Goal: Task Accomplishment & Management: Manage account settings

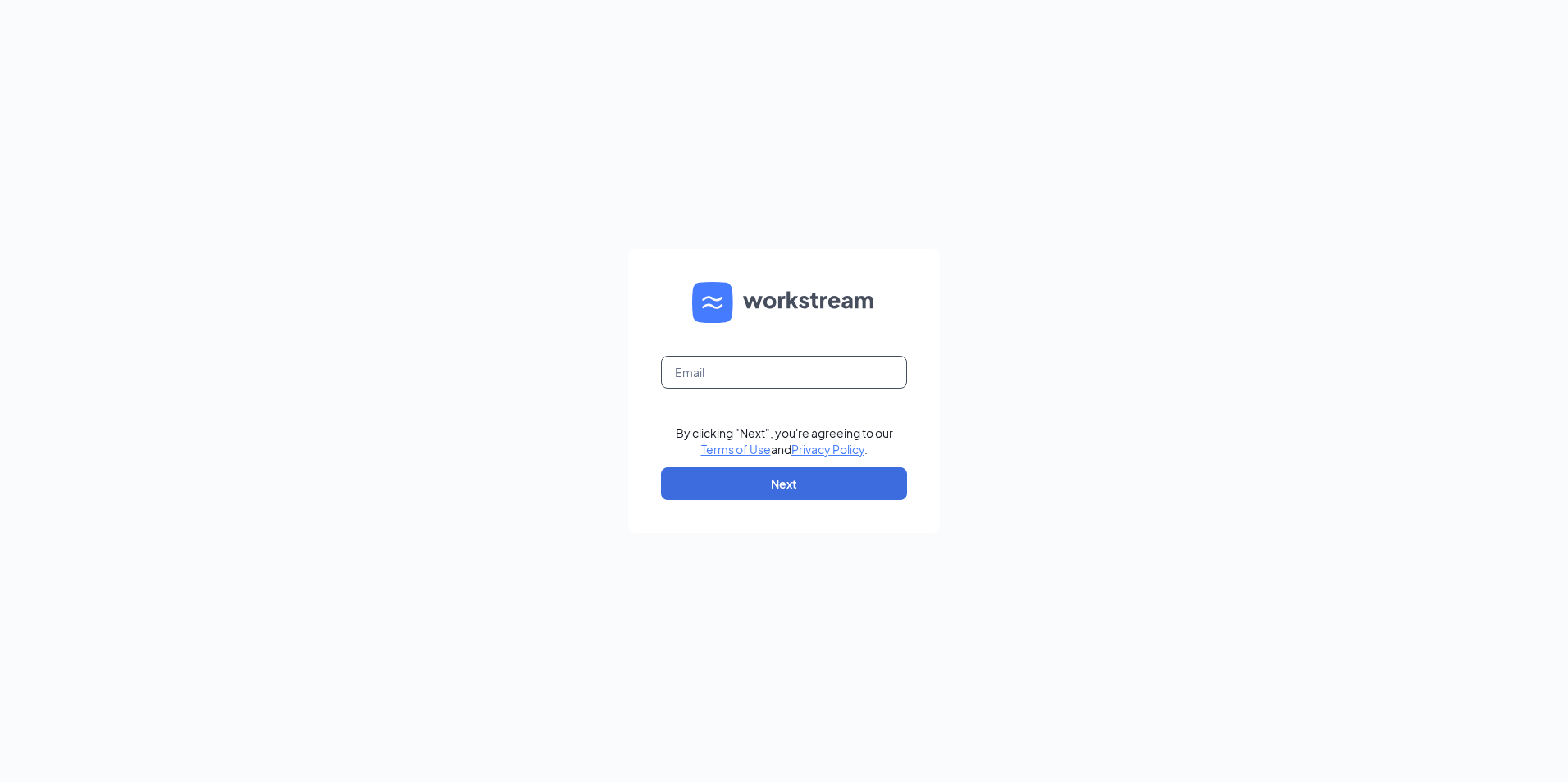
click at [771, 379] on input "text" at bounding box center [784, 372] width 246 height 33
type input "[DOMAIN_NAME][EMAIL_ADDRESS][DOMAIN_NAME]"
click at [777, 478] on button "Next" at bounding box center [784, 484] width 246 height 33
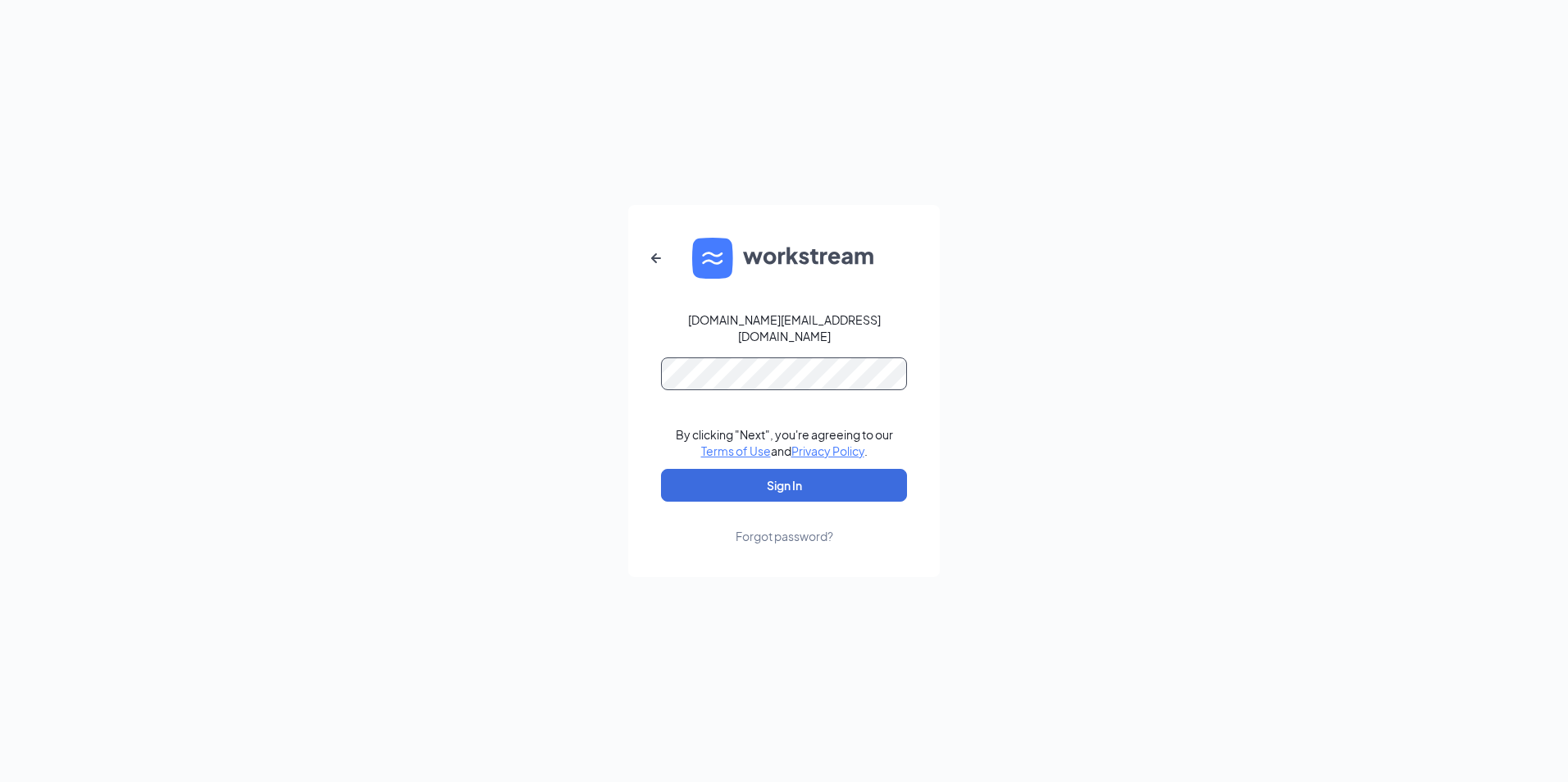
click at [661, 468] on button "Sign In" at bounding box center [784, 484] width 246 height 33
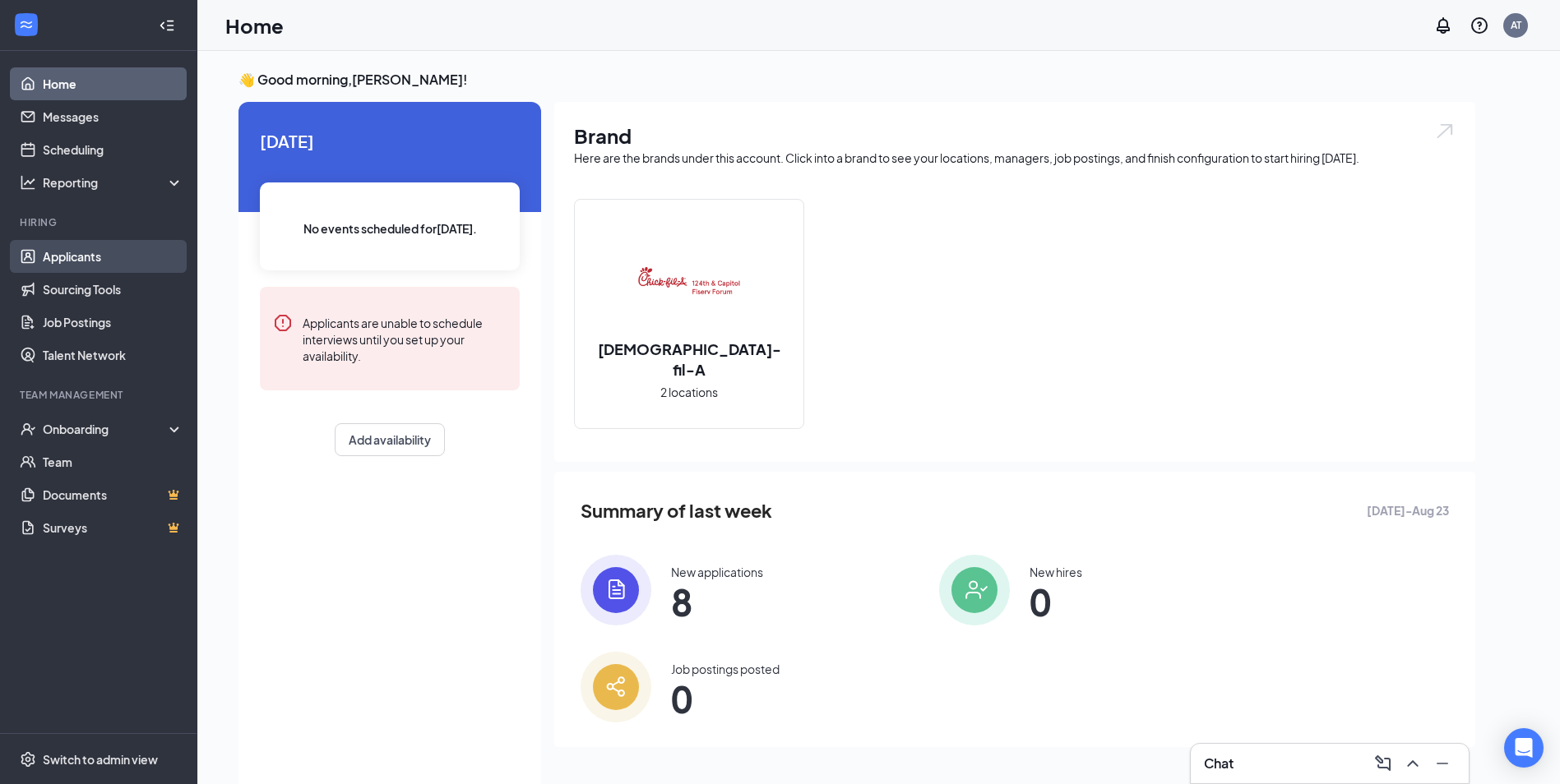
click at [107, 252] on link "Applicants" at bounding box center [113, 256] width 140 height 33
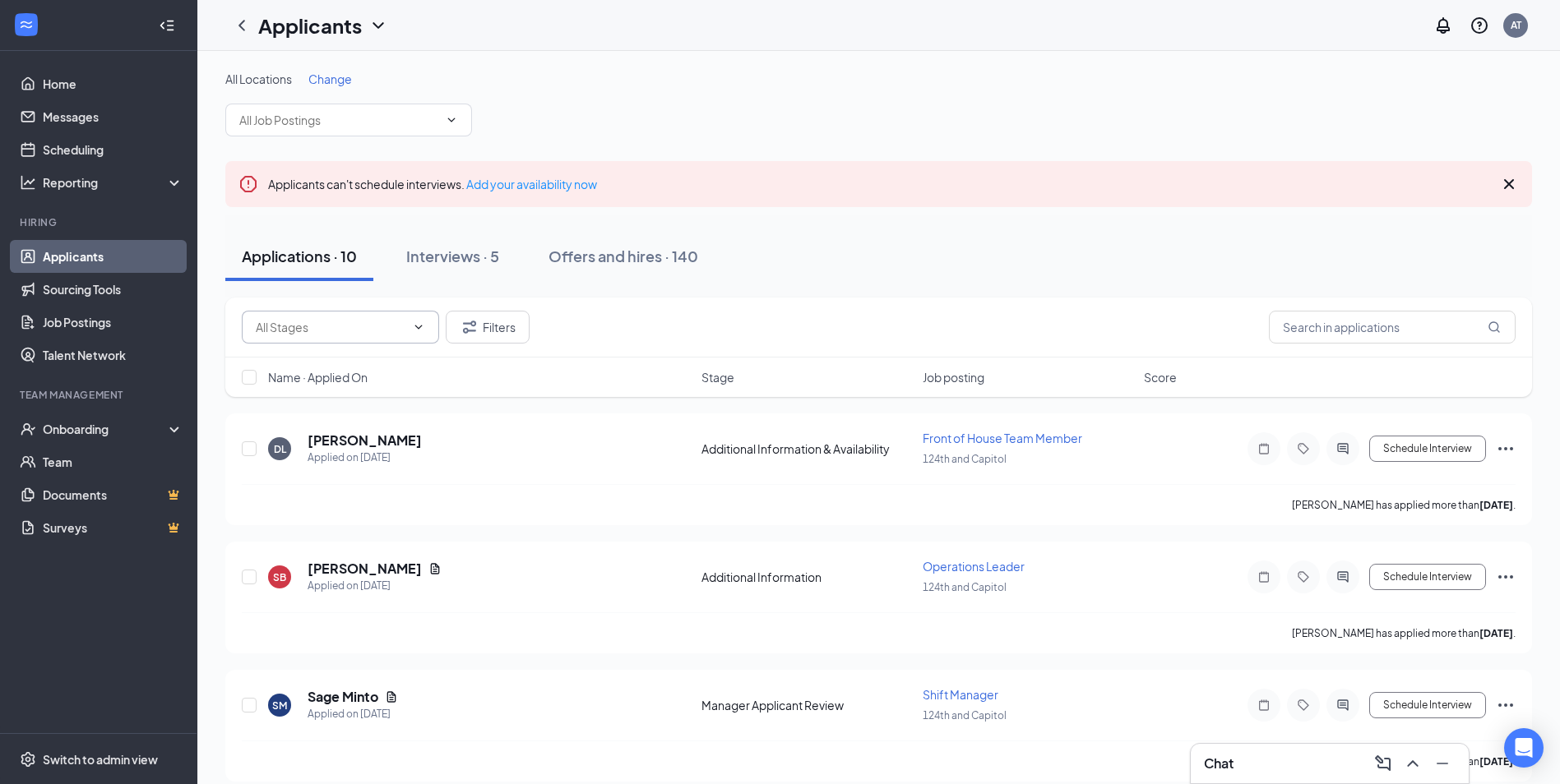
click at [370, 330] on input "text" at bounding box center [330, 327] width 149 height 18
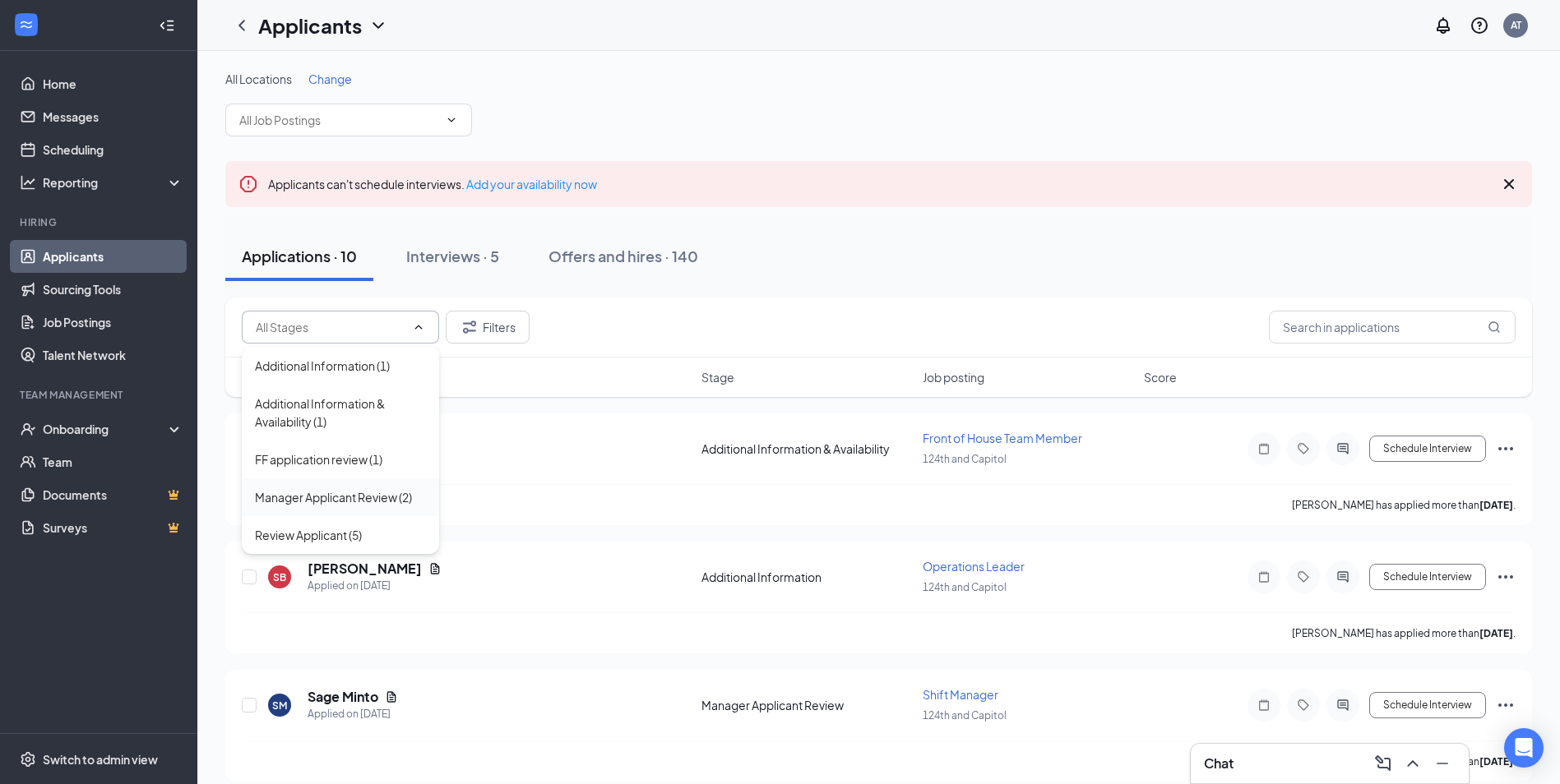
click at [338, 504] on div "Manager Applicant Review (2)" at bounding box center [333, 497] width 157 height 18
type input "Manager Applicant Review (2)"
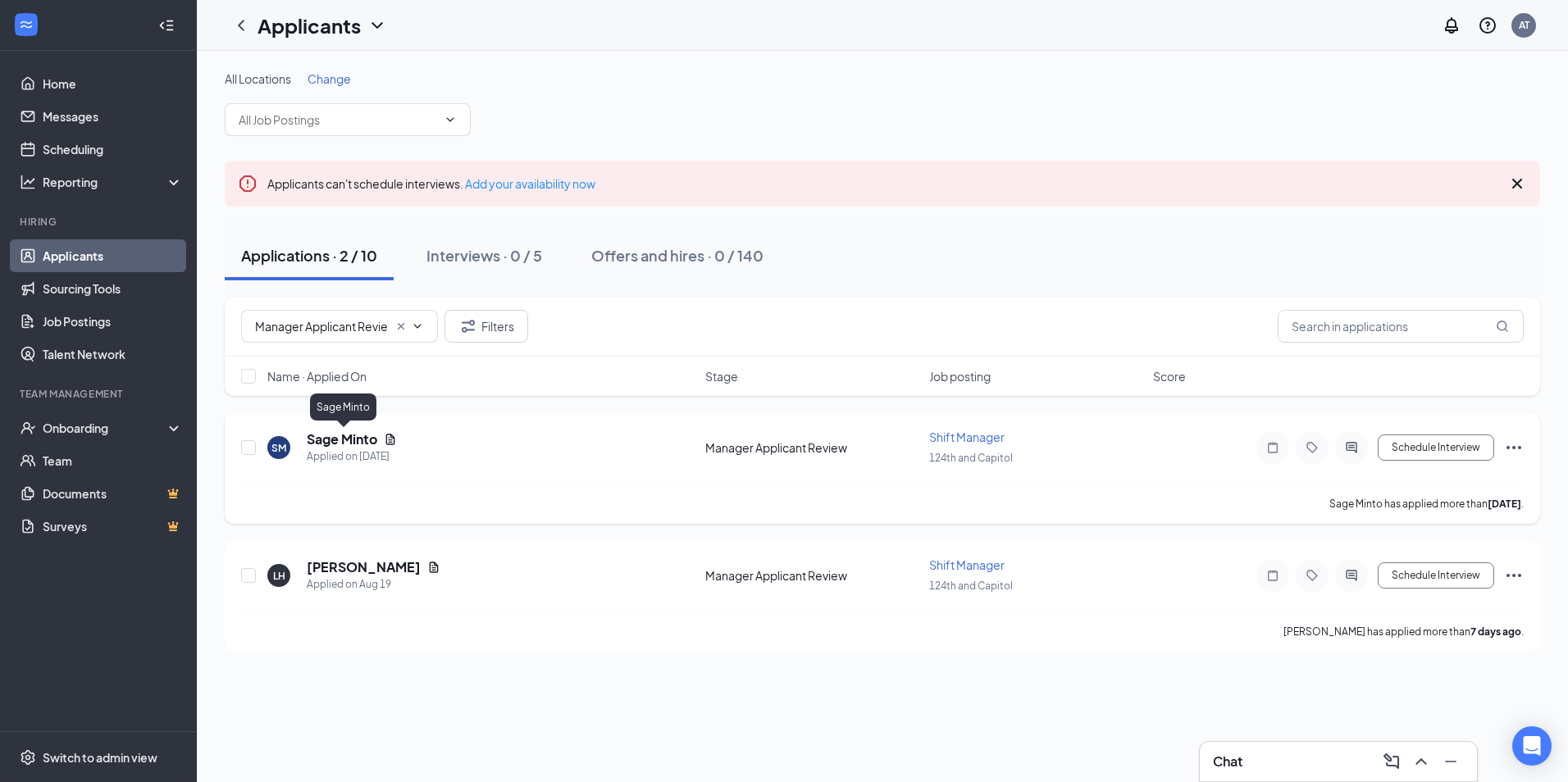
click at [323, 440] on h5 "Sage Minto" at bounding box center [342, 439] width 71 height 18
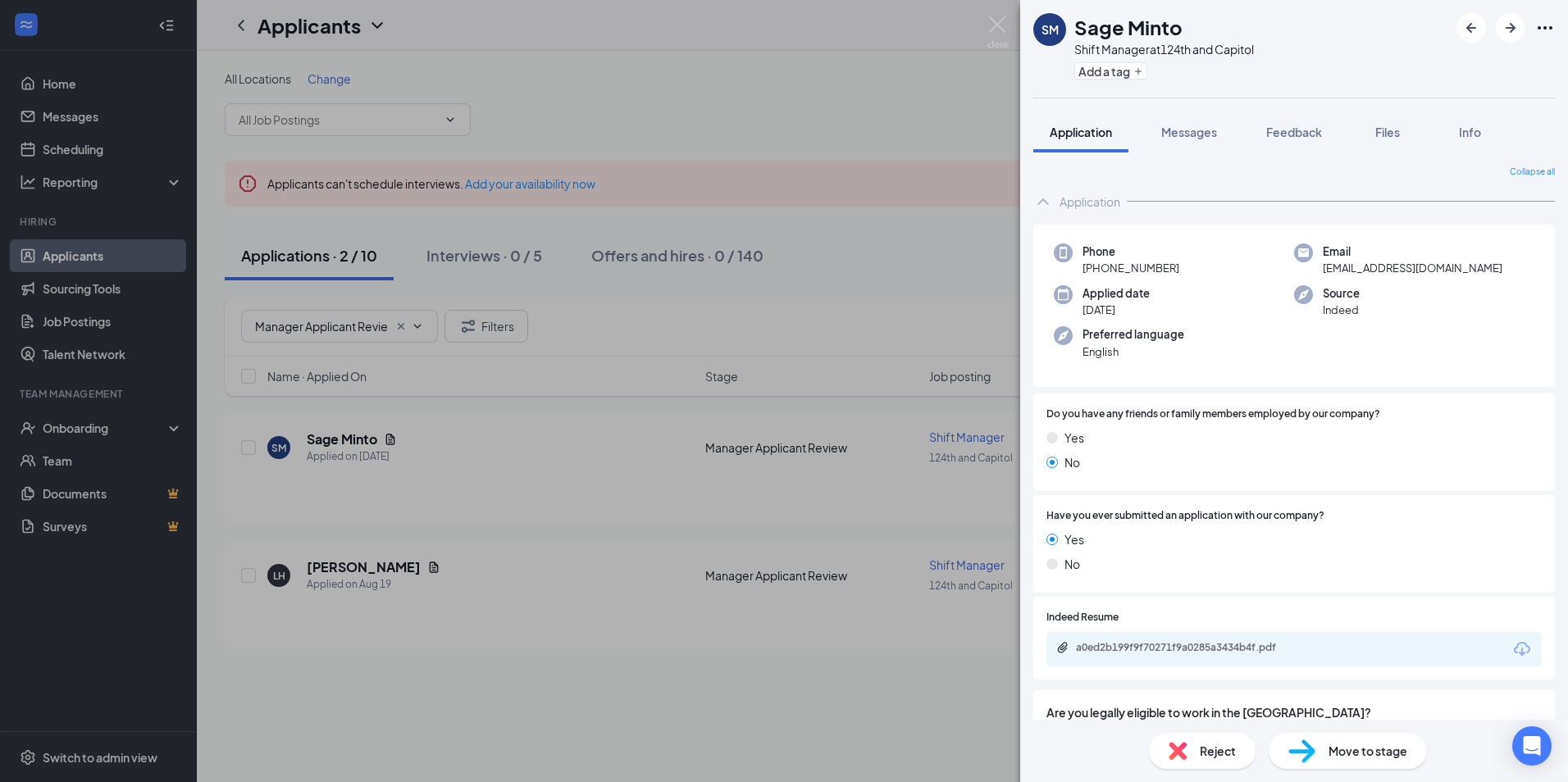
click at [360, 661] on div "[PERSON_NAME] [PERSON_NAME] Shift Manager at 124th and Capitol Add a tag Applic…" at bounding box center [784, 391] width 1568 height 782
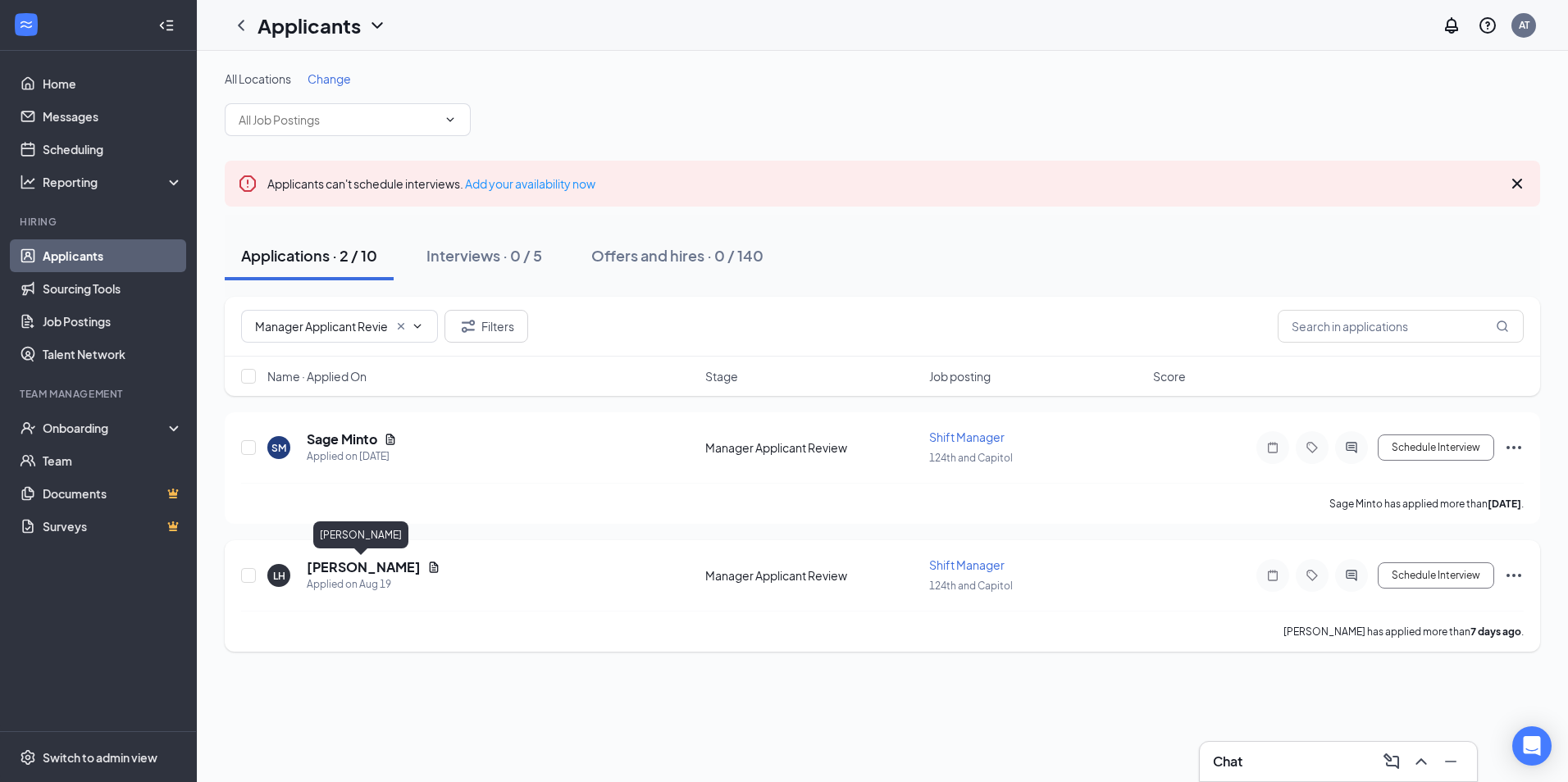
click at [366, 562] on h5 "[PERSON_NAME]" at bounding box center [363, 567] width 114 height 18
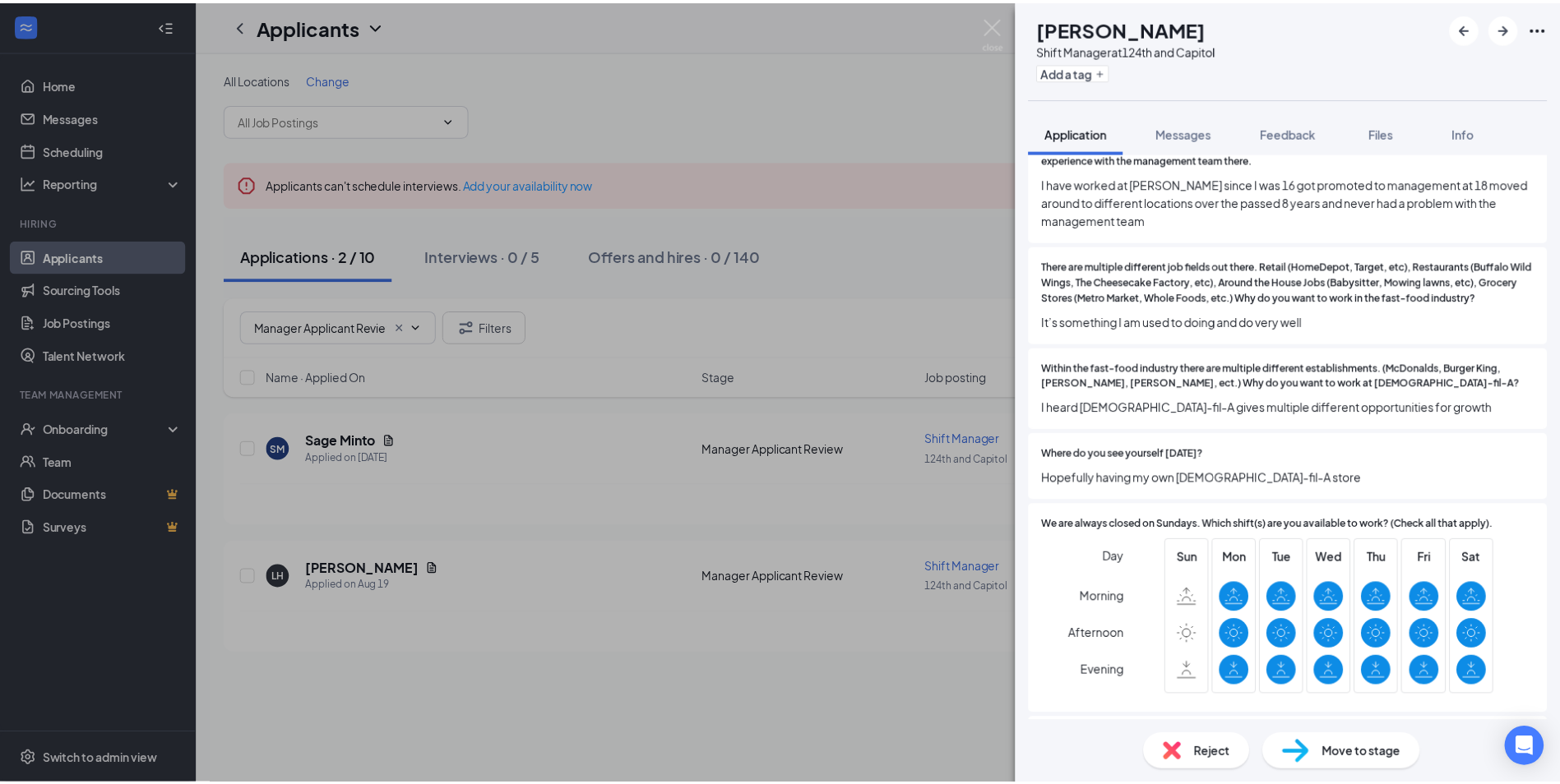
scroll to position [1809, 0]
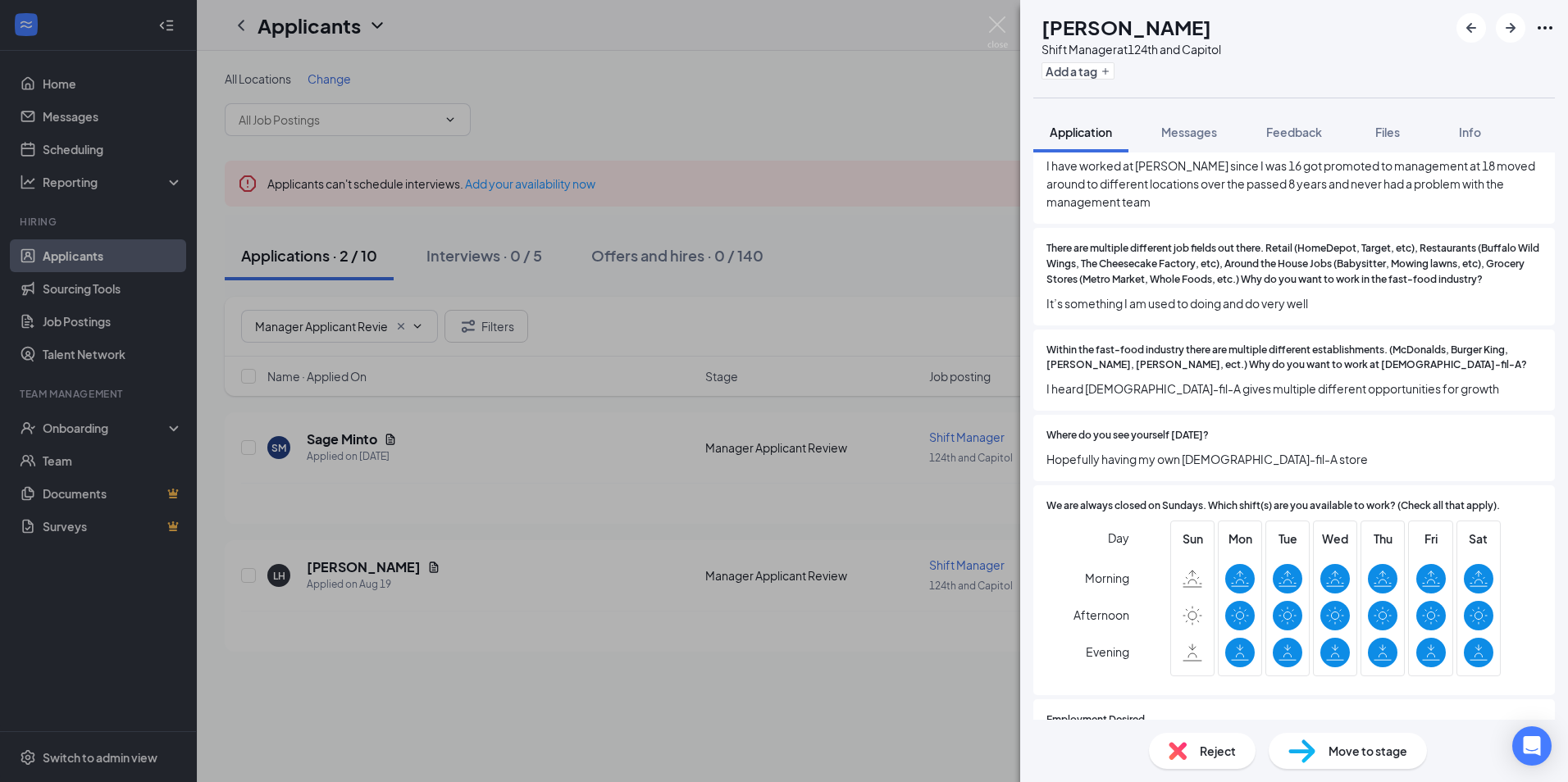
click at [1223, 755] on span "Reject" at bounding box center [1217, 751] width 36 height 18
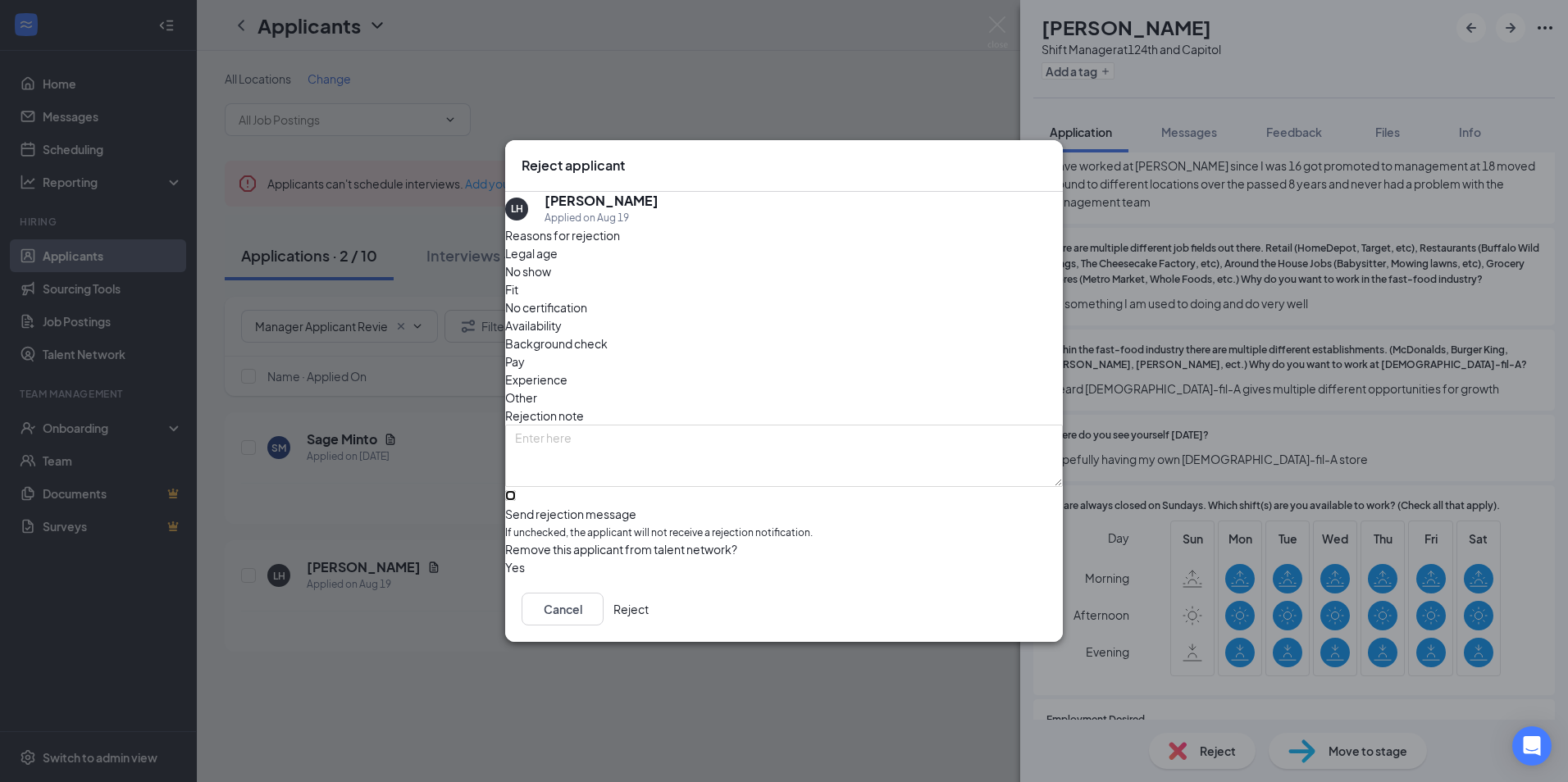
click at [516, 491] on input "Send rejection message If unchecked, the applicant will not receive a rejection…" at bounding box center [510, 496] width 11 height 11
checkbox input "true"
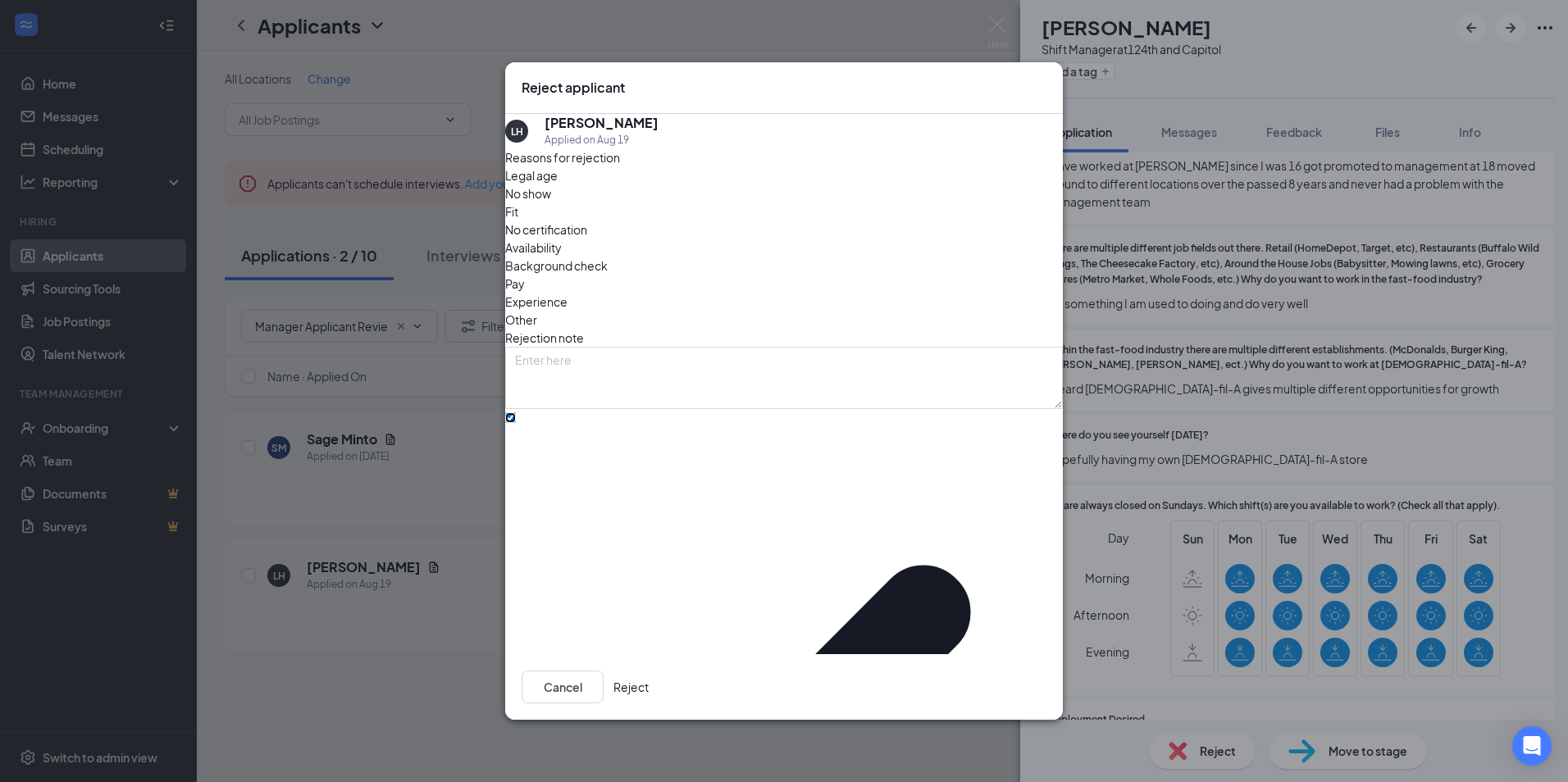
drag, startPoint x: 574, startPoint y: 507, endPoint x: 579, endPoint y: 515, distance: 9.4
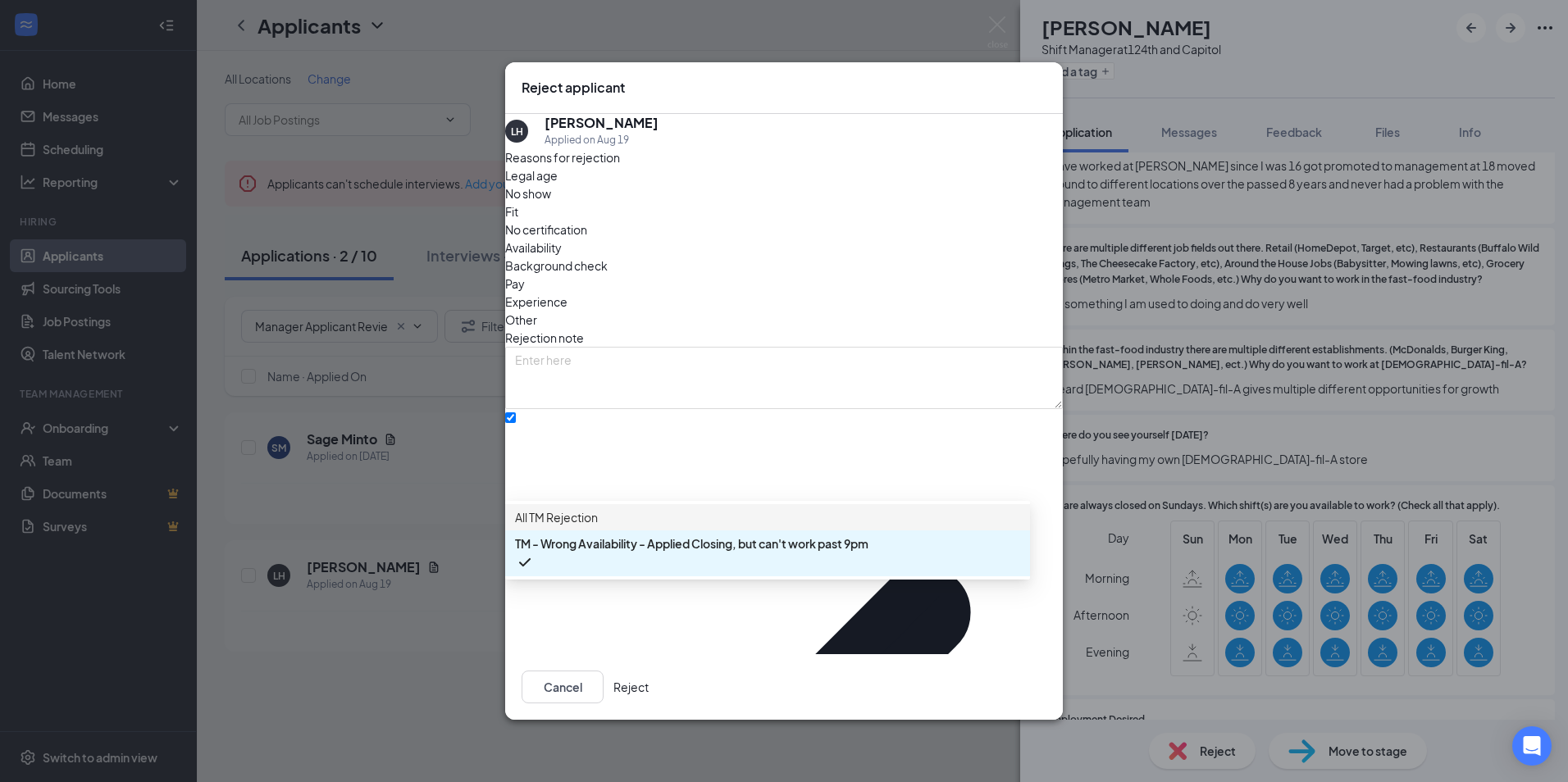
click at [598, 526] on span "All TM Rejection" at bounding box center [555, 517] width 82 height 18
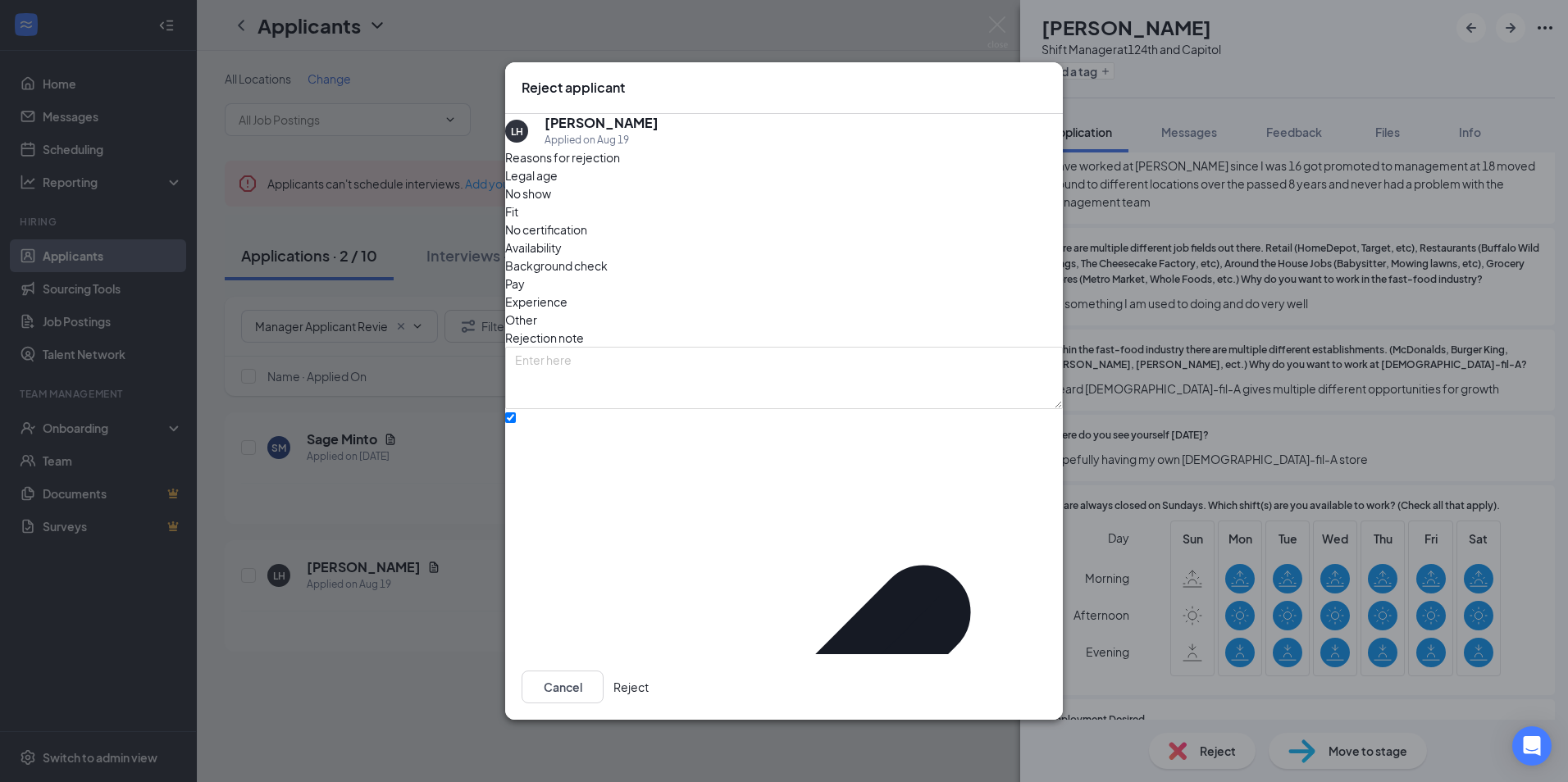
click at [648, 670] on button "Reject" at bounding box center [631, 686] width 35 height 33
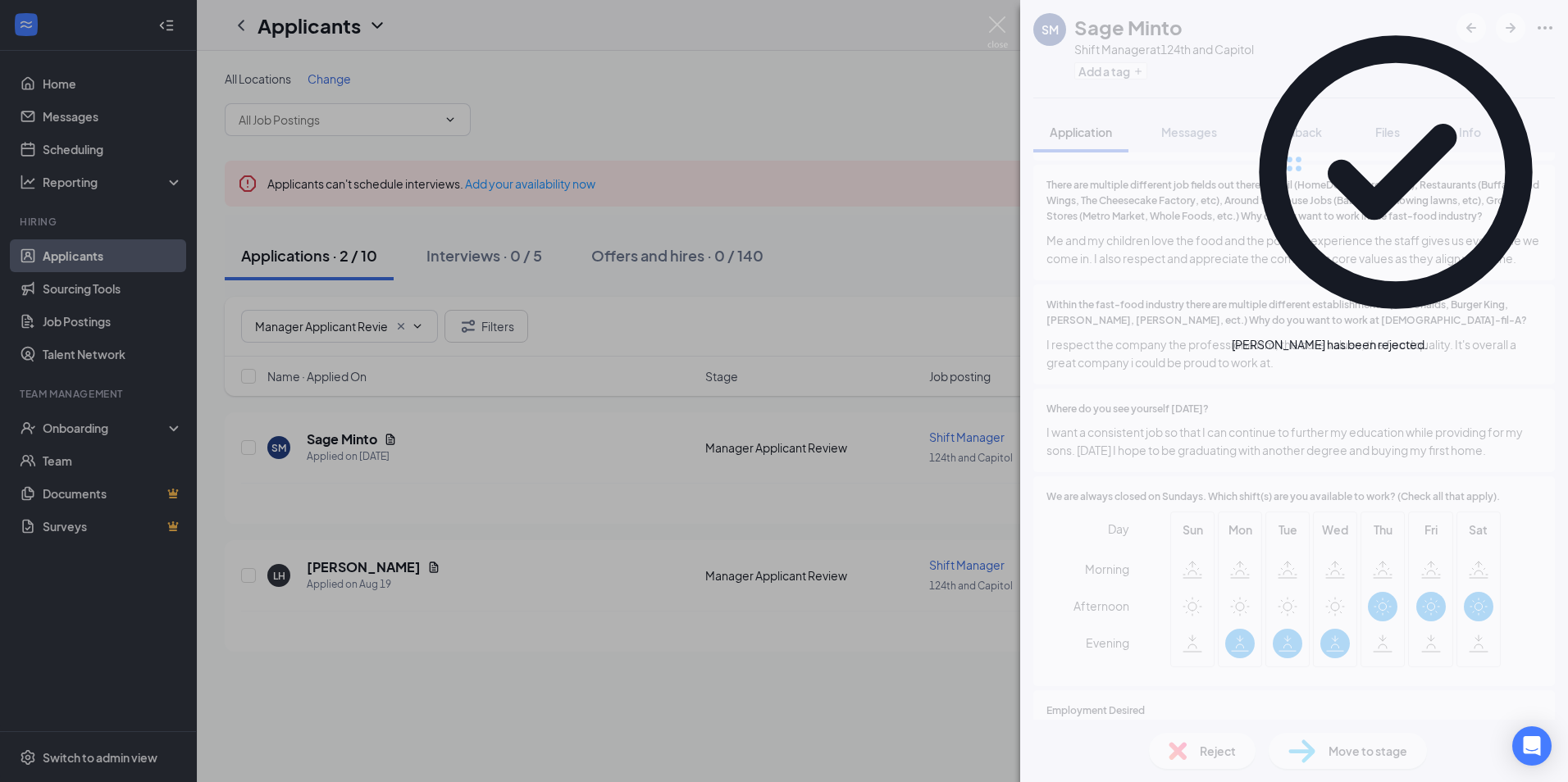
click at [111, 252] on div "[PERSON_NAME] [PERSON_NAME] Shift Manager at 124th and Capitol Add a tag Applic…" at bounding box center [784, 391] width 1568 height 782
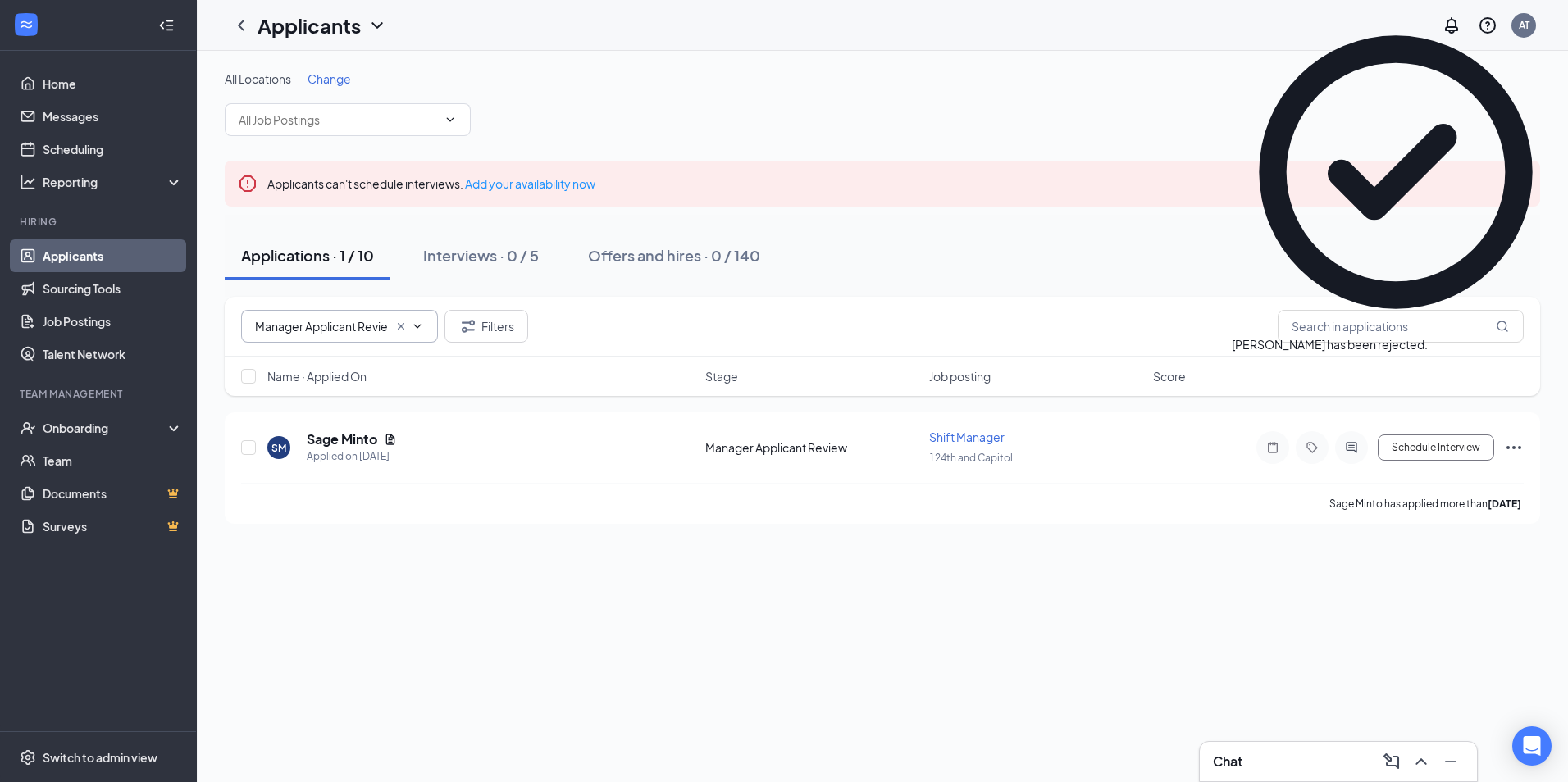
click at [384, 325] on input "Manager Applicant Review (2)" at bounding box center [322, 326] width 133 height 18
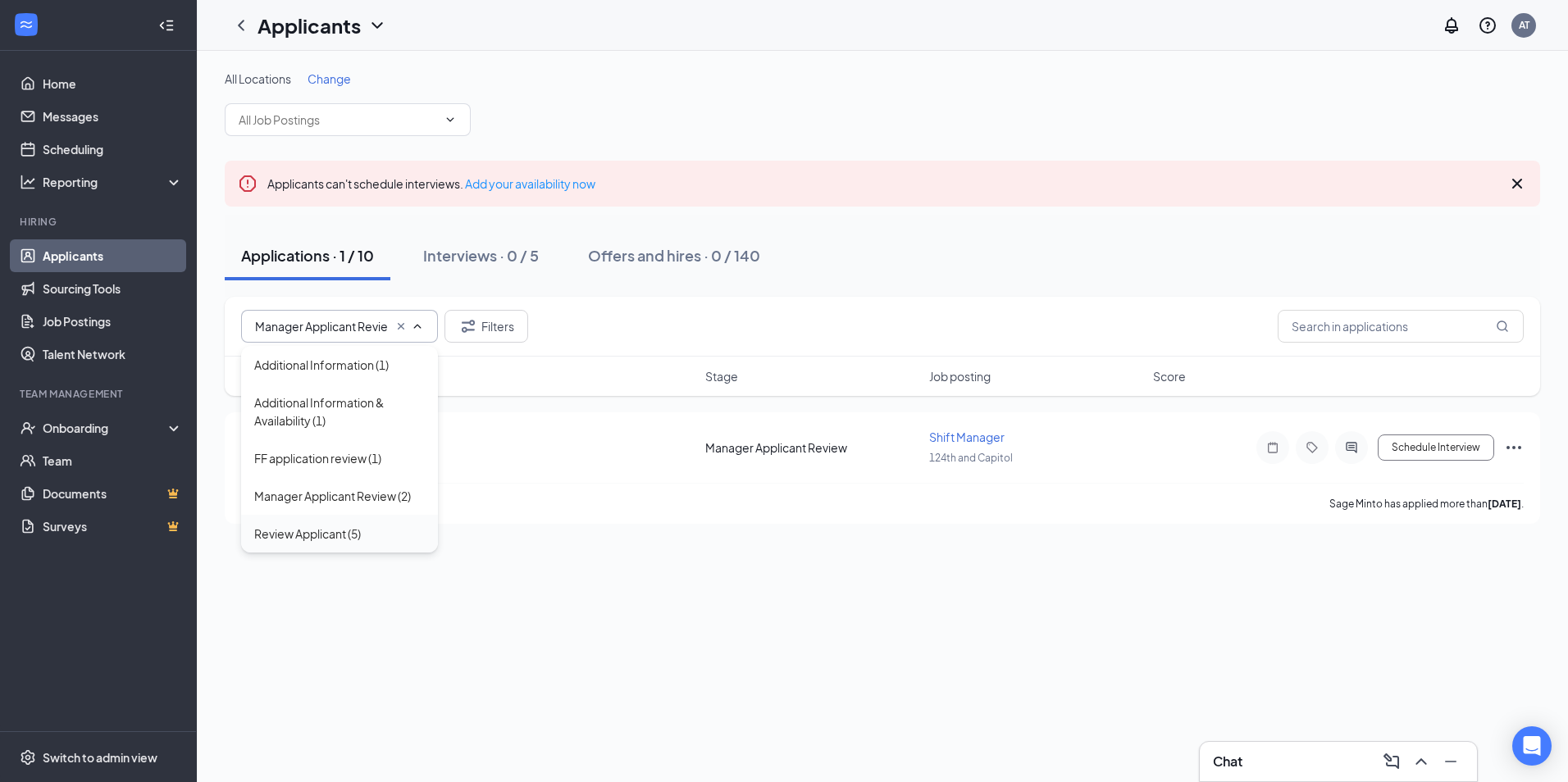
click at [352, 531] on div "Review Applicant (5)" at bounding box center [307, 533] width 106 height 18
type input "Review Applicant (5)"
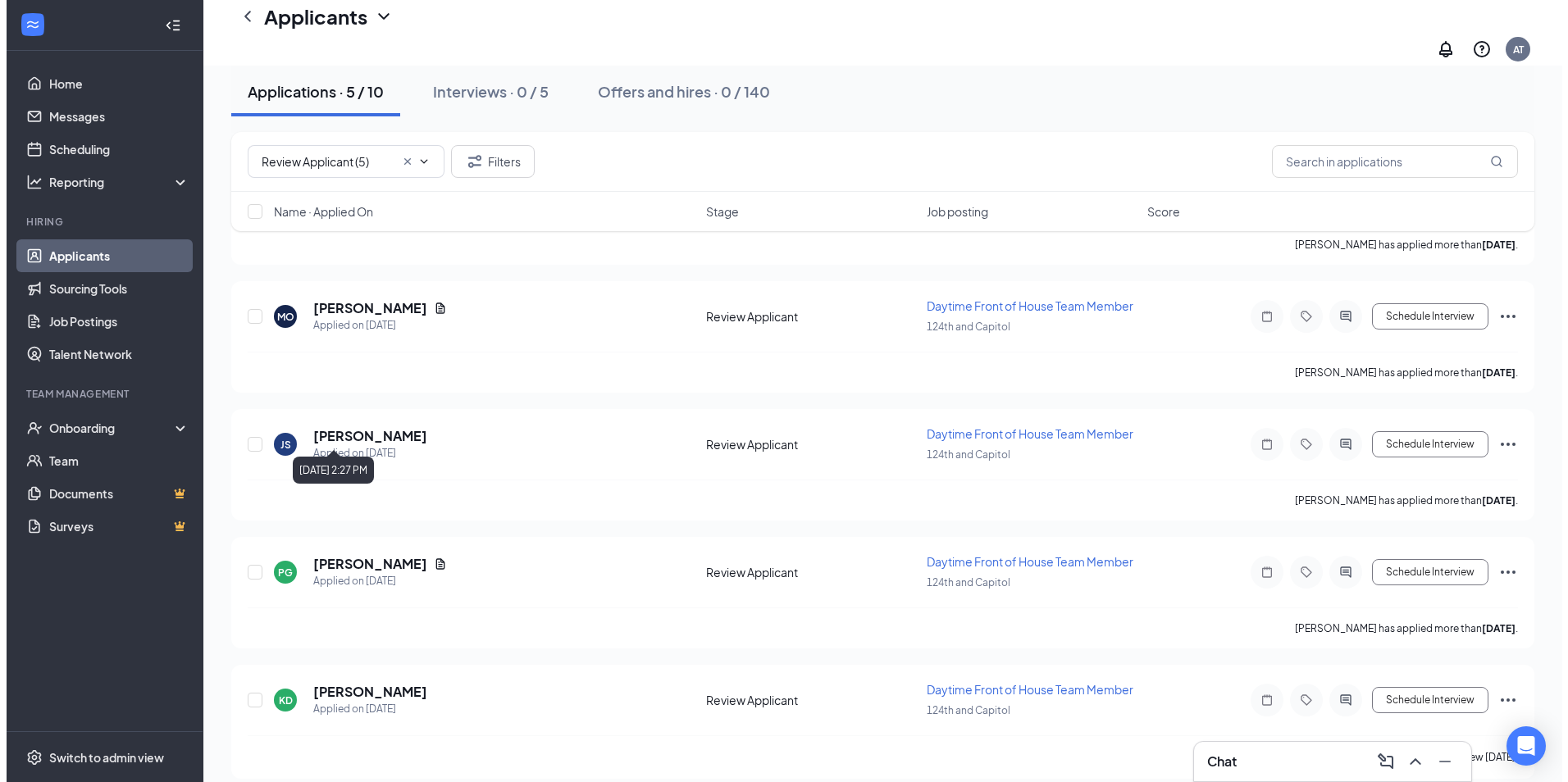
scroll to position [275, 0]
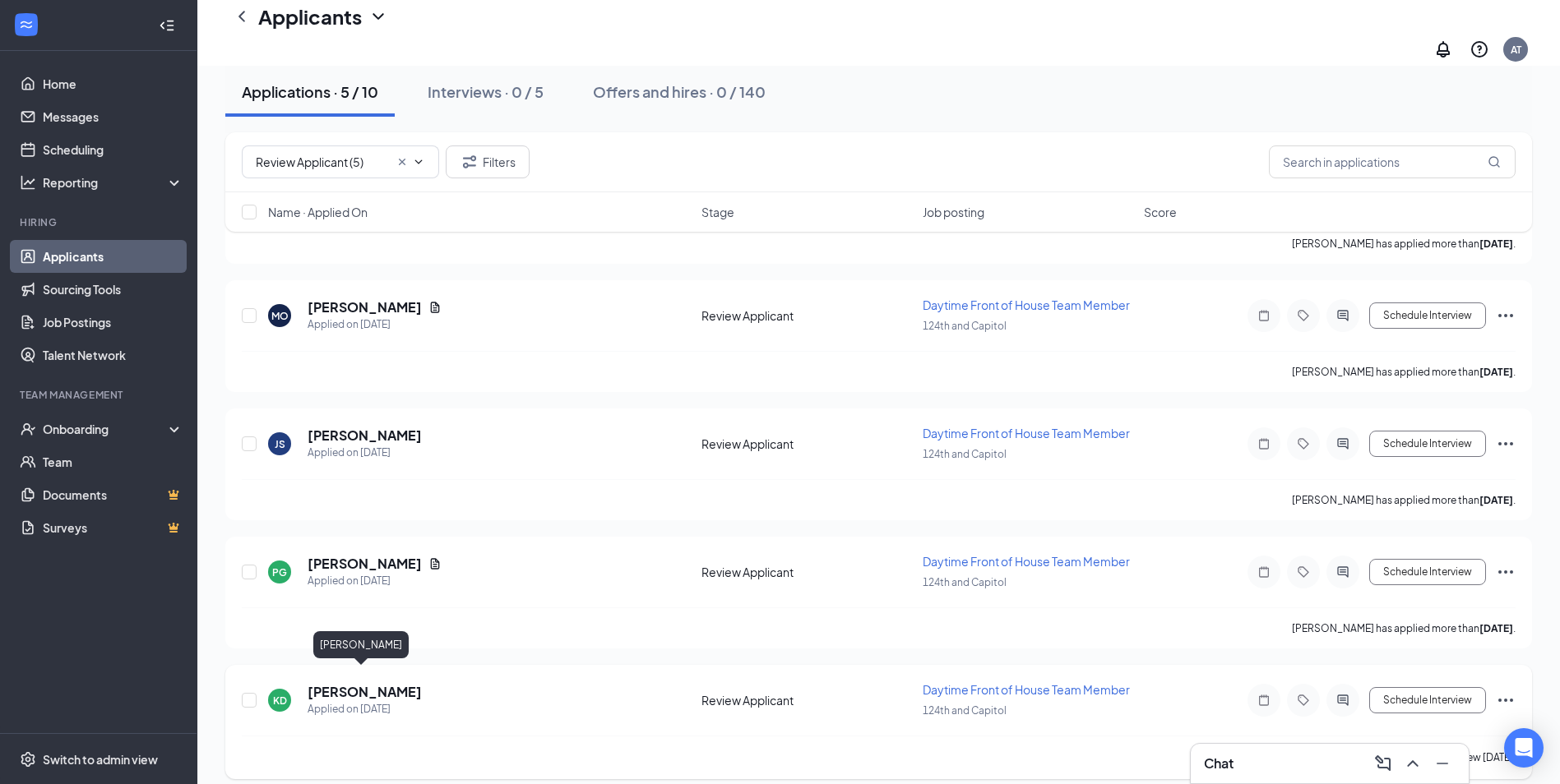
click at [362, 683] on h5 "[PERSON_NAME]" at bounding box center [364, 692] width 115 height 18
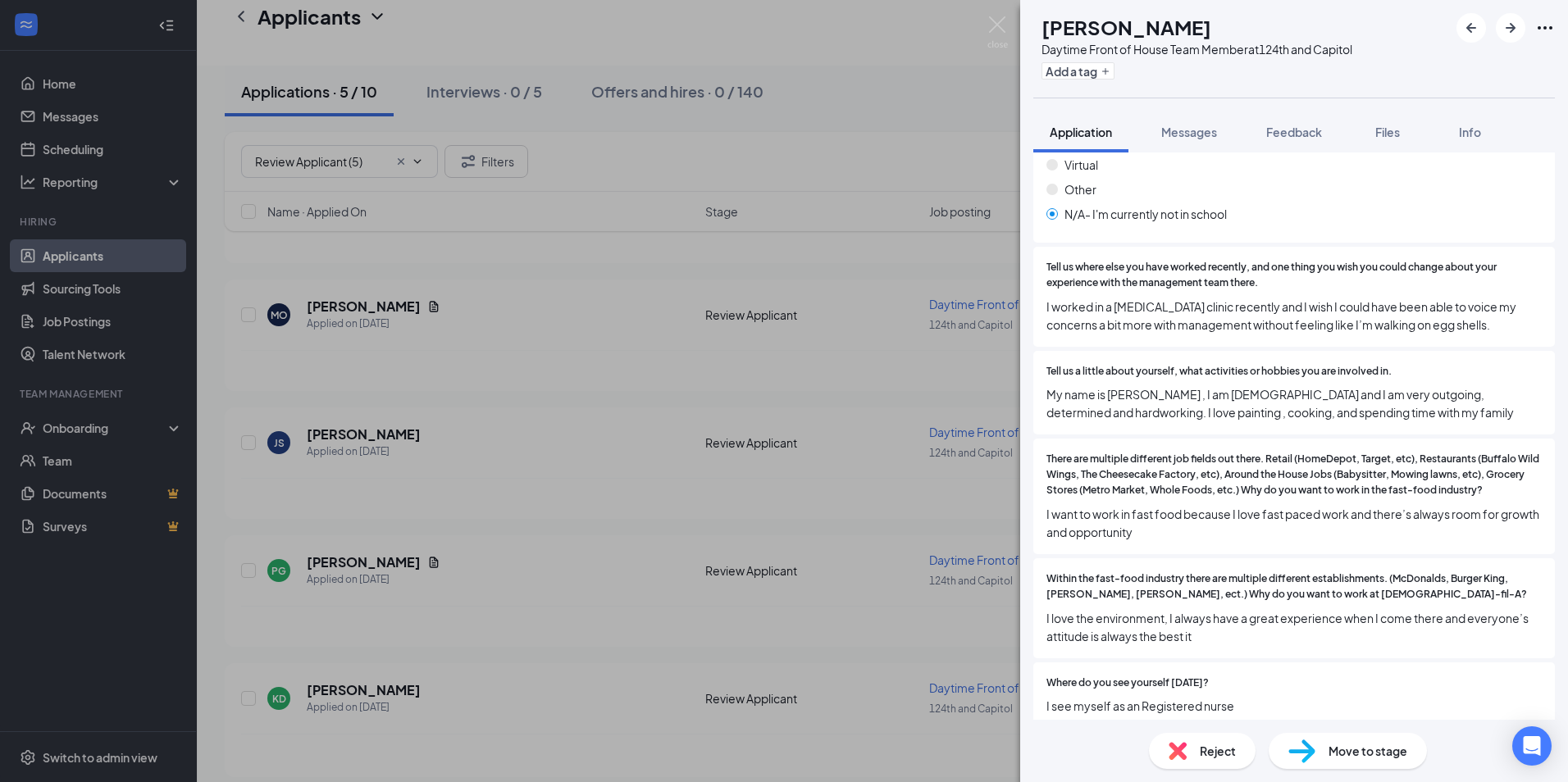
scroll to position [1564, 0]
click at [1207, 748] on span "Reject" at bounding box center [1217, 751] width 36 height 18
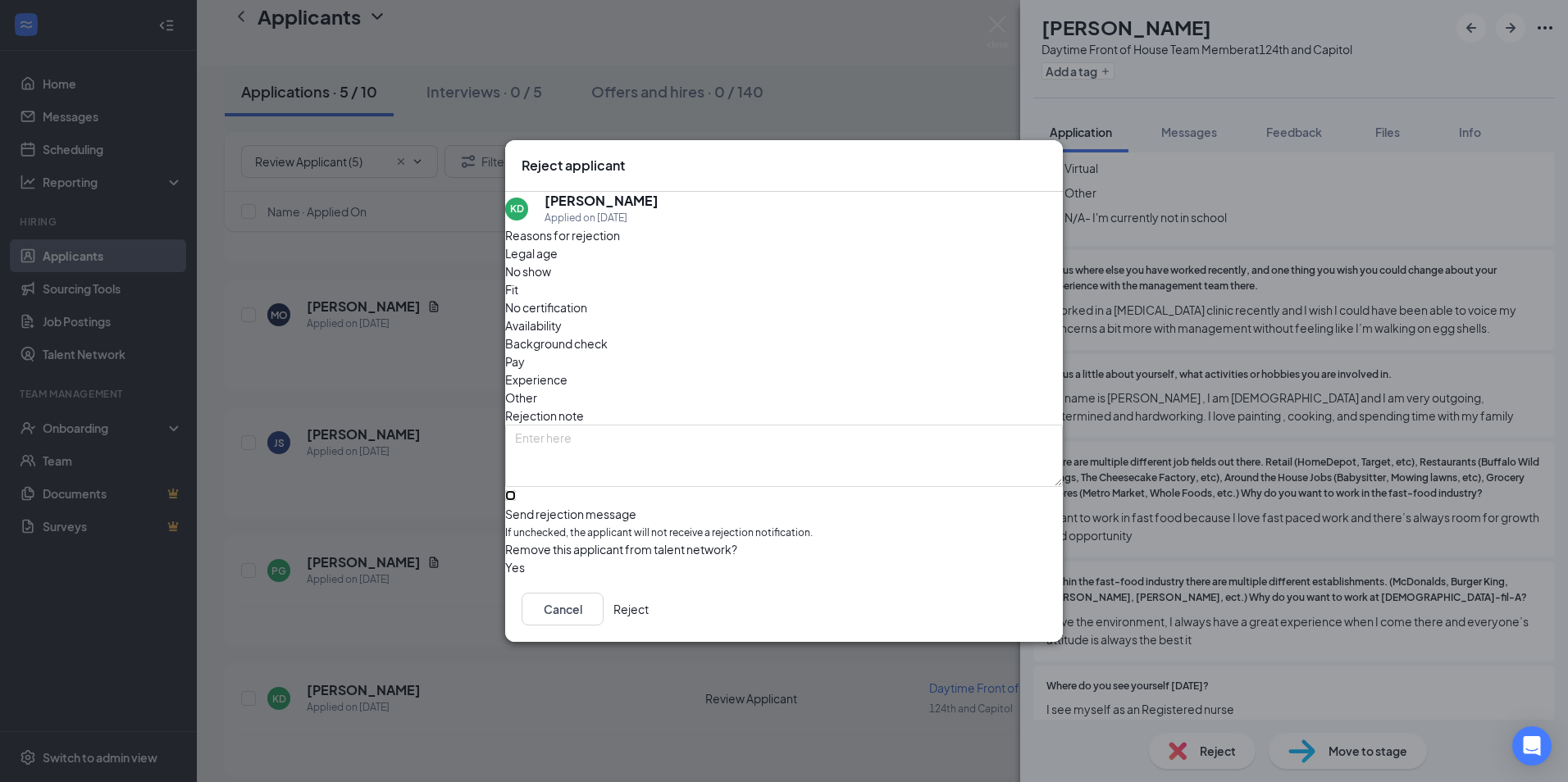
click at [516, 491] on input "Send rejection message If unchecked, the applicant will not receive a rejection…" at bounding box center [510, 496] width 11 height 11
checkbox input "true"
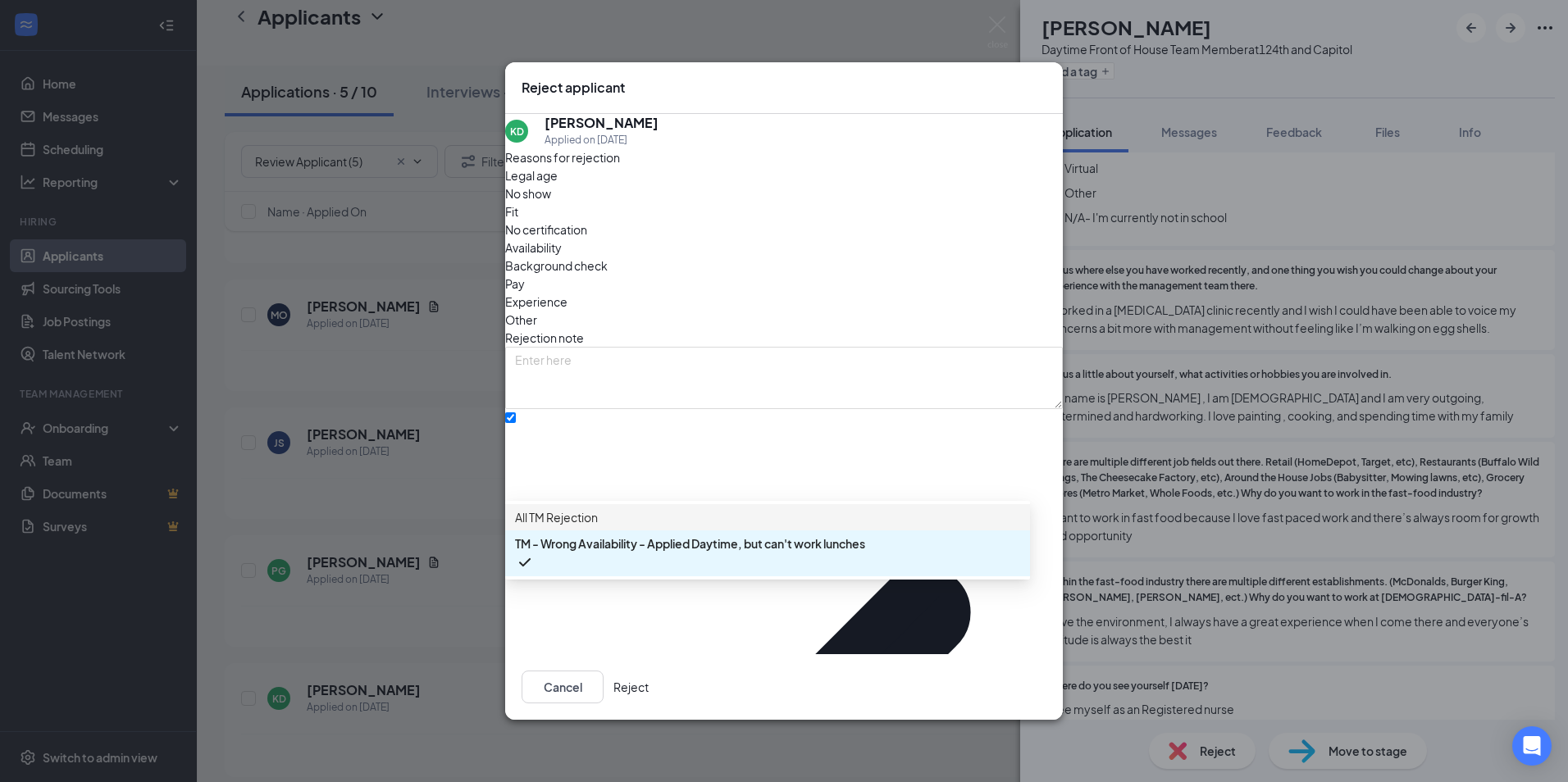
click at [597, 526] on span "All TM Rejection" at bounding box center [555, 517] width 82 height 18
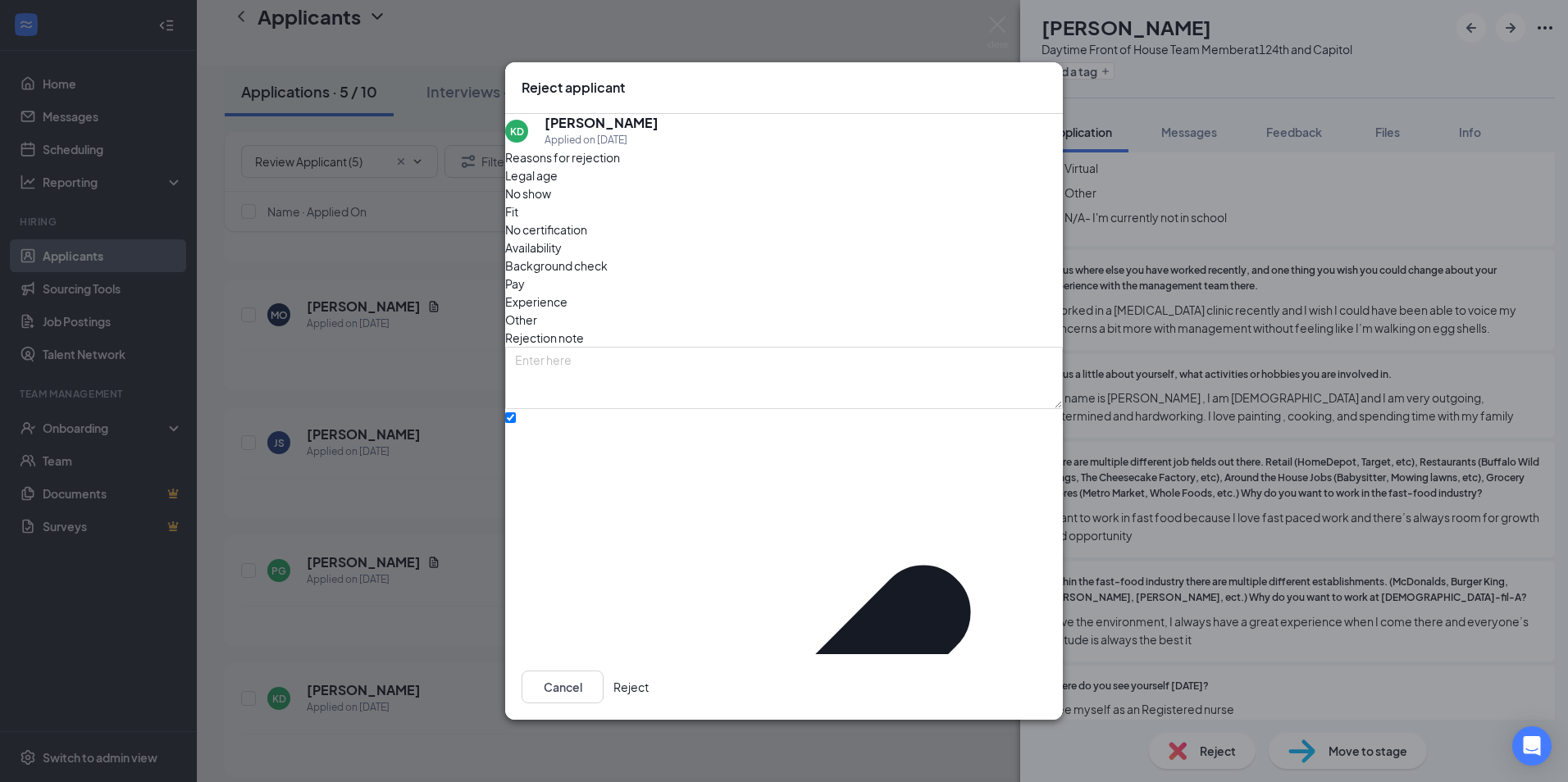
click at [648, 670] on button "Reject" at bounding box center [631, 686] width 35 height 33
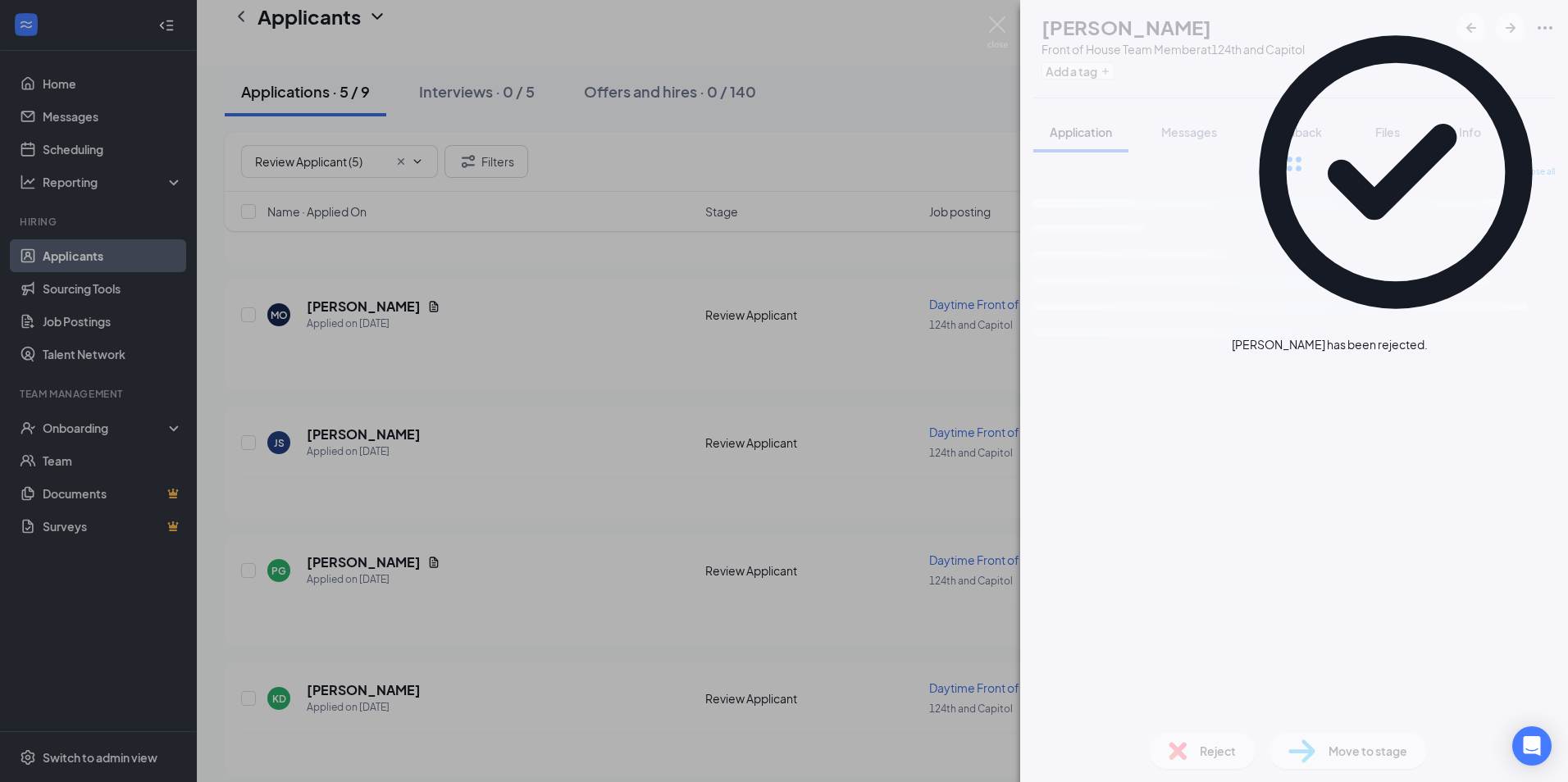
click at [339, 549] on div "[PERSON_NAME] [PERSON_NAME] Front of House Team Member at 124th and Capitol Add…" at bounding box center [784, 391] width 1568 height 782
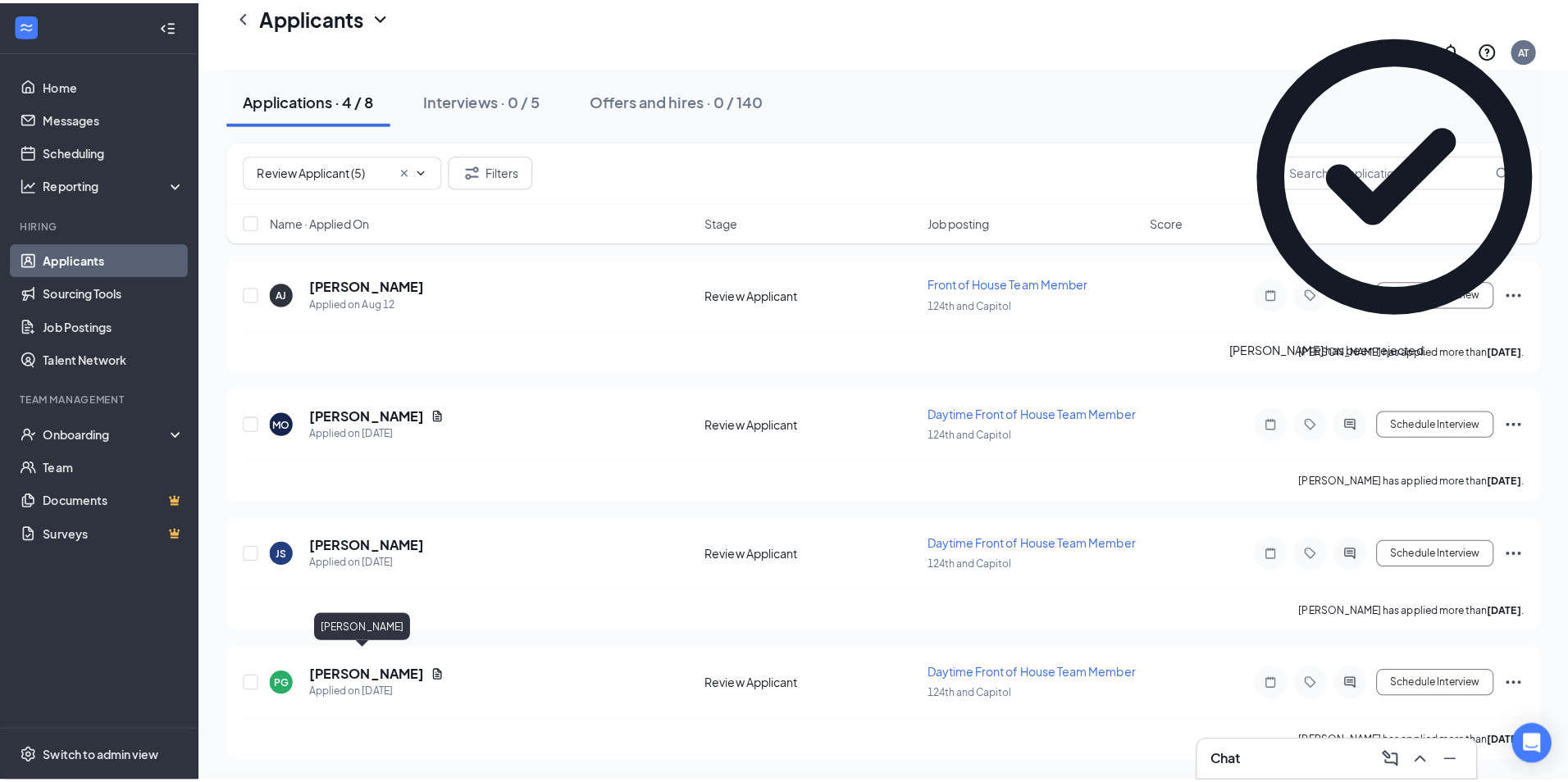
scroll to position [145, 0]
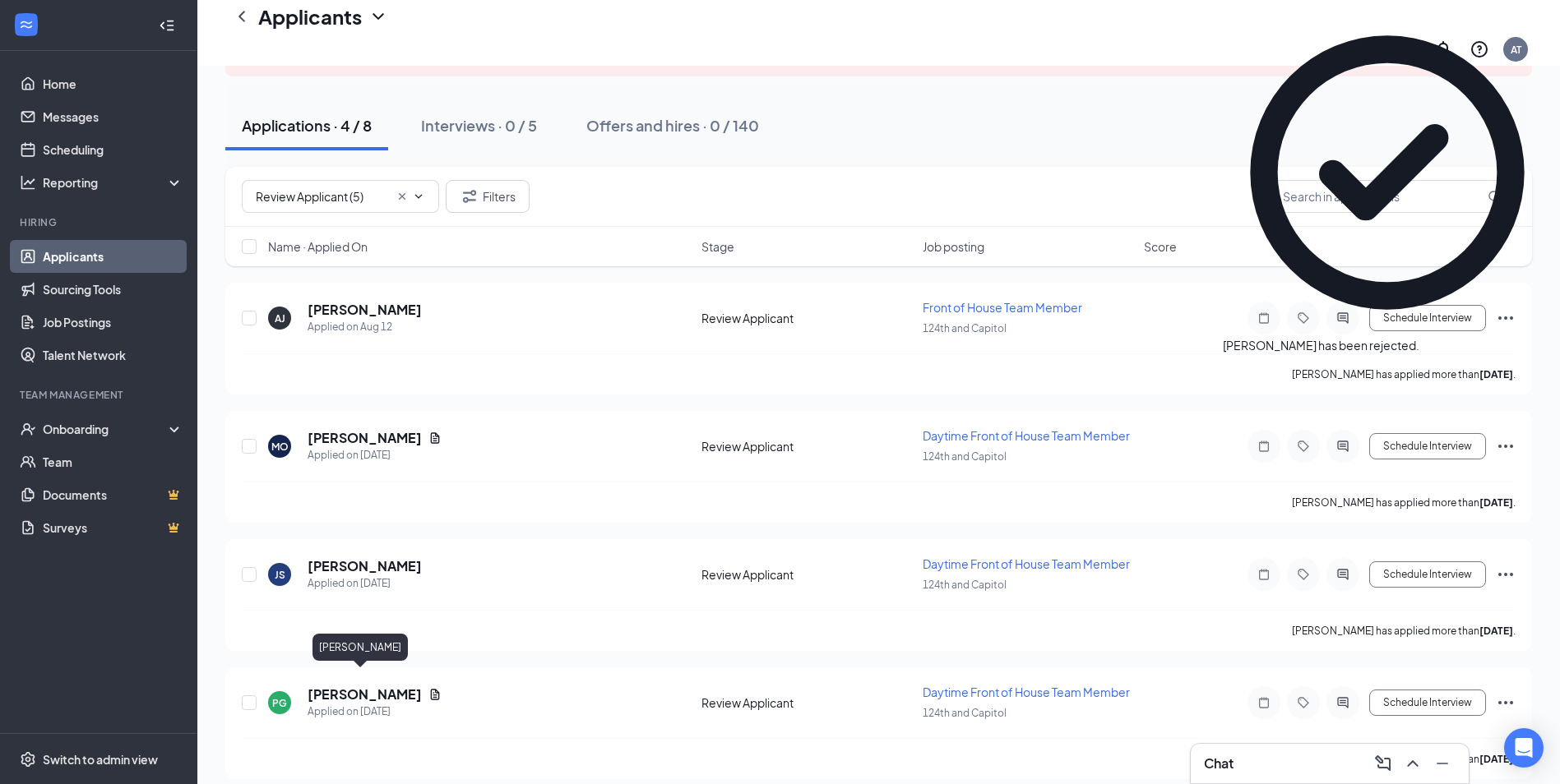
click at [340, 558] on h5 "[PERSON_NAME]" at bounding box center [364, 566] width 115 height 18
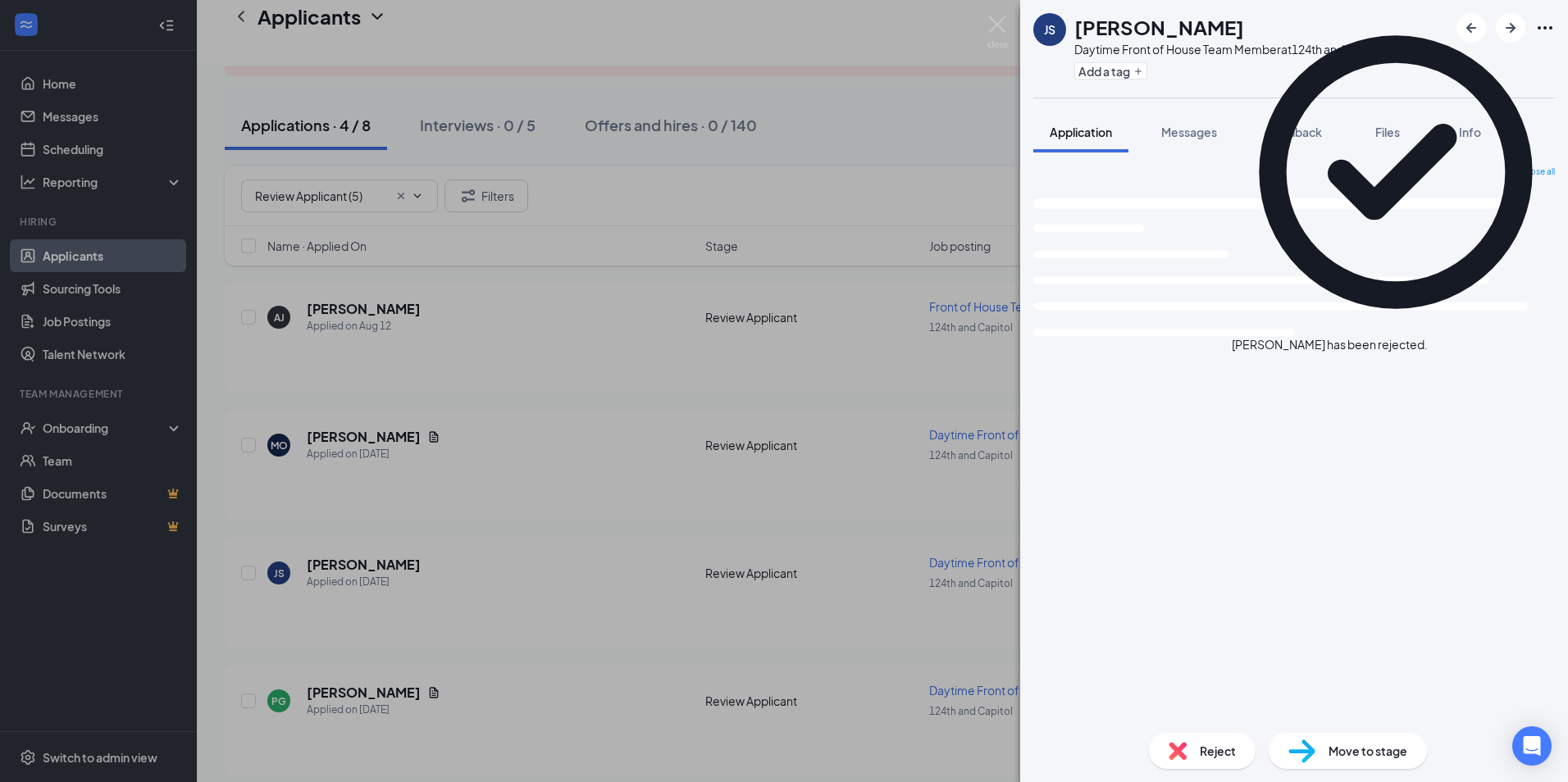
click at [399, 621] on div "JS [PERSON_NAME] Daytime Front of House Team Member at 124th and Capitol Add a …" at bounding box center [784, 391] width 1568 height 782
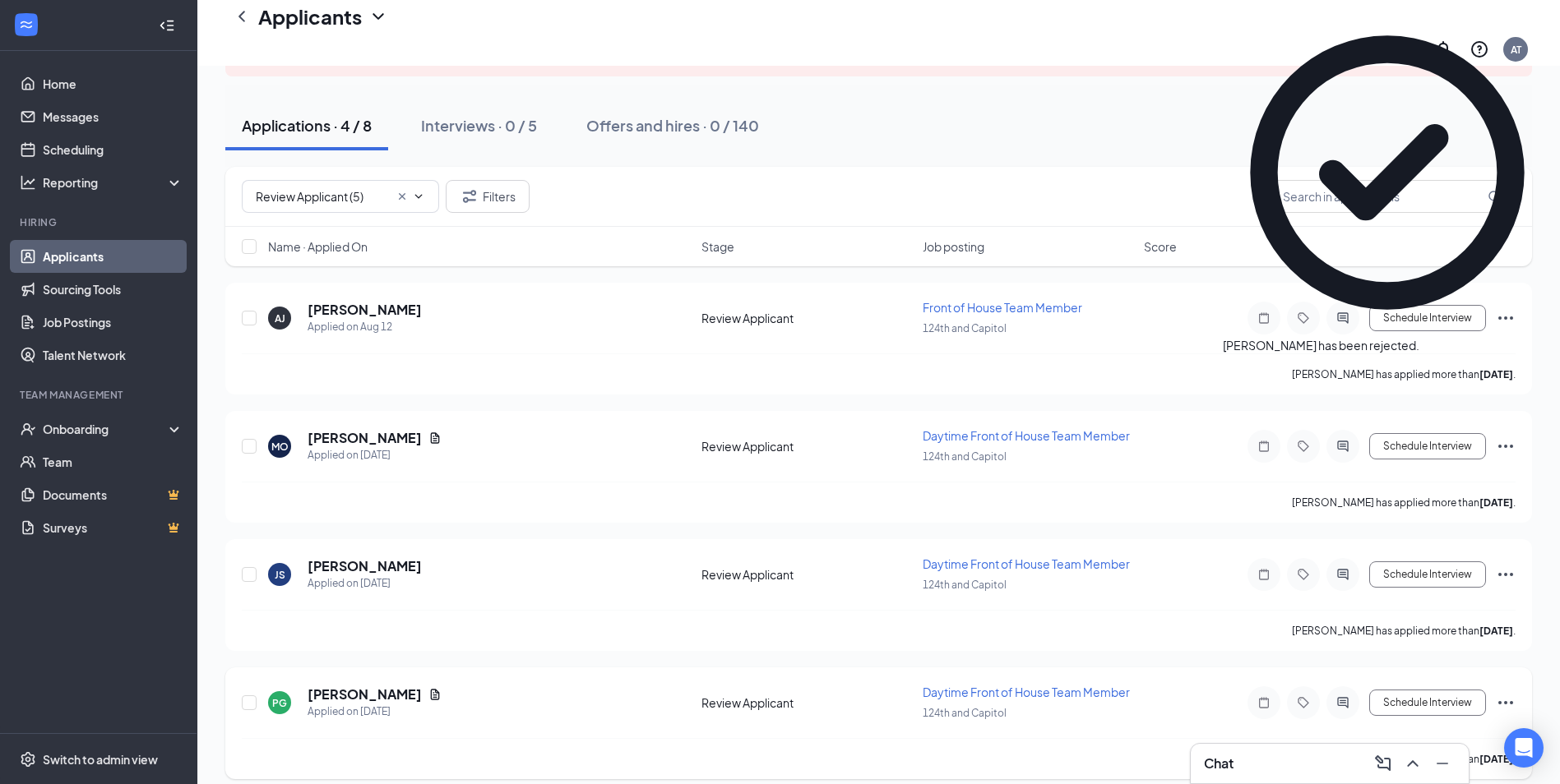
click at [409, 668] on div "PG [PERSON_NAME] Applied on [DATE] Review Applicant Daytime Front of House Team…" at bounding box center [879, 724] width 1307 height 112
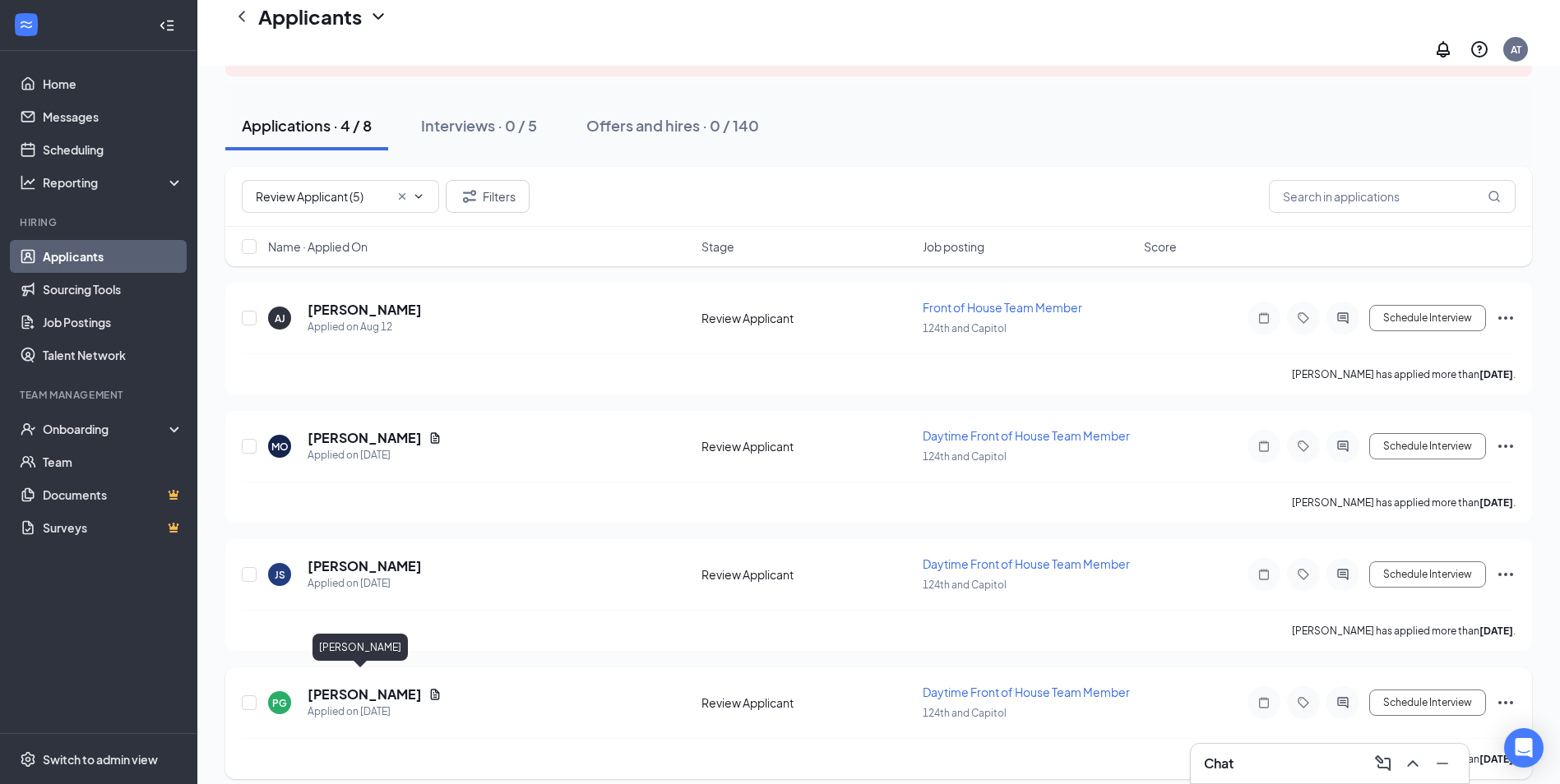
click at [360, 685] on h5 "[PERSON_NAME]" at bounding box center [364, 694] width 115 height 18
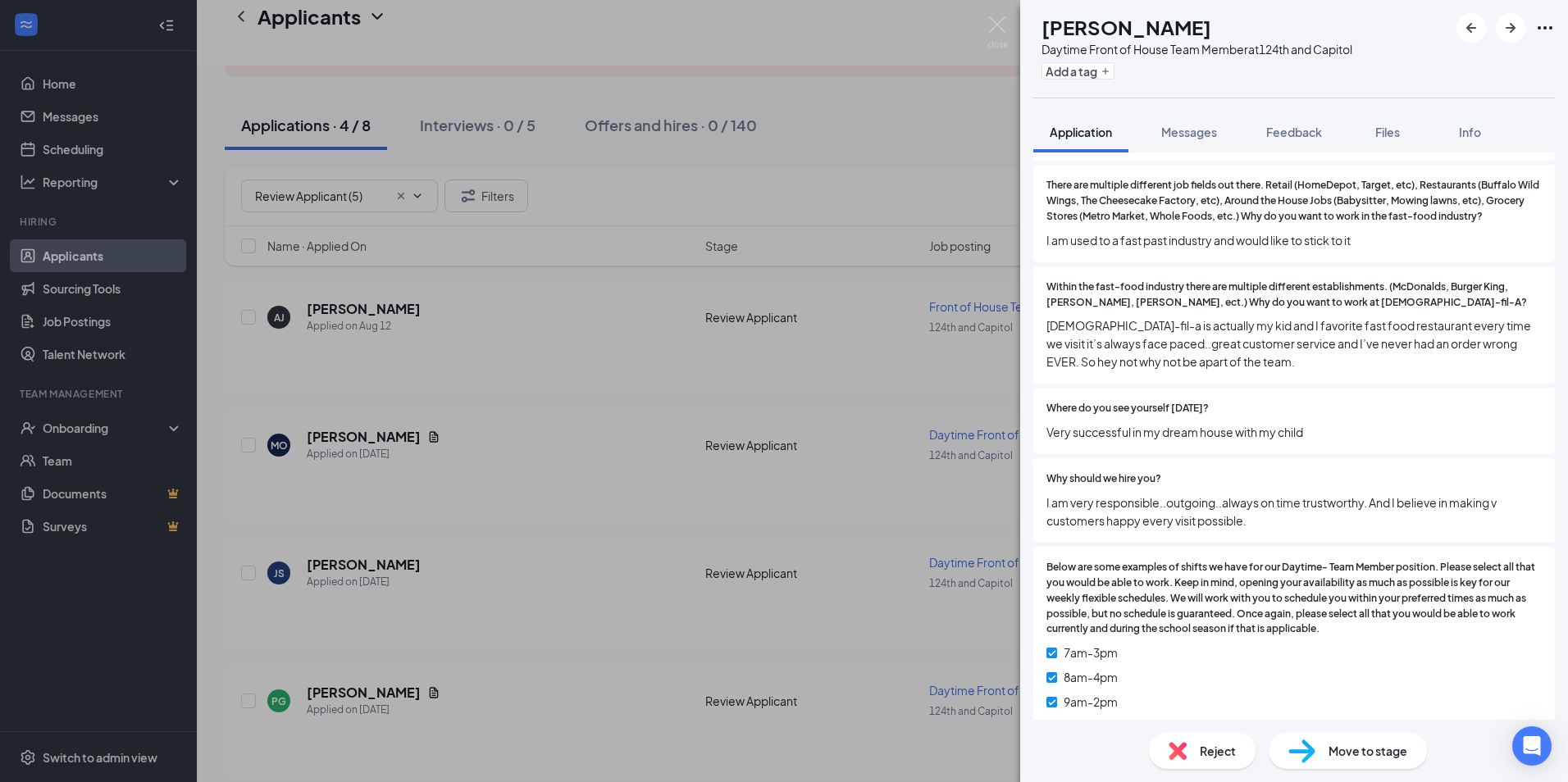
scroll to position [1974, 0]
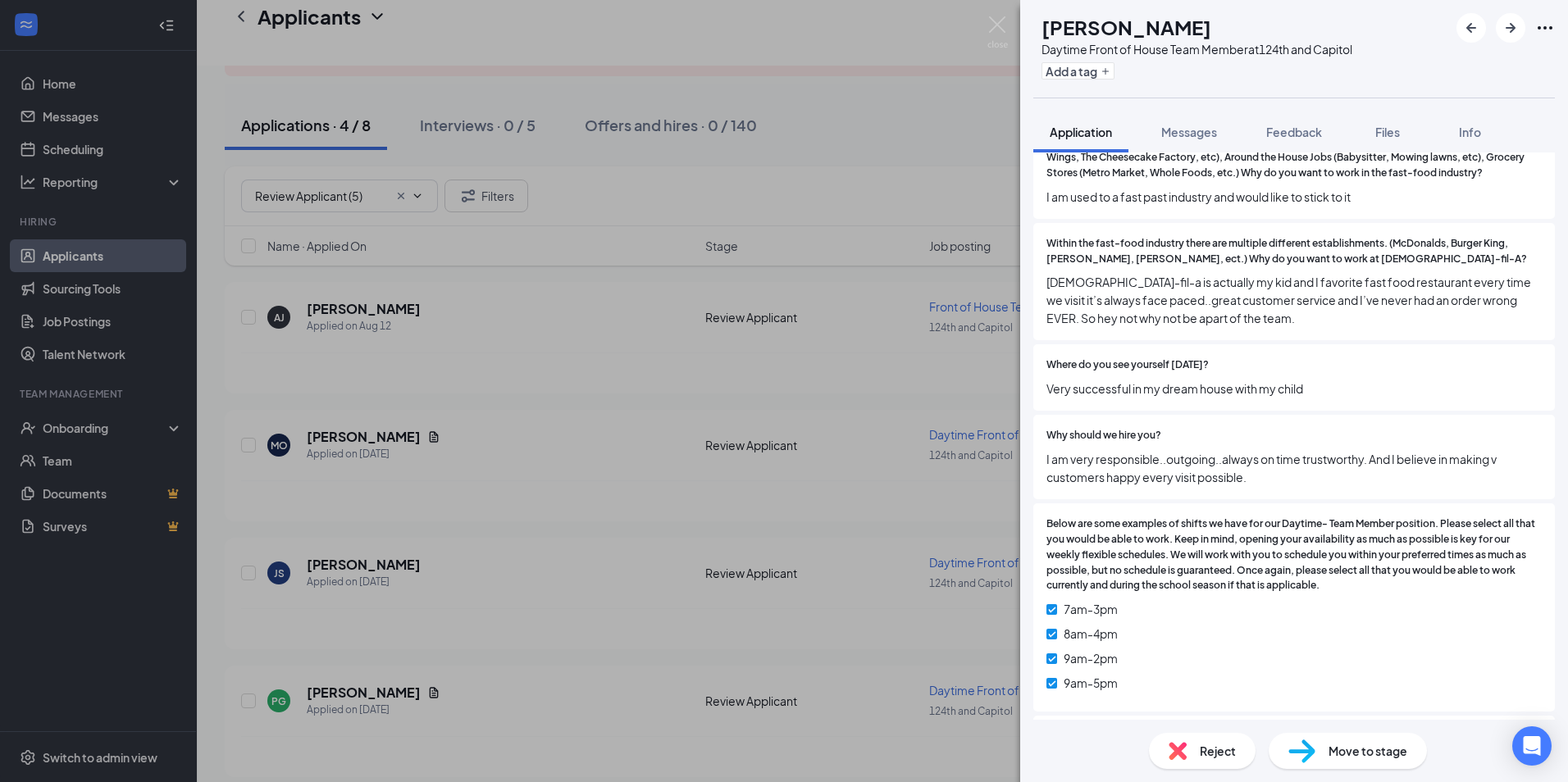
click at [1188, 755] on div "Reject" at bounding box center [1202, 751] width 106 height 36
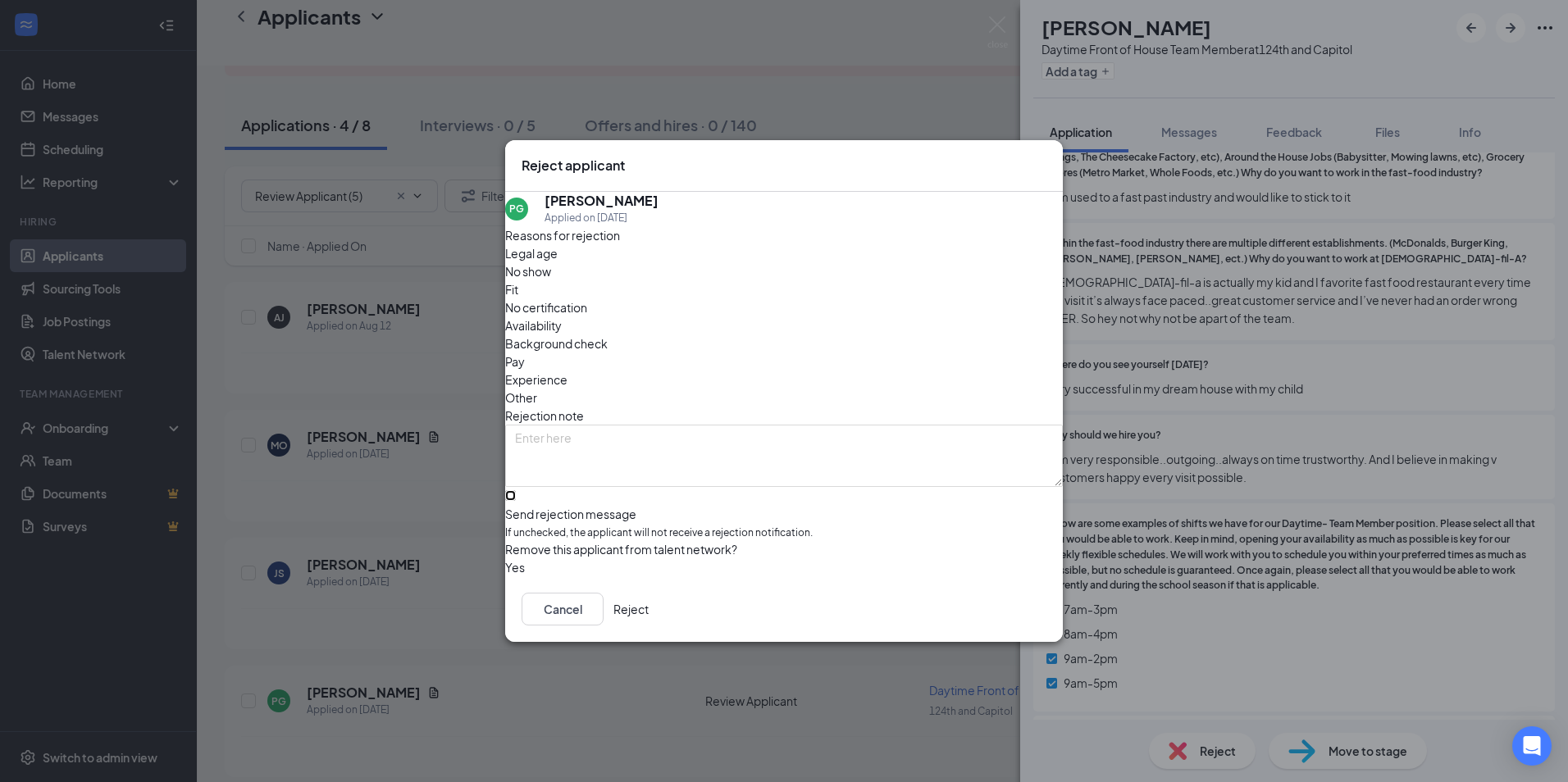
click at [516, 491] on input "Send rejection message If unchecked, the applicant will not receive a rejection…" at bounding box center [510, 496] width 11 height 11
checkbox input "true"
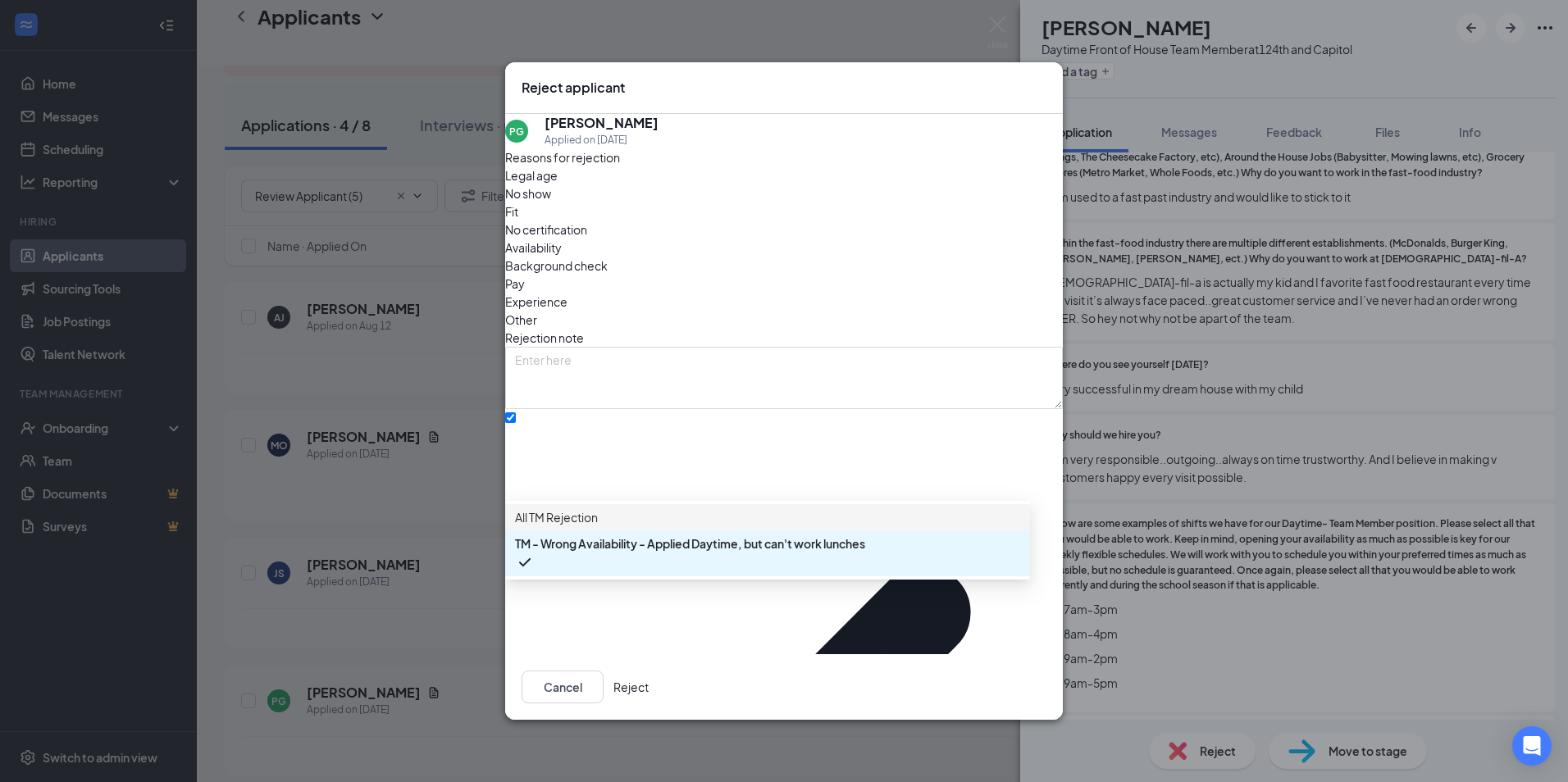
click at [598, 526] on span "All TM Rejection" at bounding box center [555, 517] width 82 height 18
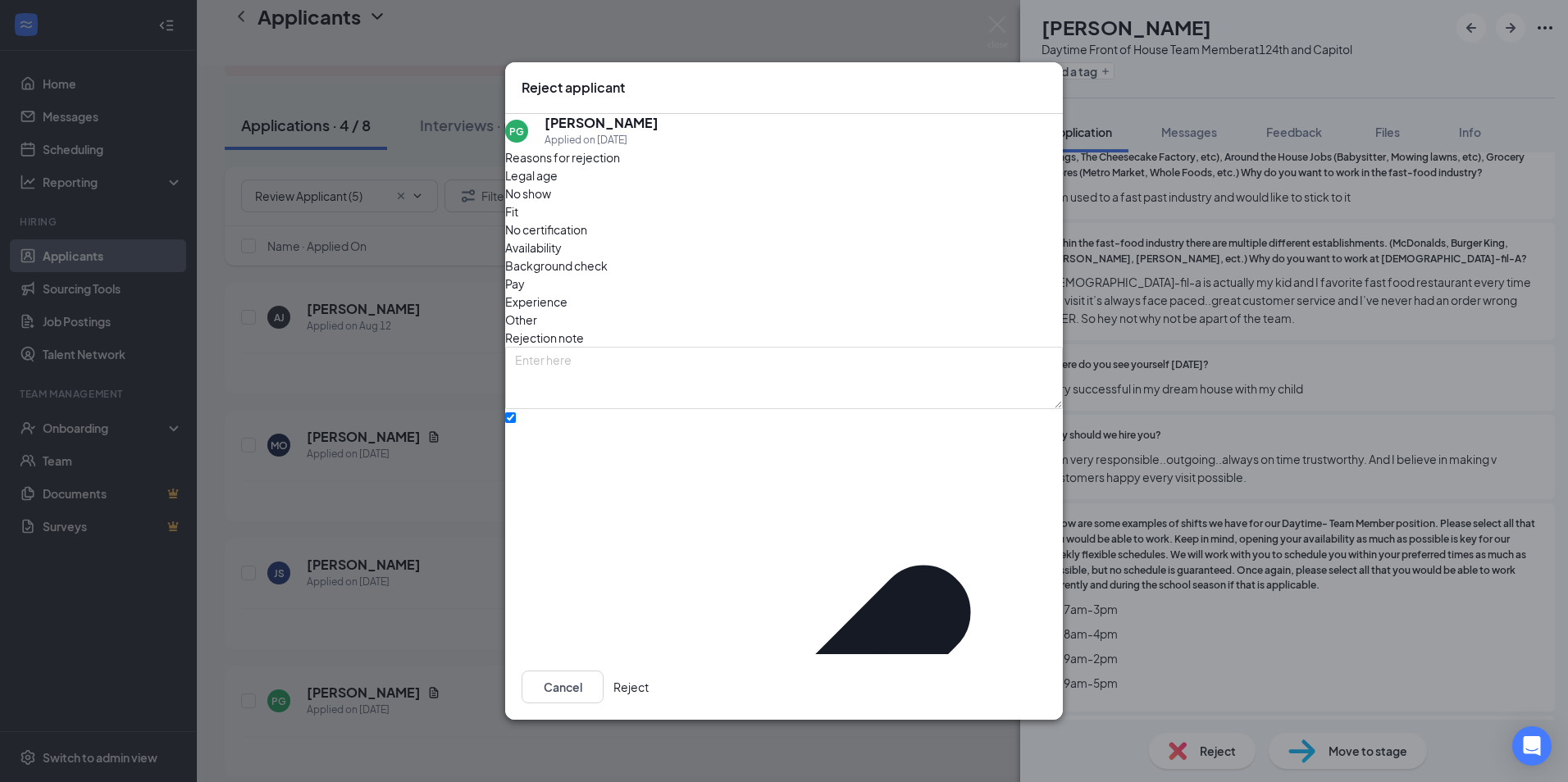
click at [648, 670] on button "Reject" at bounding box center [631, 686] width 35 height 33
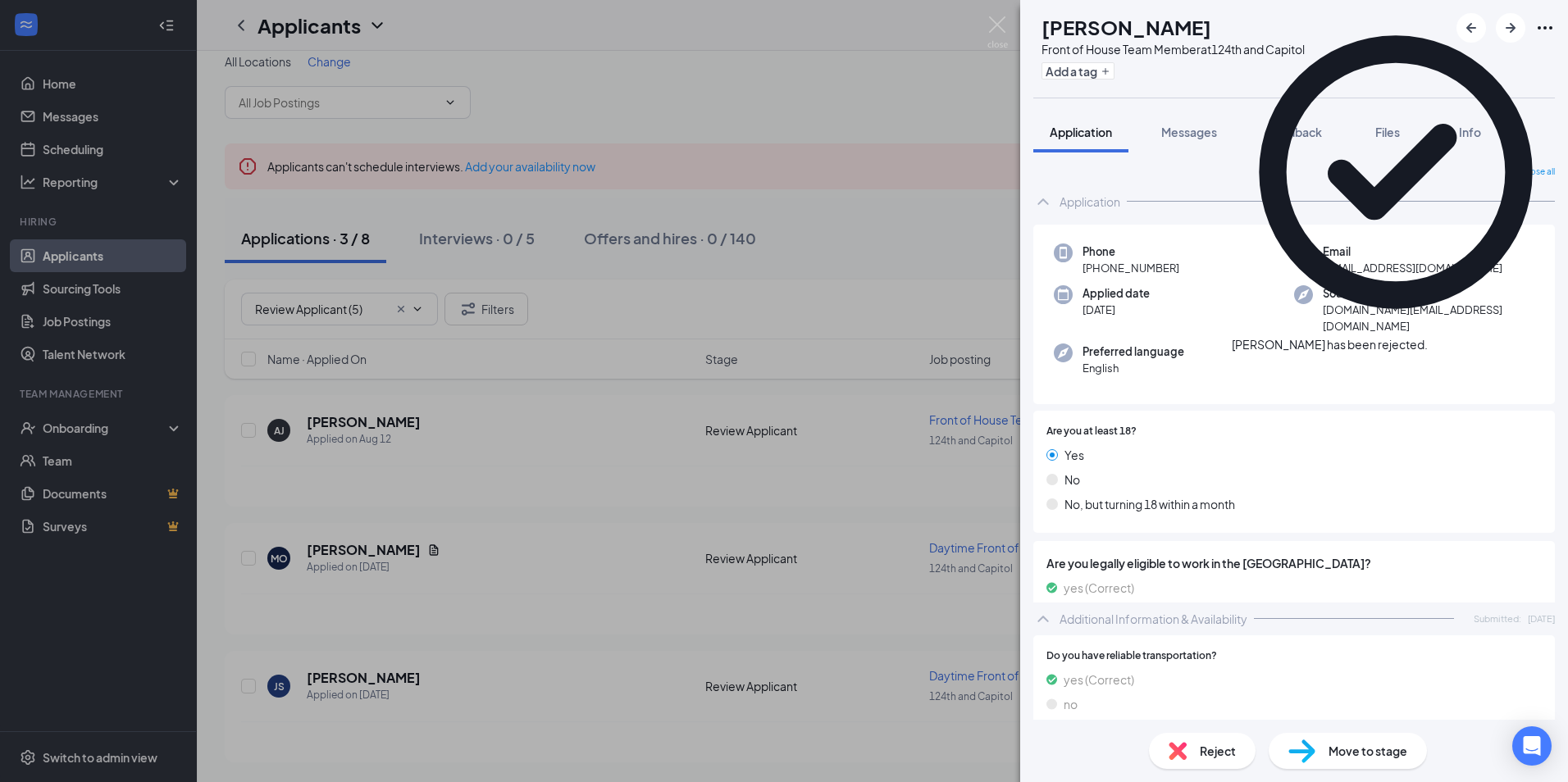
click at [364, 673] on div "[PERSON_NAME] [PERSON_NAME] Front of House Team Member at 124th and Capitol Add…" at bounding box center [784, 391] width 1568 height 782
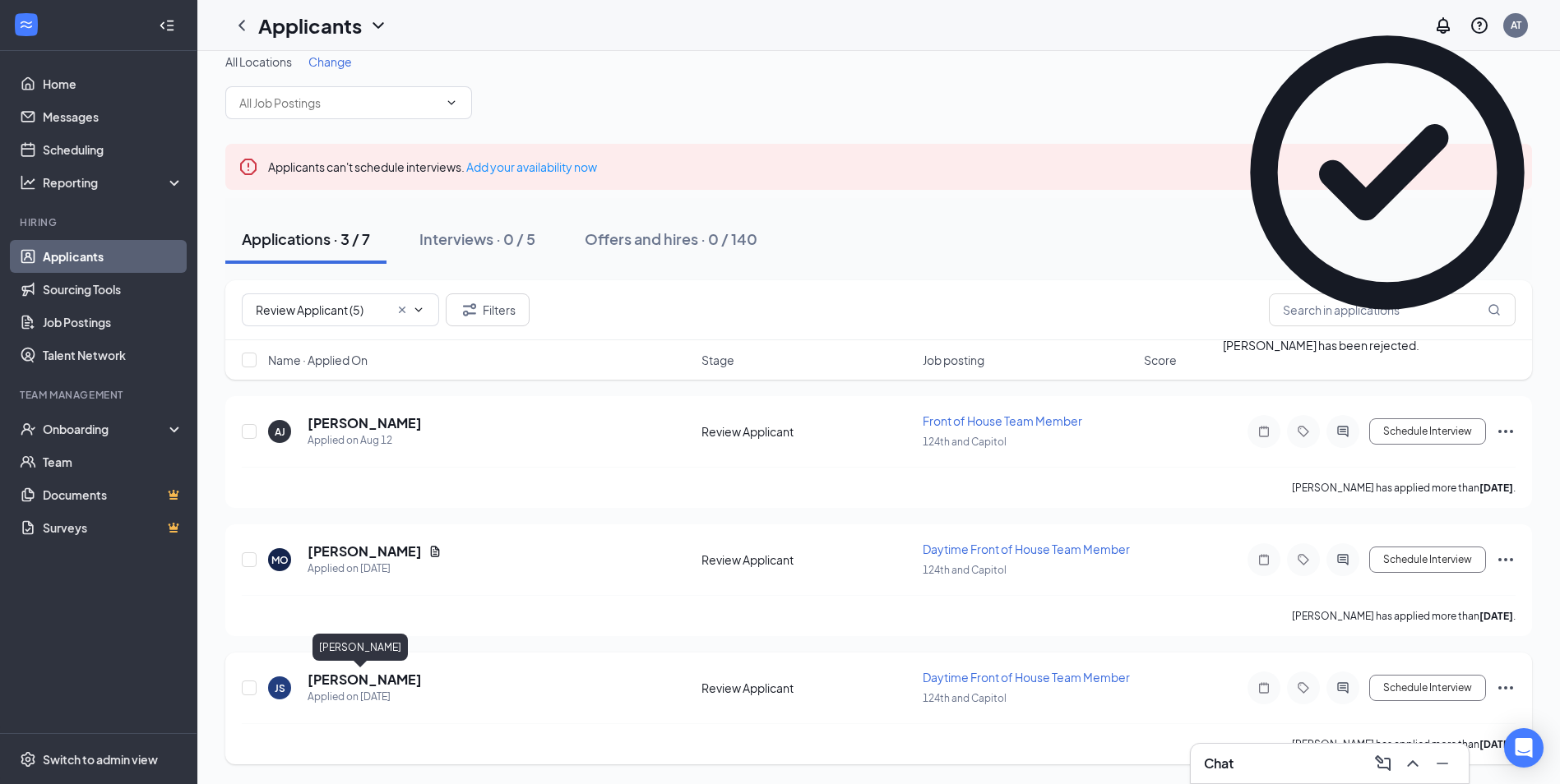
click at [348, 680] on h5 "[PERSON_NAME]" at bounding box center [364, 679] width 115 height 18
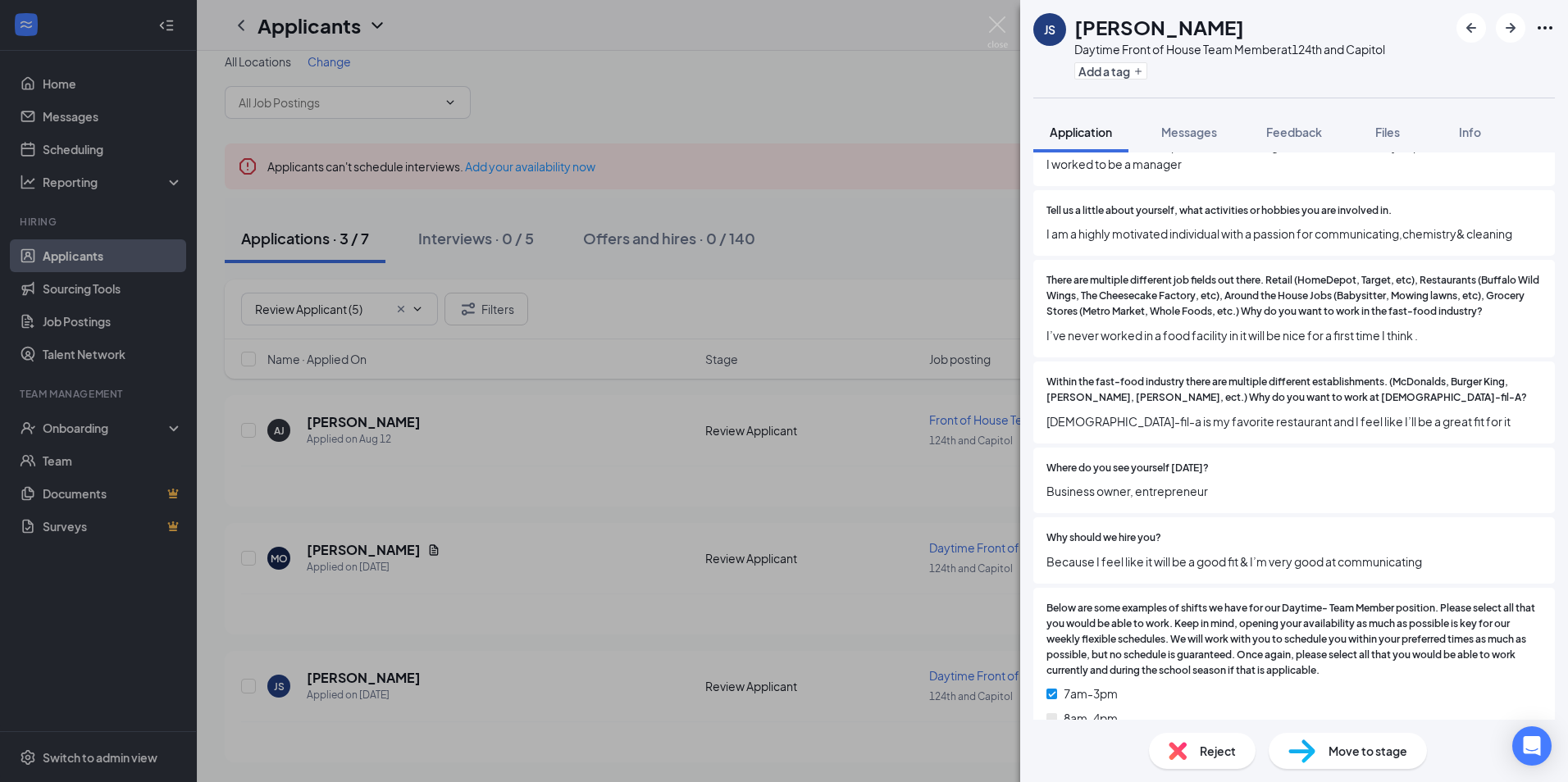
scroll to position [1810, 0]
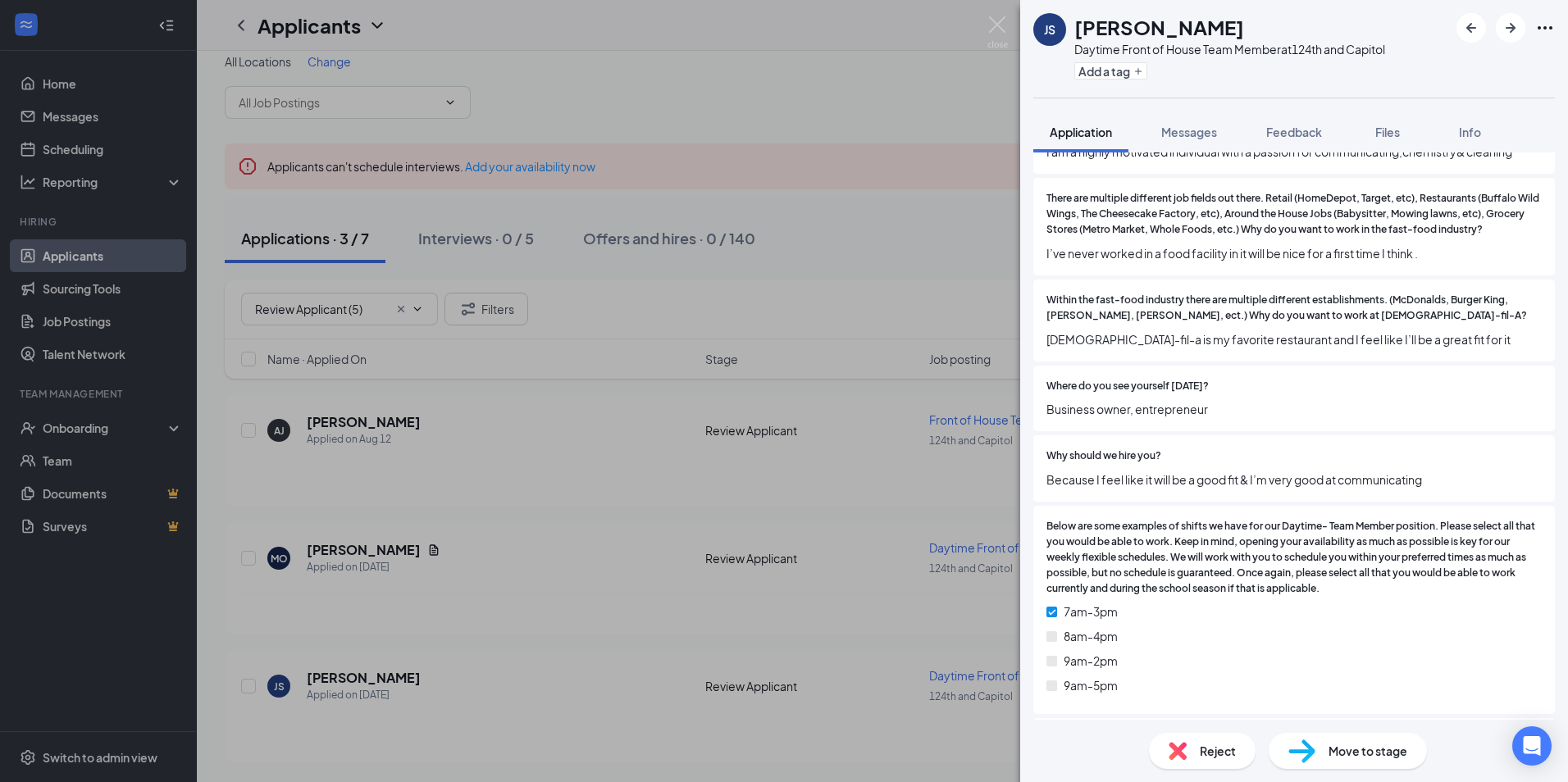
click at [1208, 751] on span "Reject" at bounding box center [1217, 751] width 36 height 18
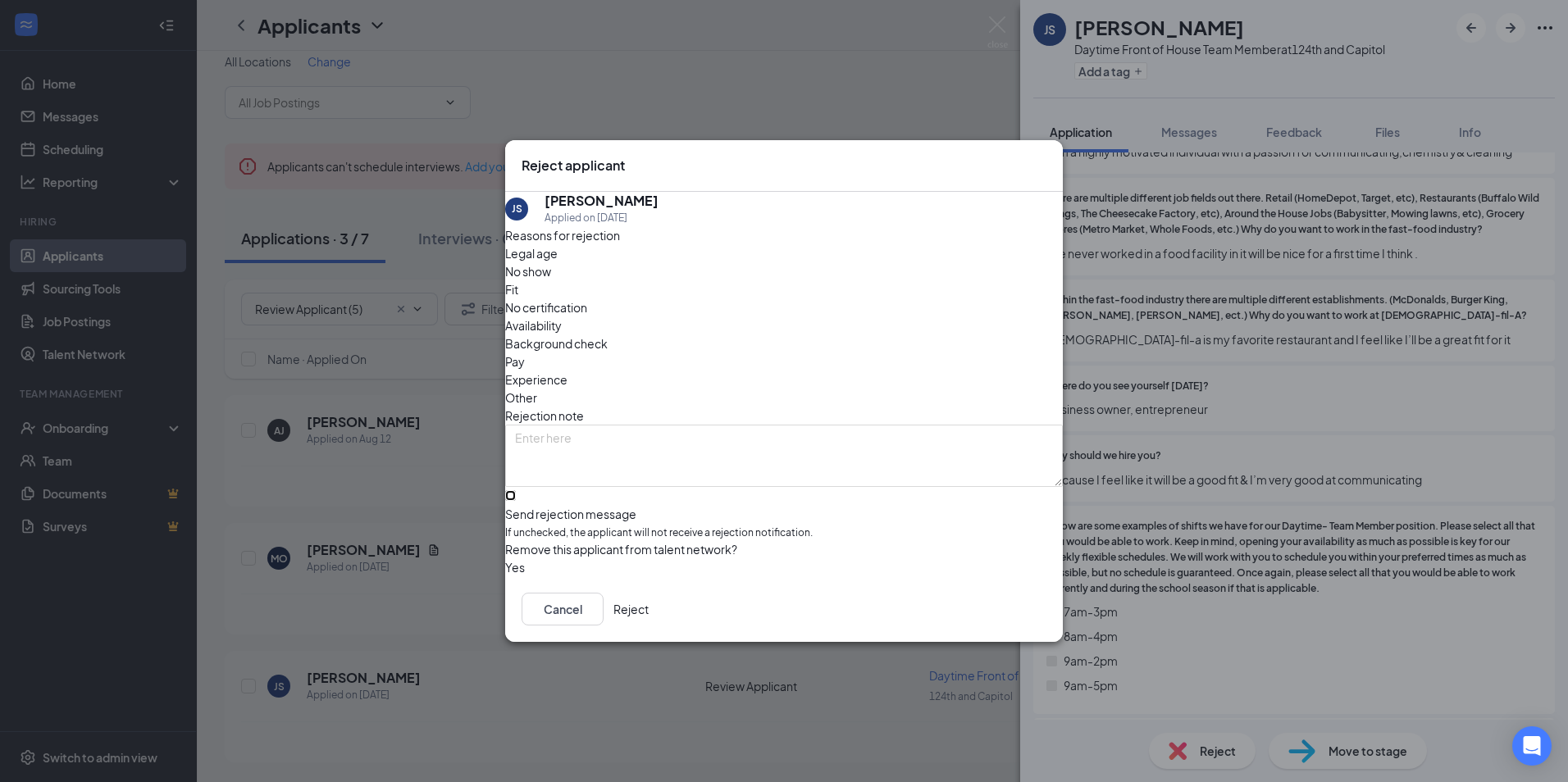
click at [516, 491] on input "Send rejection message If unchecked, the applicant will not receive a rejection…" at bounding box center [510, 496] width 11 height 11
checkbox input "true"
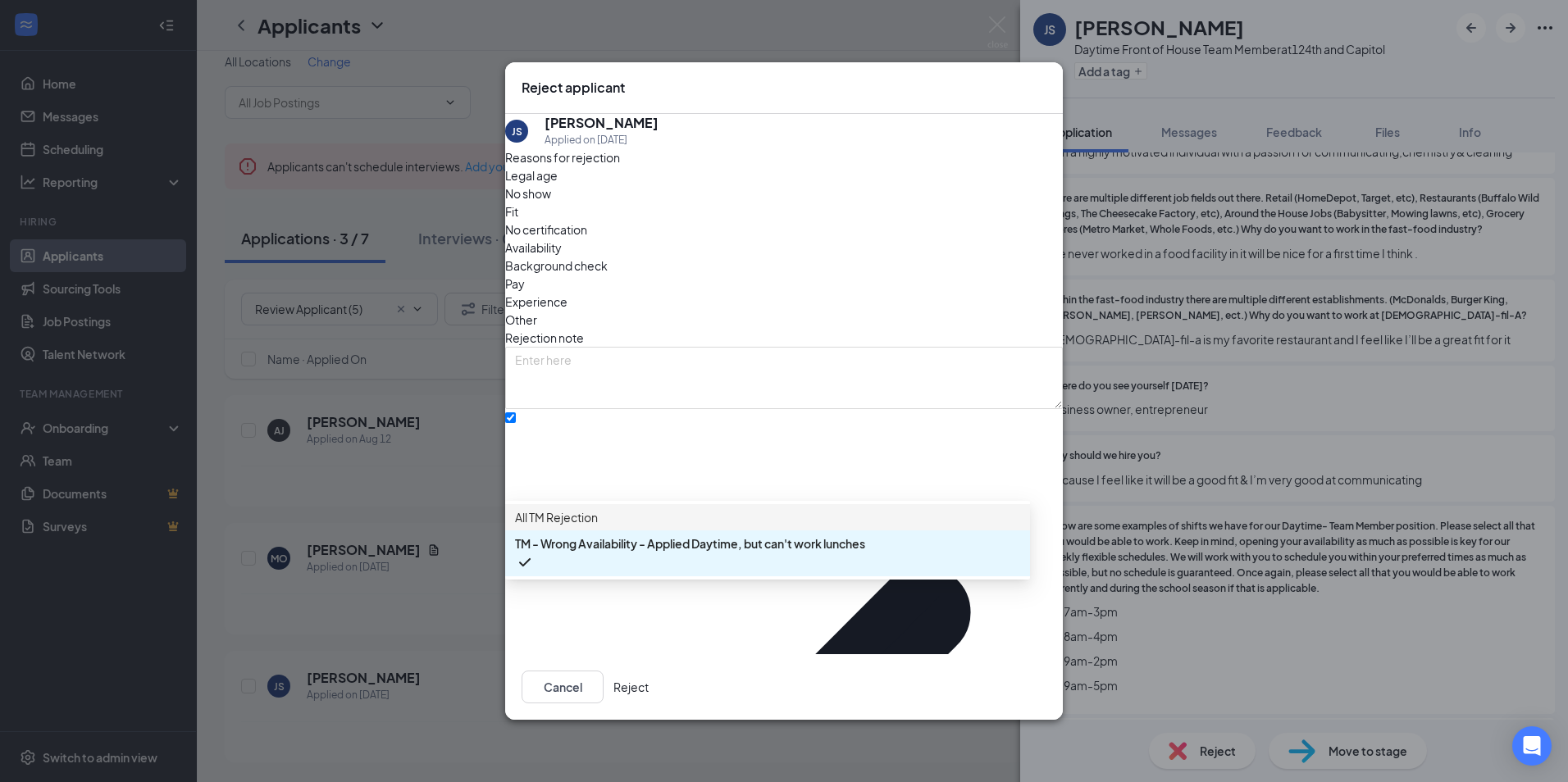
click at [590, 526] on span "All TM Rejection" at bounding box center [555, 517] width 82 height 18
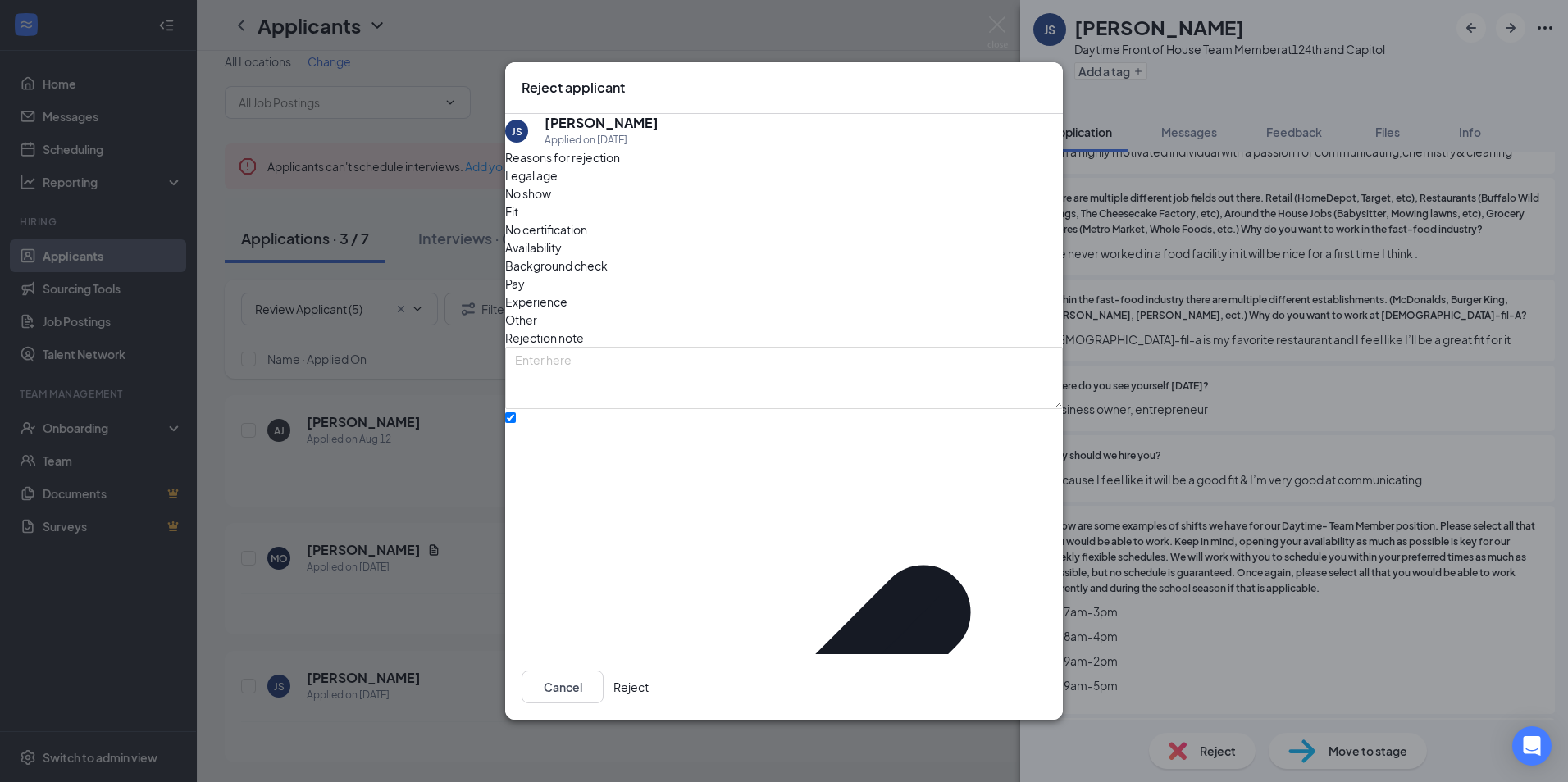
click at [648, 670] on button "Reject" at bounding box center [631, 686] width 35 height 33
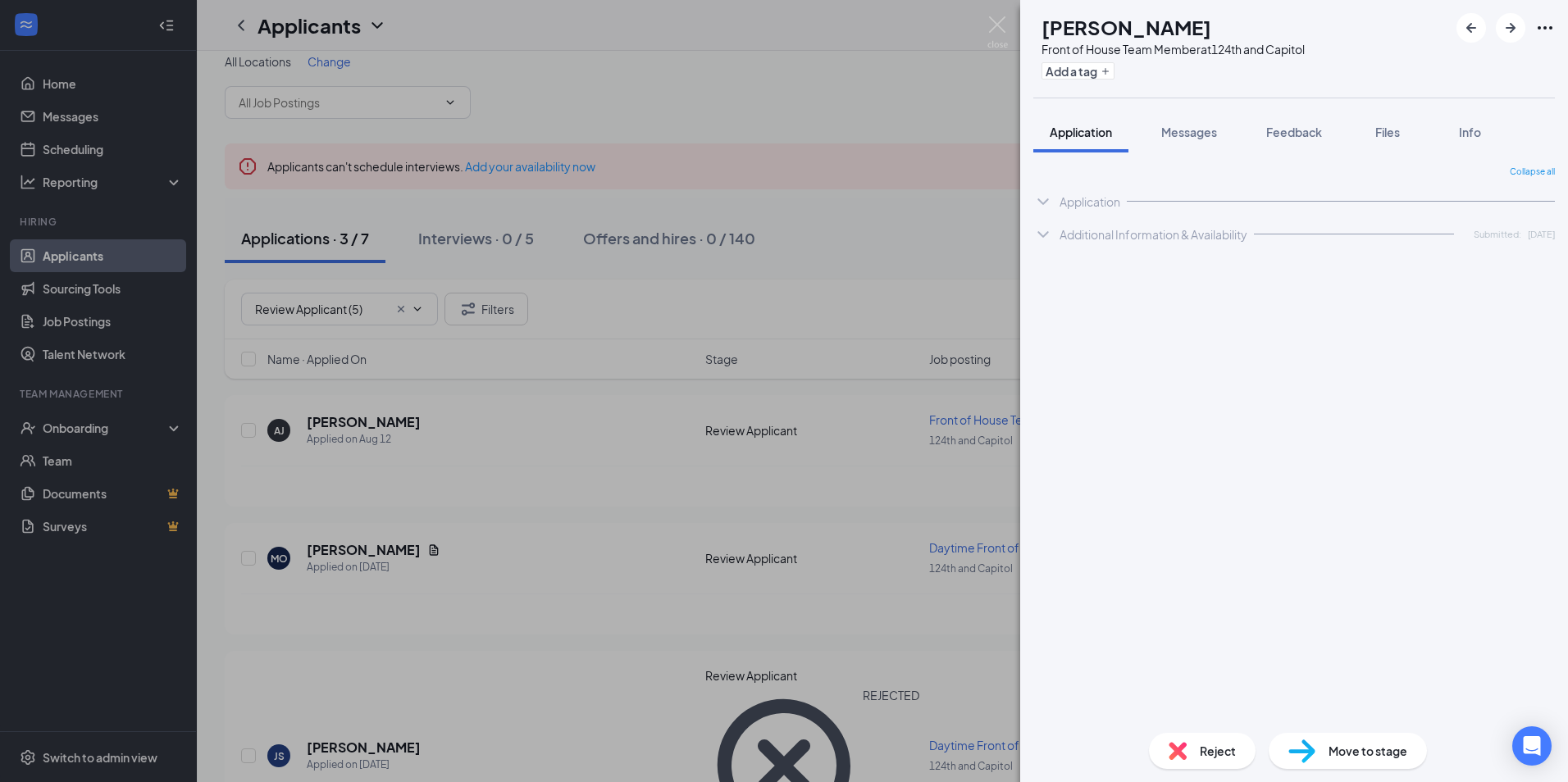
click at [322, 551] on div "[PERSON_NAME] [PERSON_NAME] Front of House Team Member at 124th and Capitol Add…" at bounding box center [784, 391] width 1568 height 782
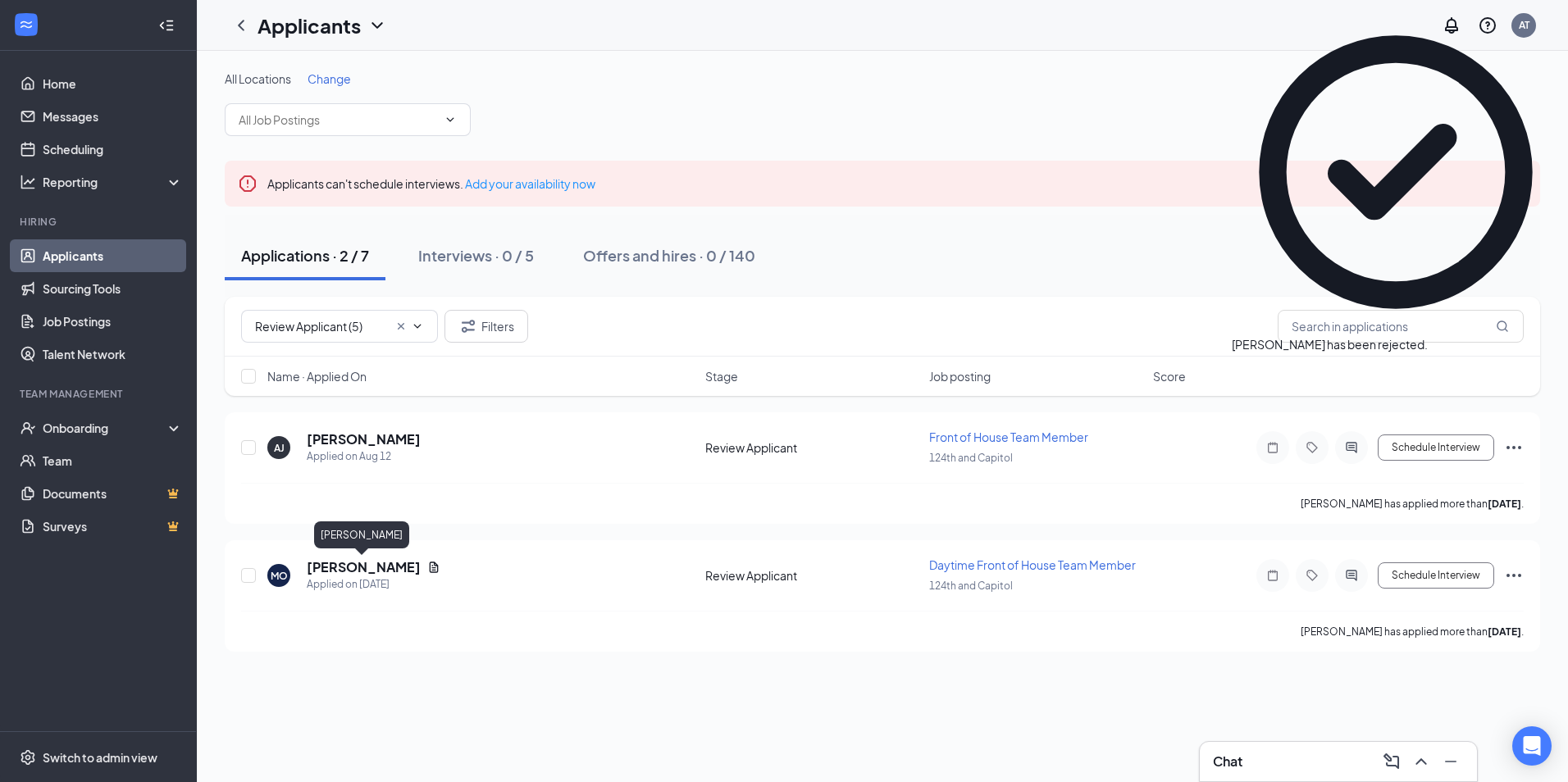
click at [319, 550] on div "[PERSON_NAME]" at bounding box center [361, 538] width 95 height 34
click at [337, 567] on h5 "[PERSON_NAME]" at bounding box center [363, 567] width 114 height 18
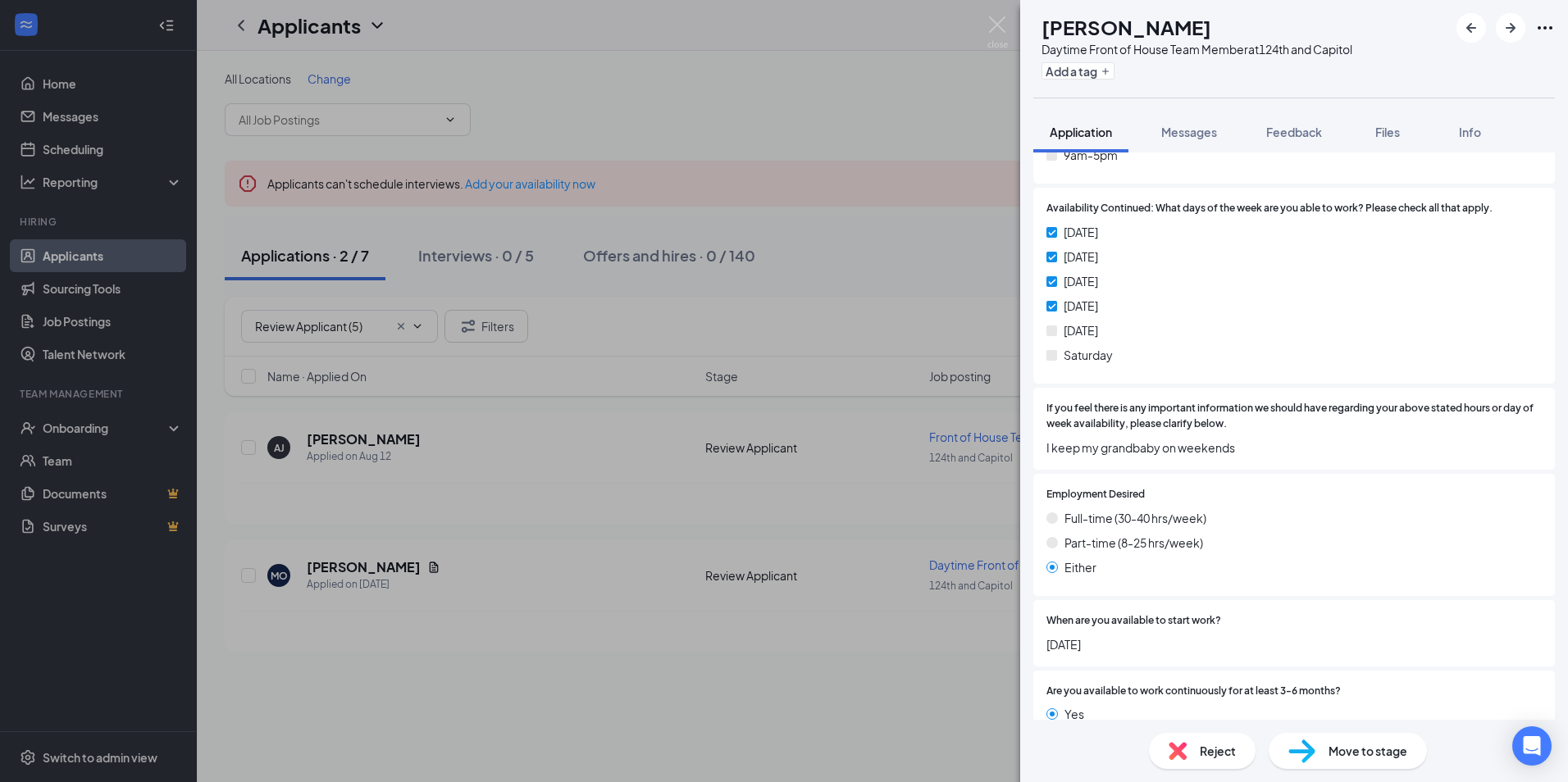
scroll to position [2694, 0]
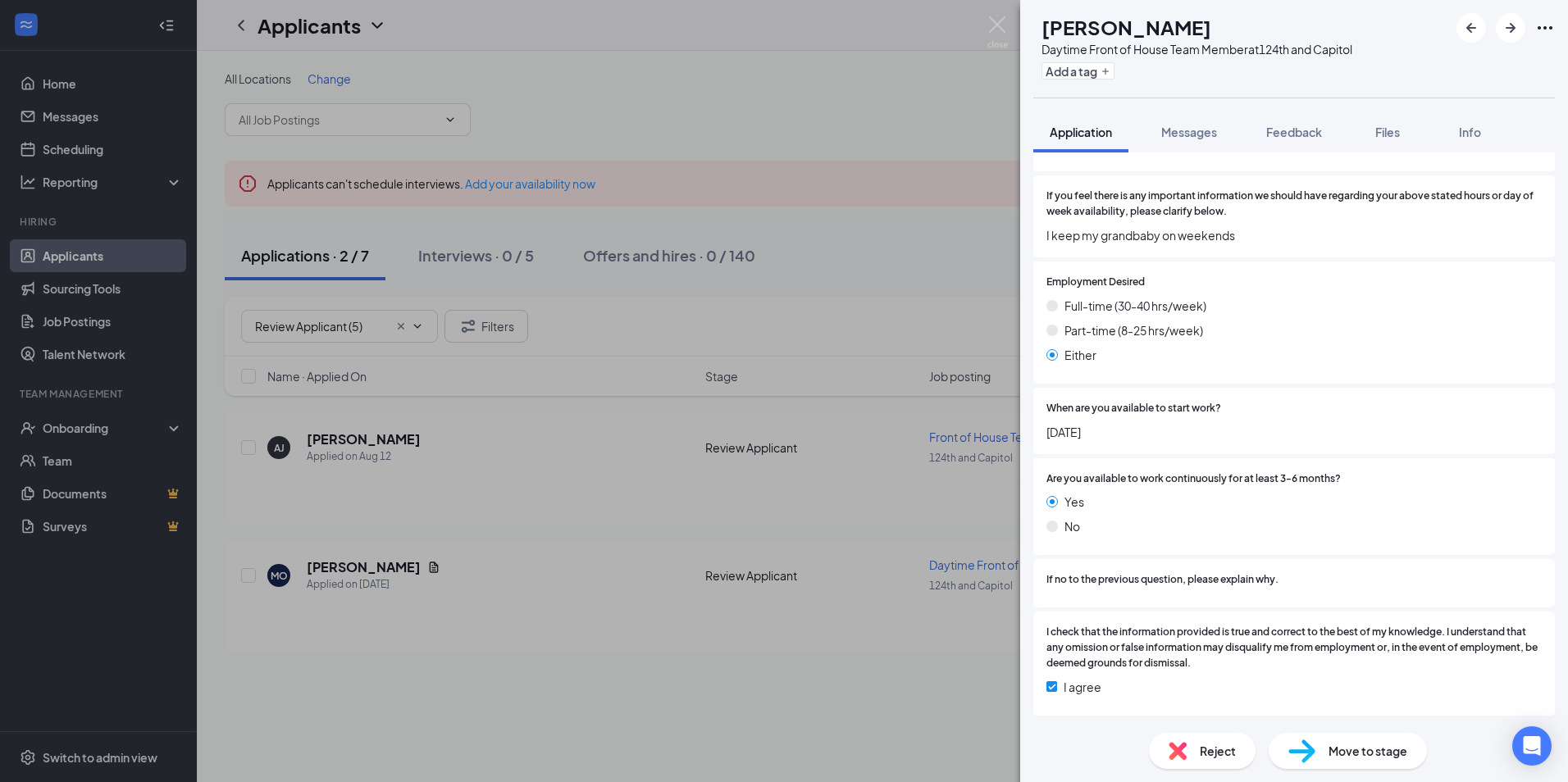
click at [345, 682] on div "MO [PERSON_NAME] Daytime Front of House Team Member at 124th and Capitol Add a …" at bounding box center [784, 391] width 1568 height 782
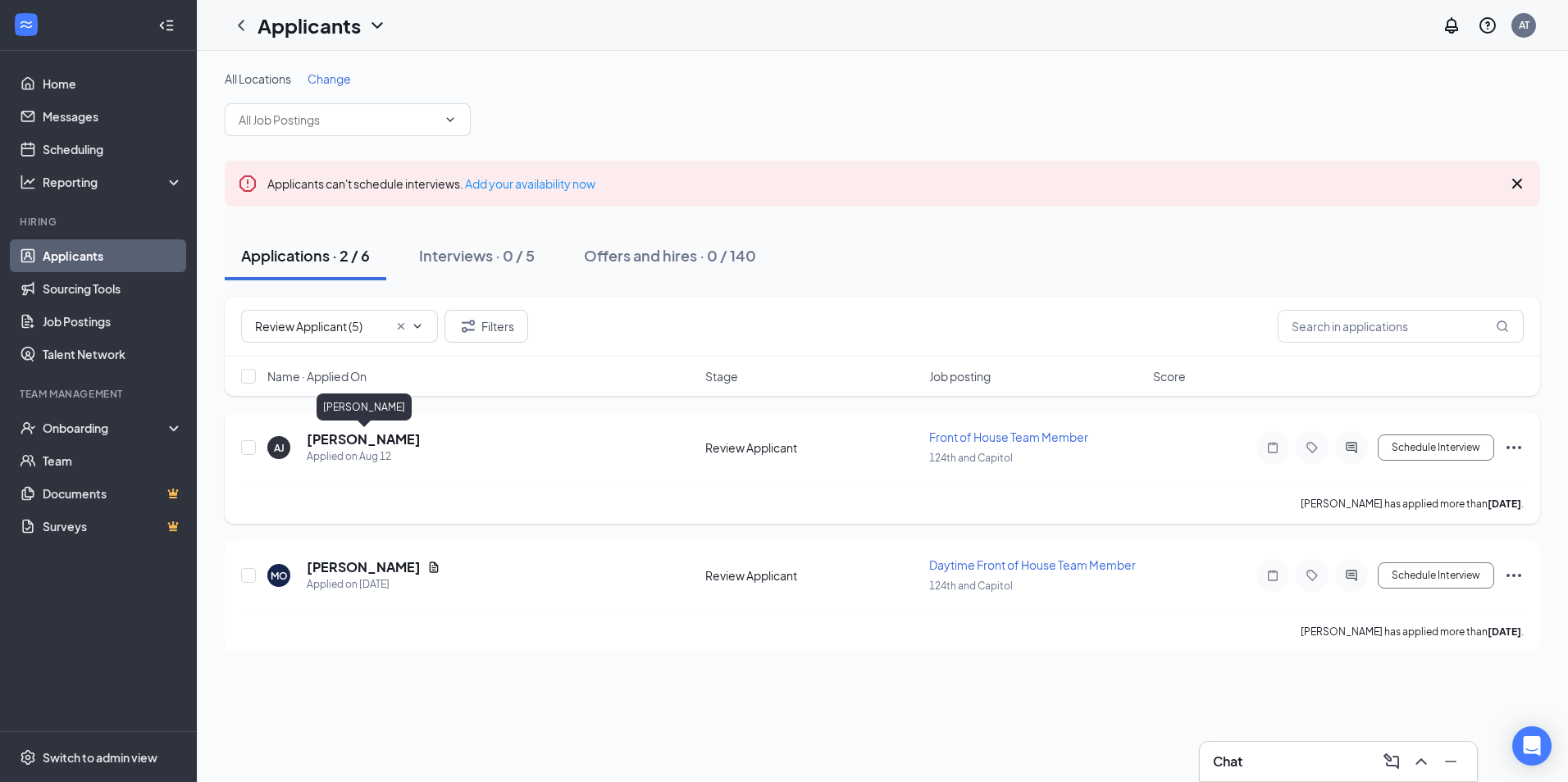
click at [374, 438] on h5 "[PERSON_NAME]" at bounding box center [363, 439] width 114 height 18
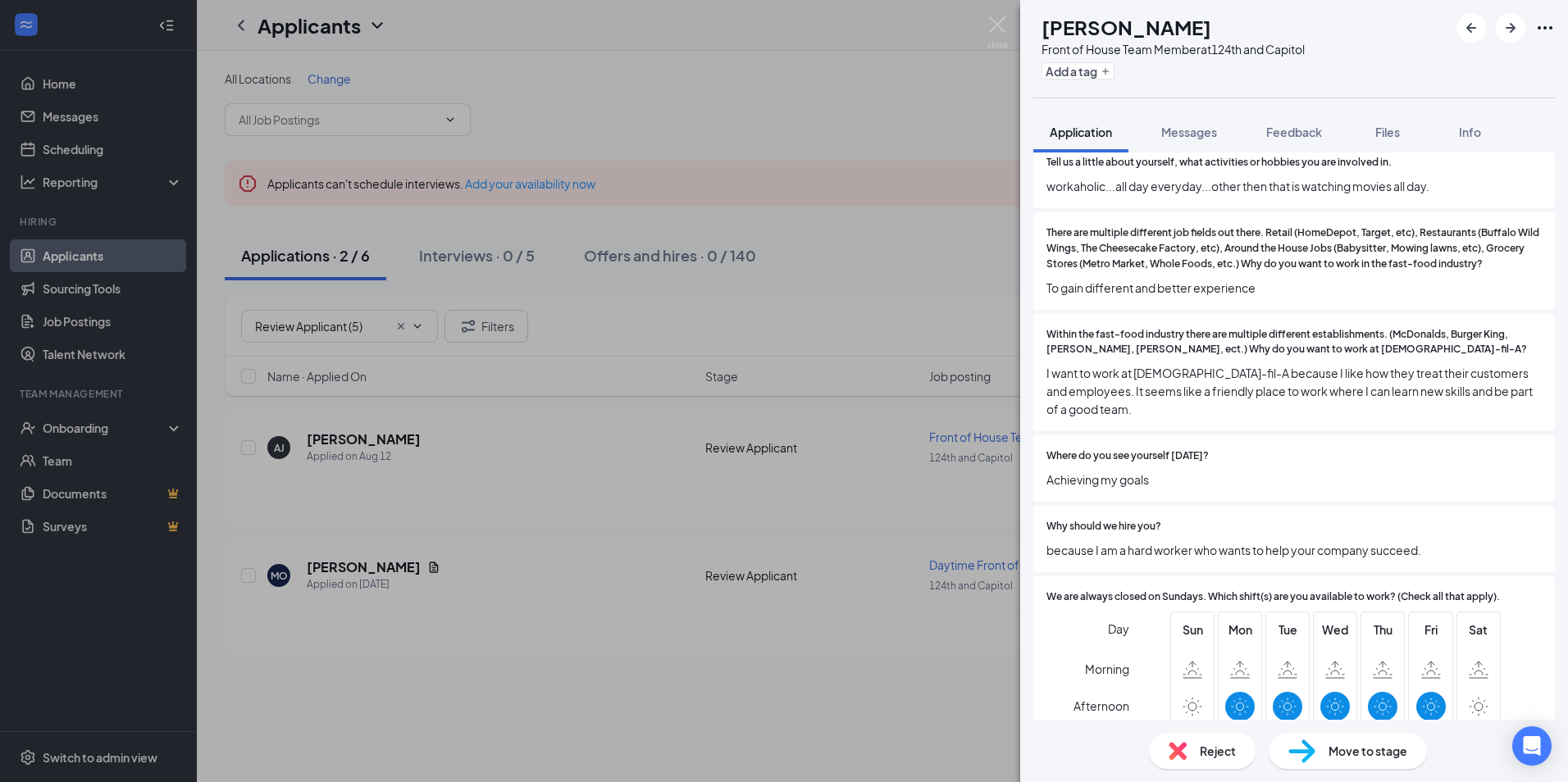
scroll to position [1148, 0]
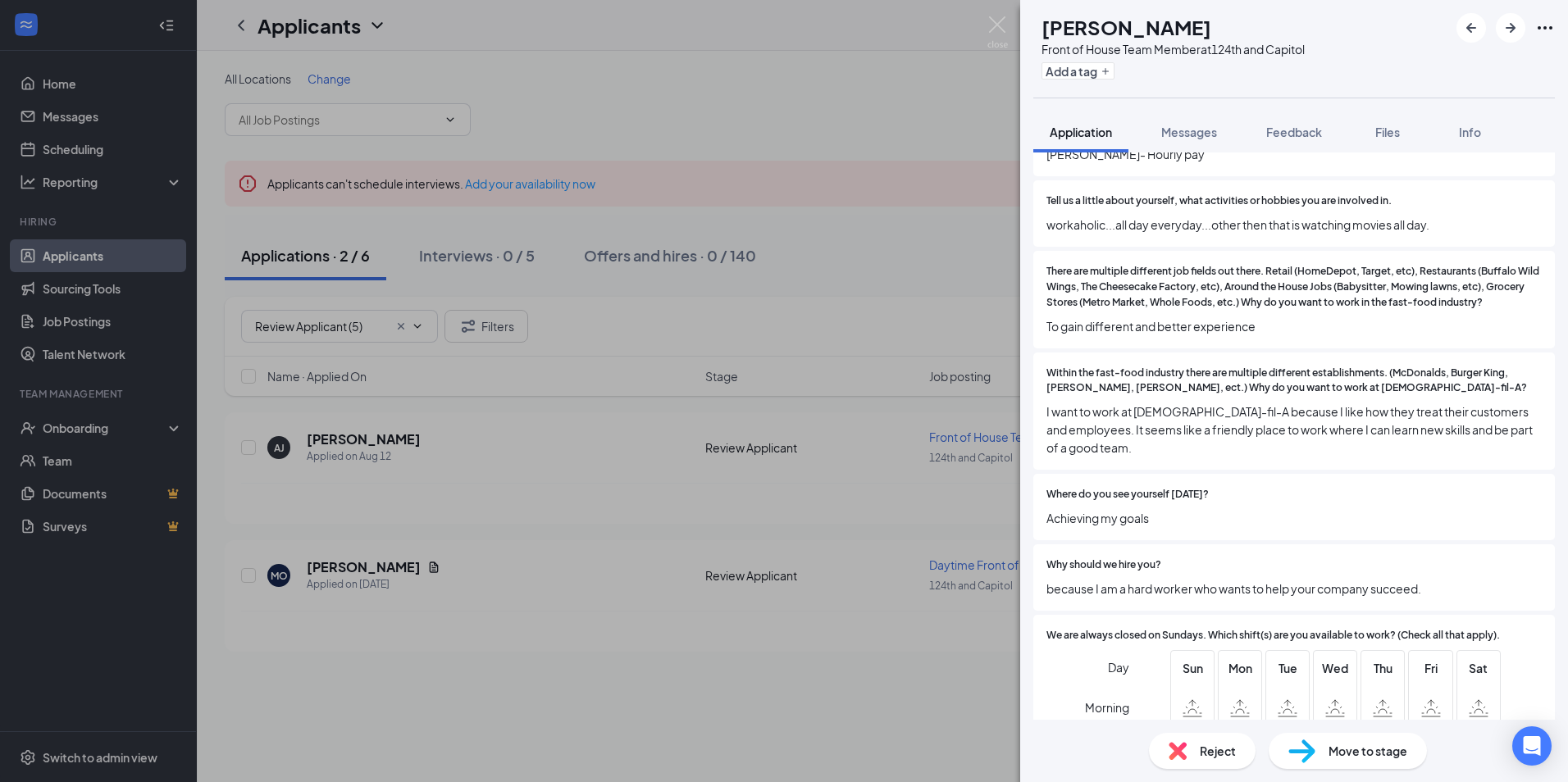
click at [1219, 755] on span "Reject" at bounding box center [1217, 751] width 36 height 18
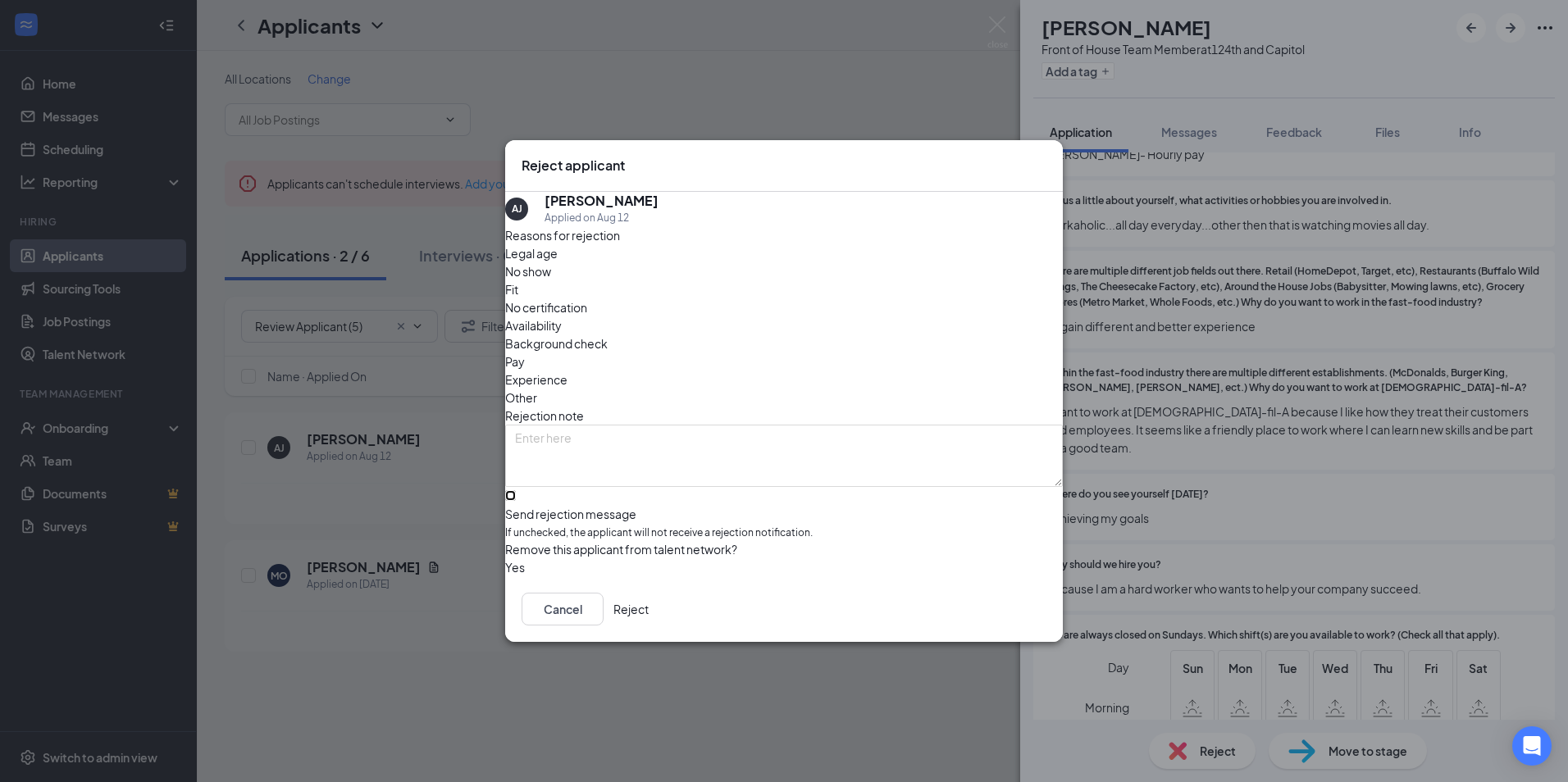
click at [516, 491] on input "Send rejection message If unchecked, the applicant will not receive a rejection…" at bounding box center [510, 496] width 11 height 11
checkbox input "true"
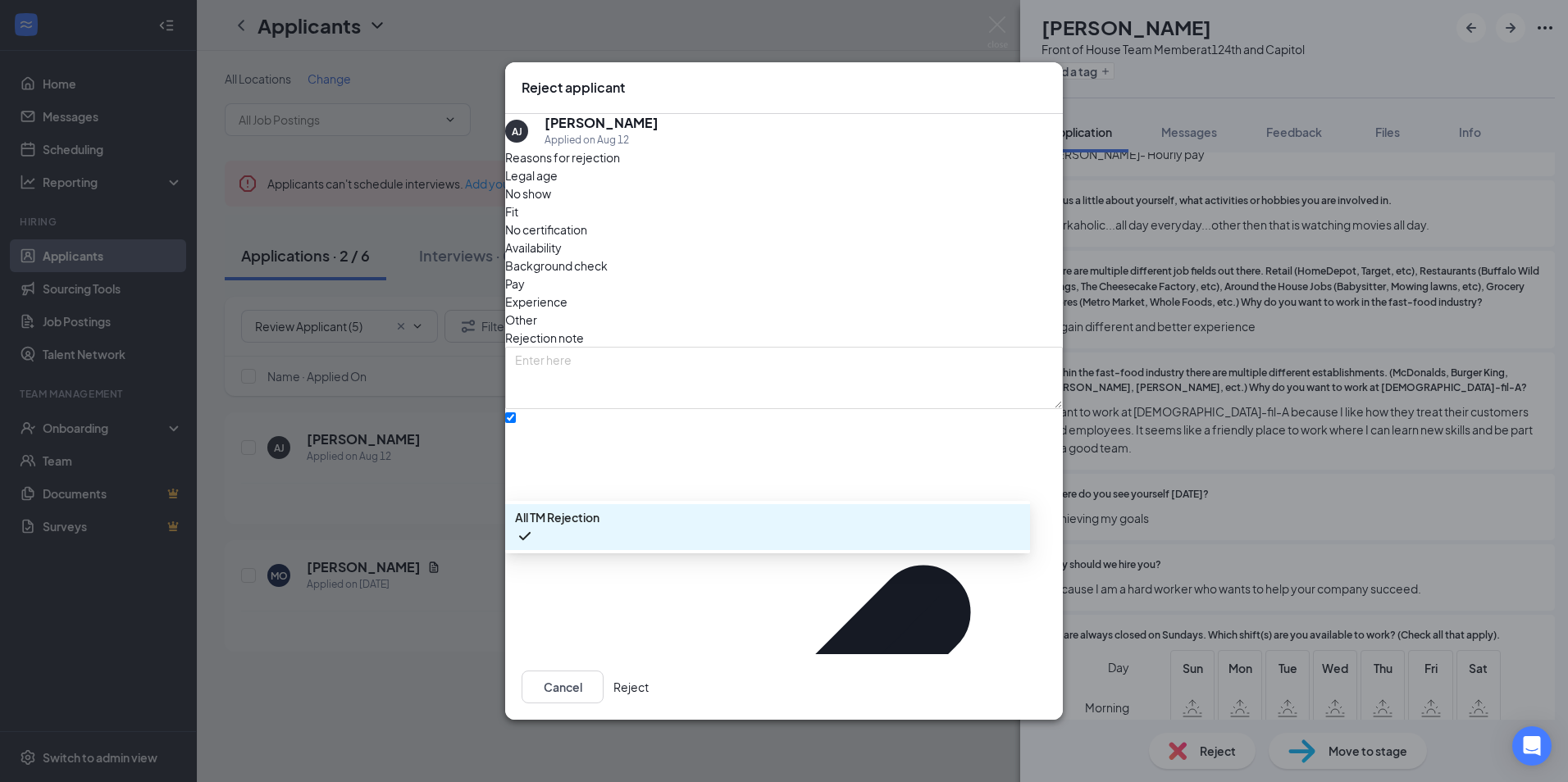
click at [785, 670] on div "Cancel Reject" at bounding box center [784, 686] width 524 height 33
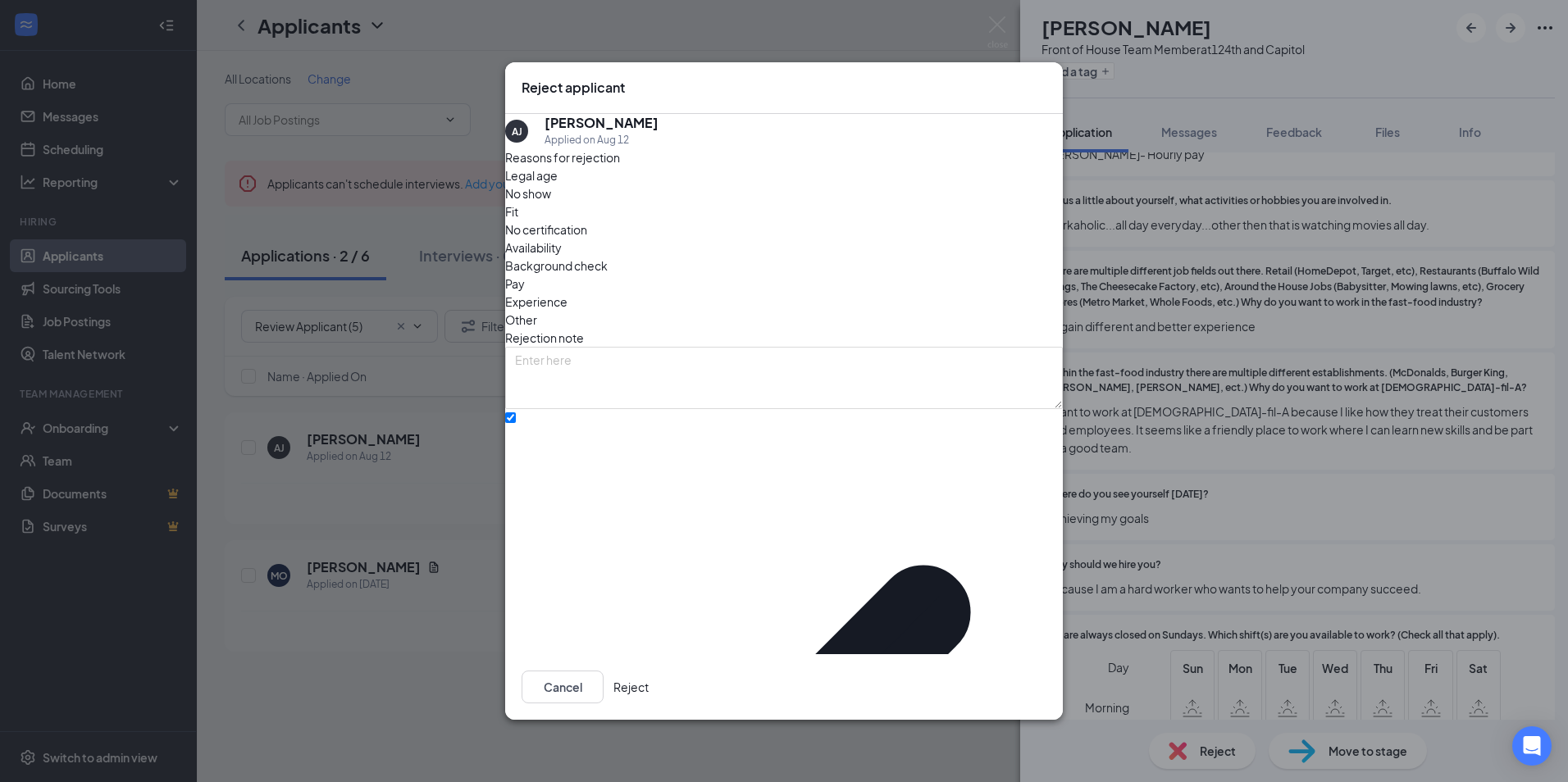
click at [648, 670] on button "Reject" at bounding box center [631, 686] width 35 height 33
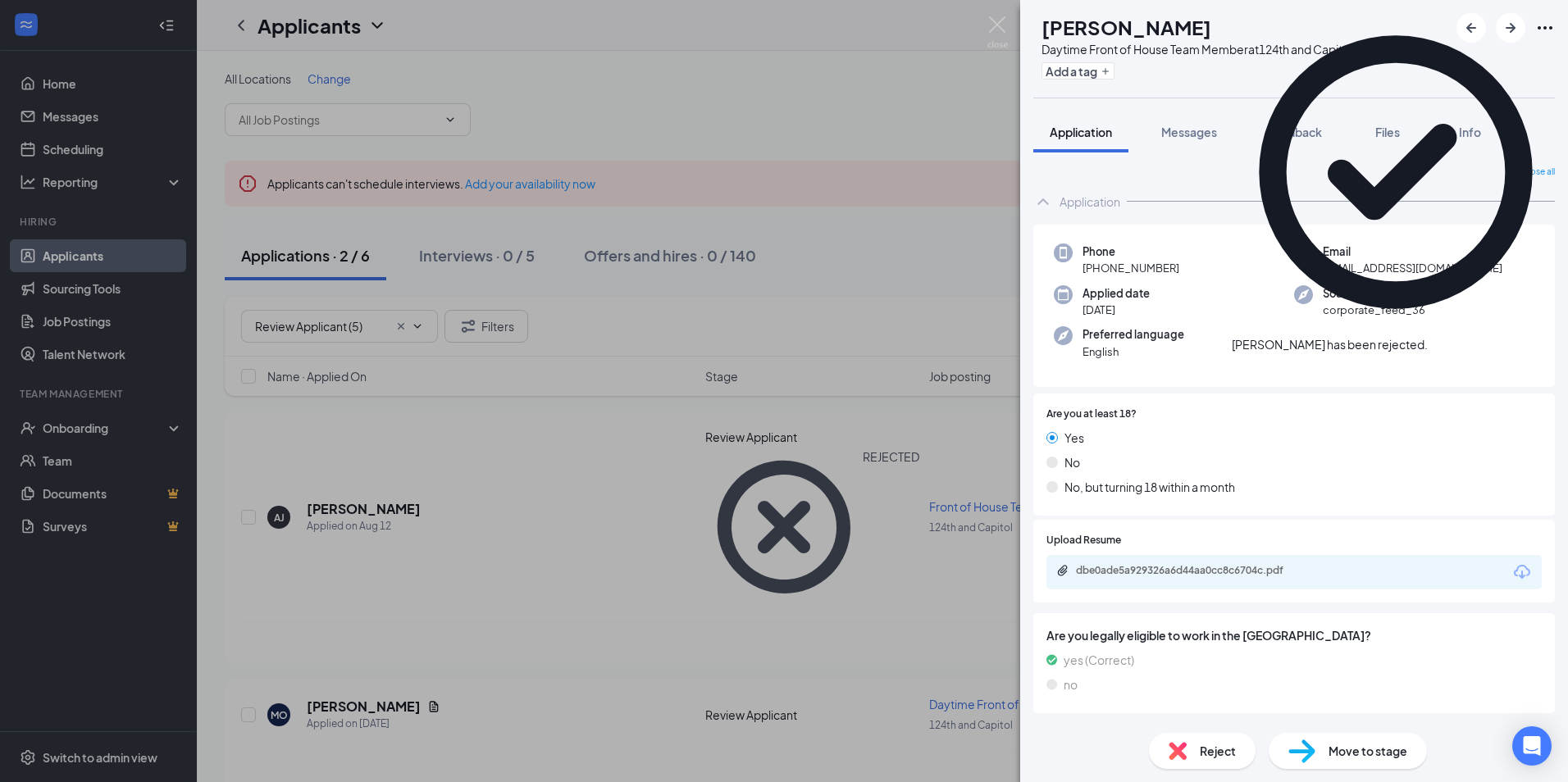
click at [406, 674] on div "MO [PERSON_NAME] Daytime Front of House Team Member at 124th and Capitol Add a …" at bounding box center [784, 391] width 1568 height 782
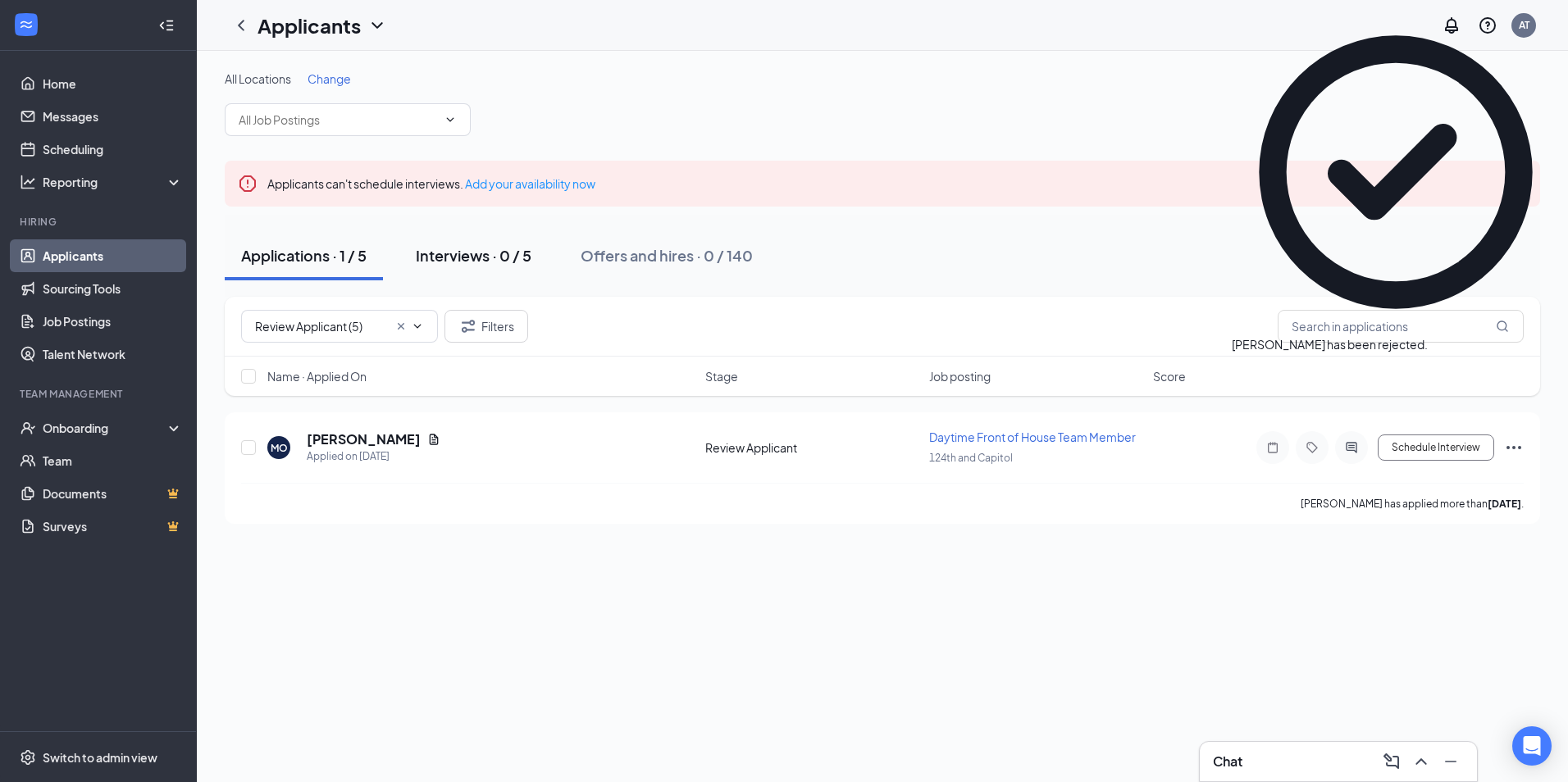
click at [484, 259] on div "Interviews · 0 / 5" at bounding box center [473, 255] width 116 height 20
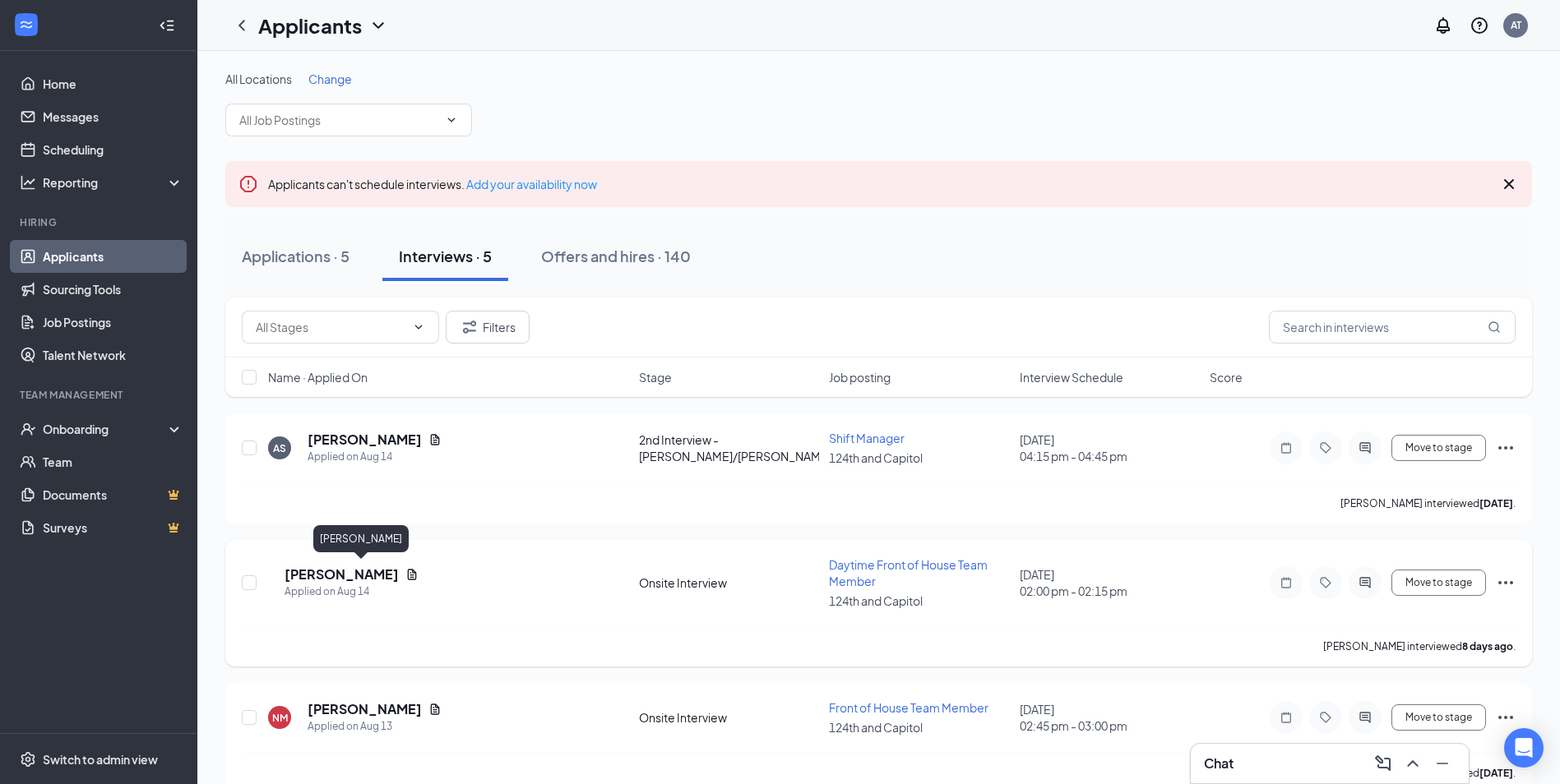
click at [314, 575] on h5 "[PERSON_NAME]" at bounding box center [341, 574] width 115 height 18
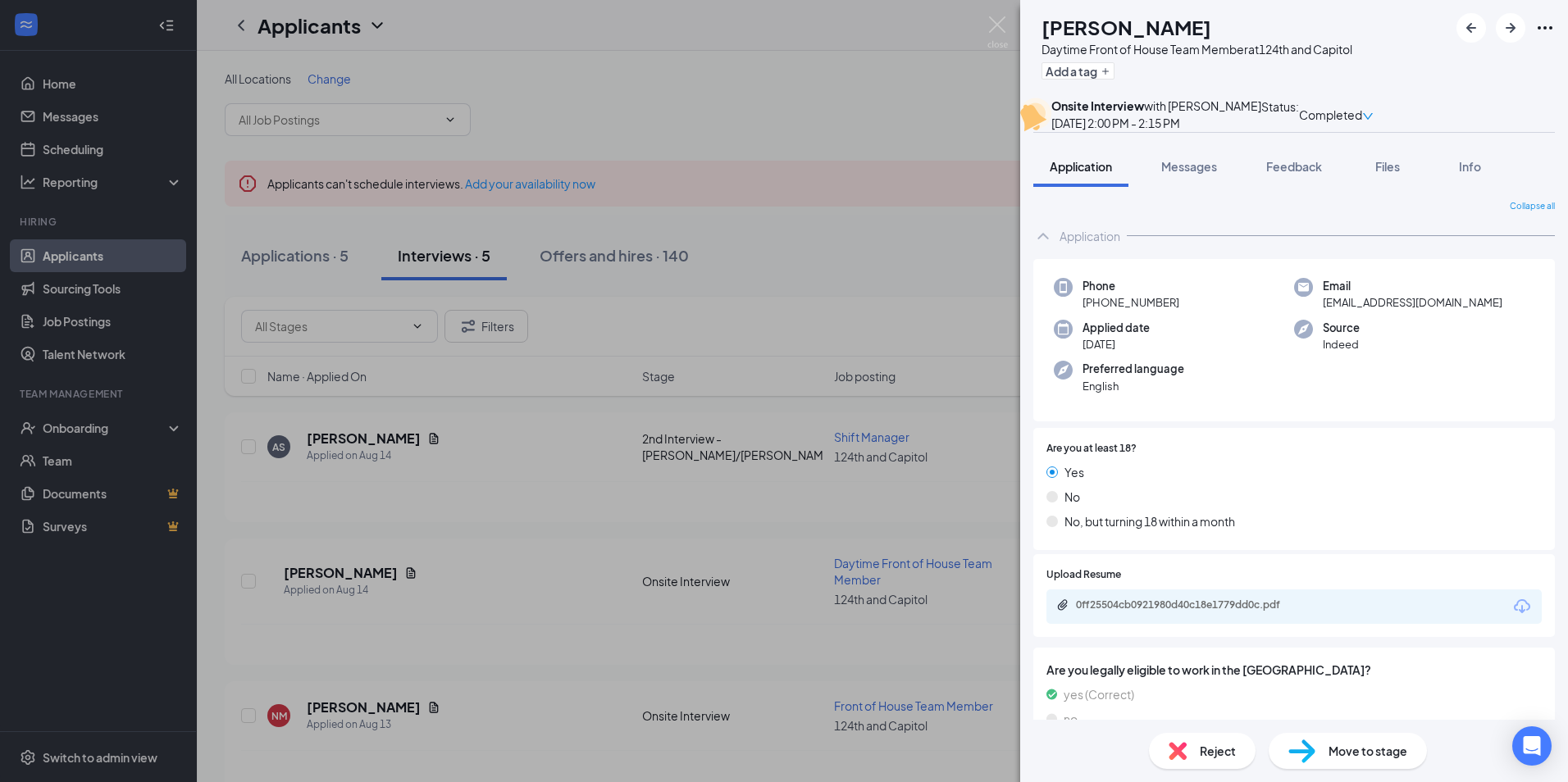
click at [1197, 753] on div "Reject" at bounding box center [1202, 751] width 106 height 36
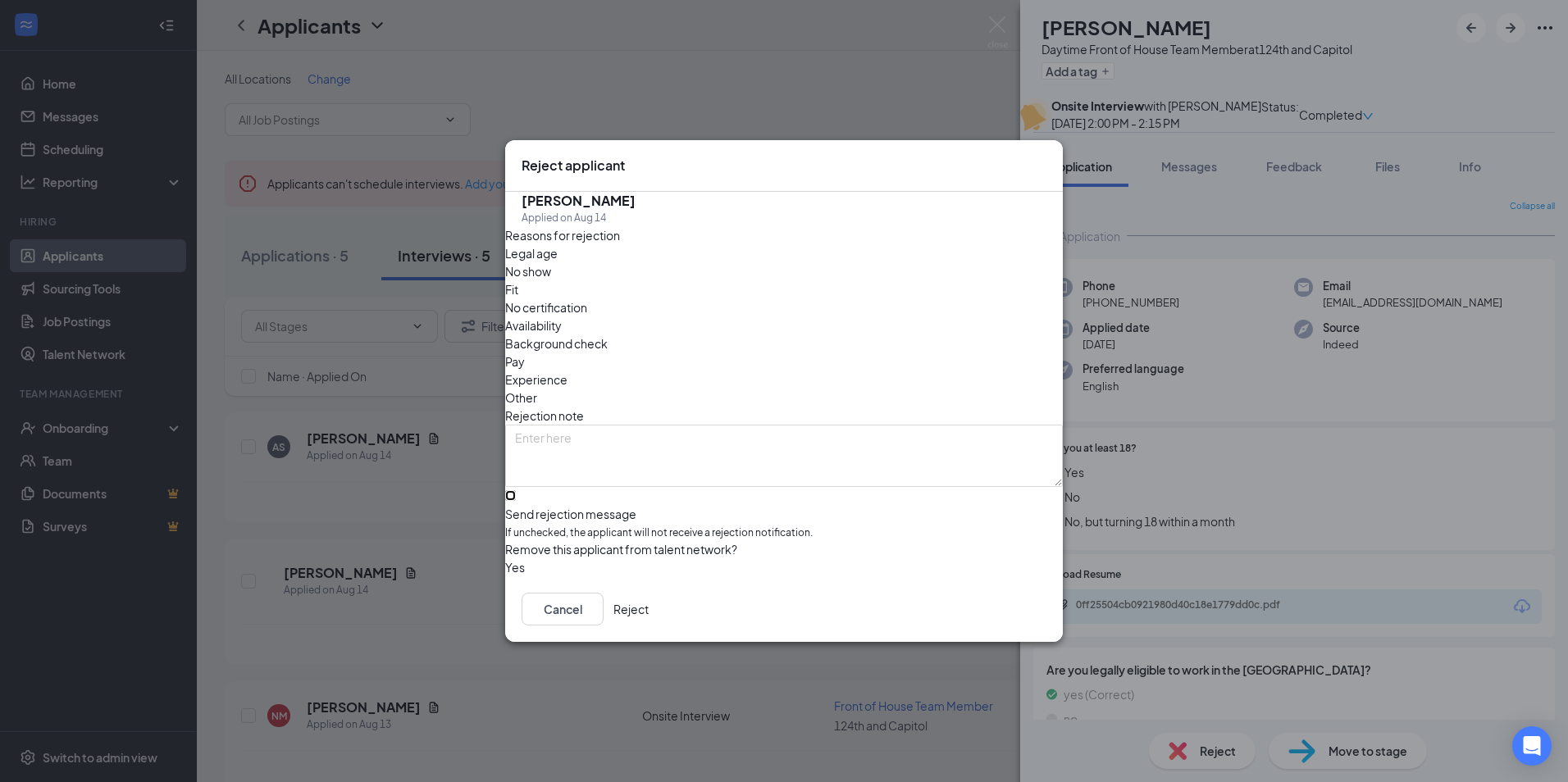
click at [516, 491] on input "Send rejection message If unchecked, the applicant will not receive a rejection…" at bounding box center [510, 496] width 11 height 11
checkbox input "true"
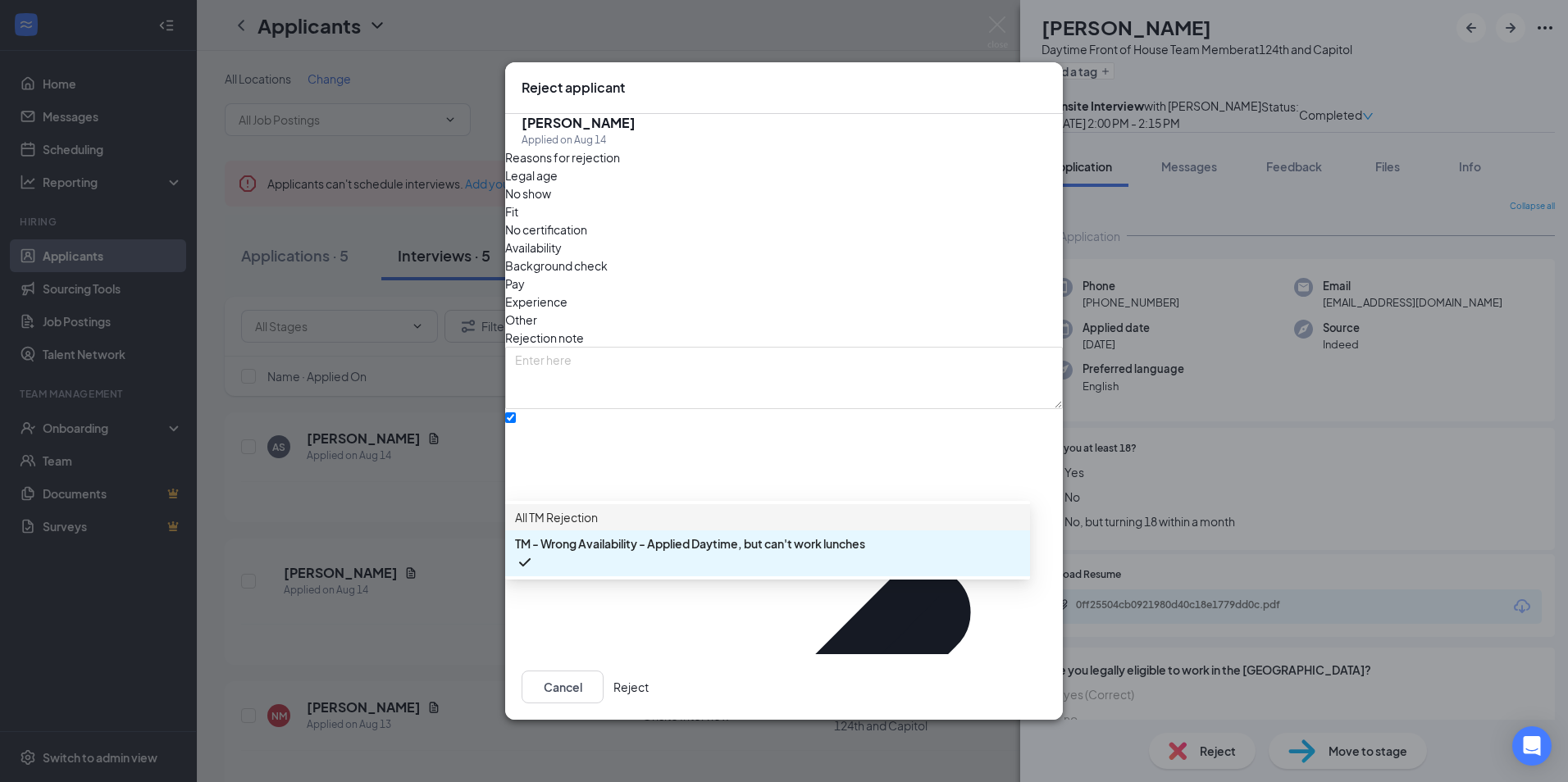
click at [598, 526] on span "All TM Rejection" at bounding box center [555, 517] width 82 height 18
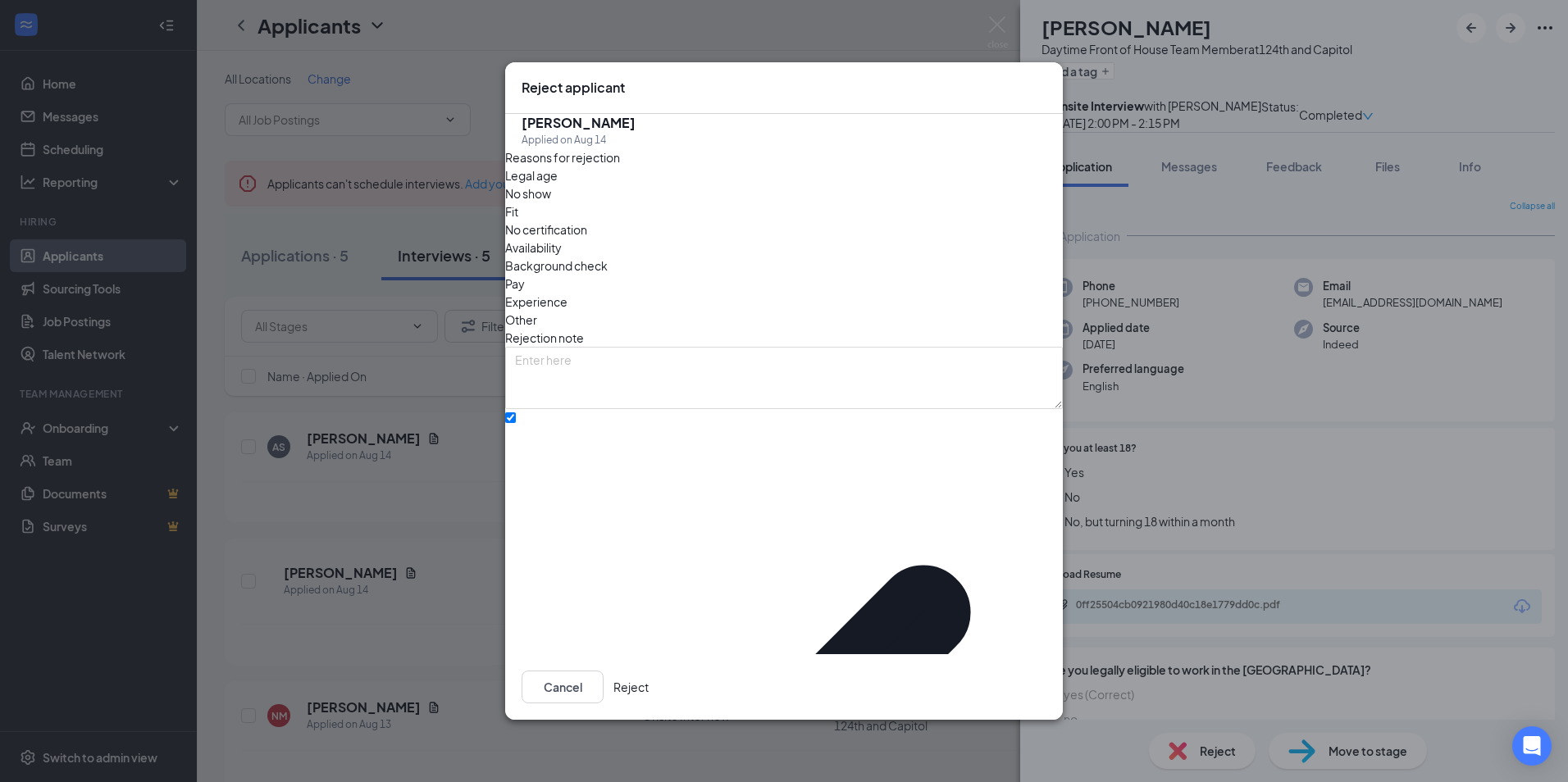
click at [648, 670] on button "Reject" at bounding box center [631, 686] width 35 height 33
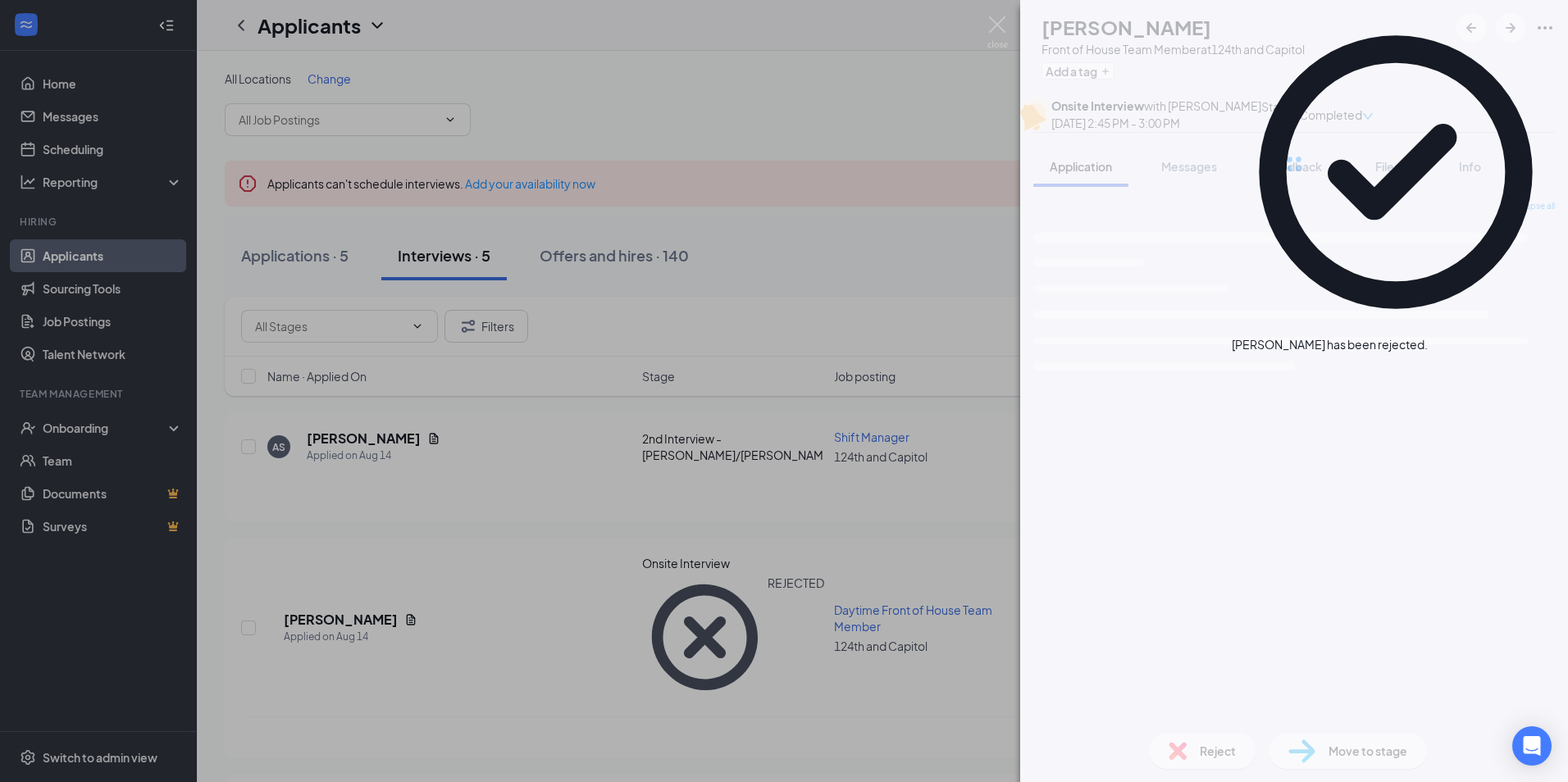
click at [321, 530] on div "NM [PERSON_NAME] Front of House Team Member at 124th and Capitol Add a tag Onsi…" at bounding box center [784, 391] width 1568 height 782
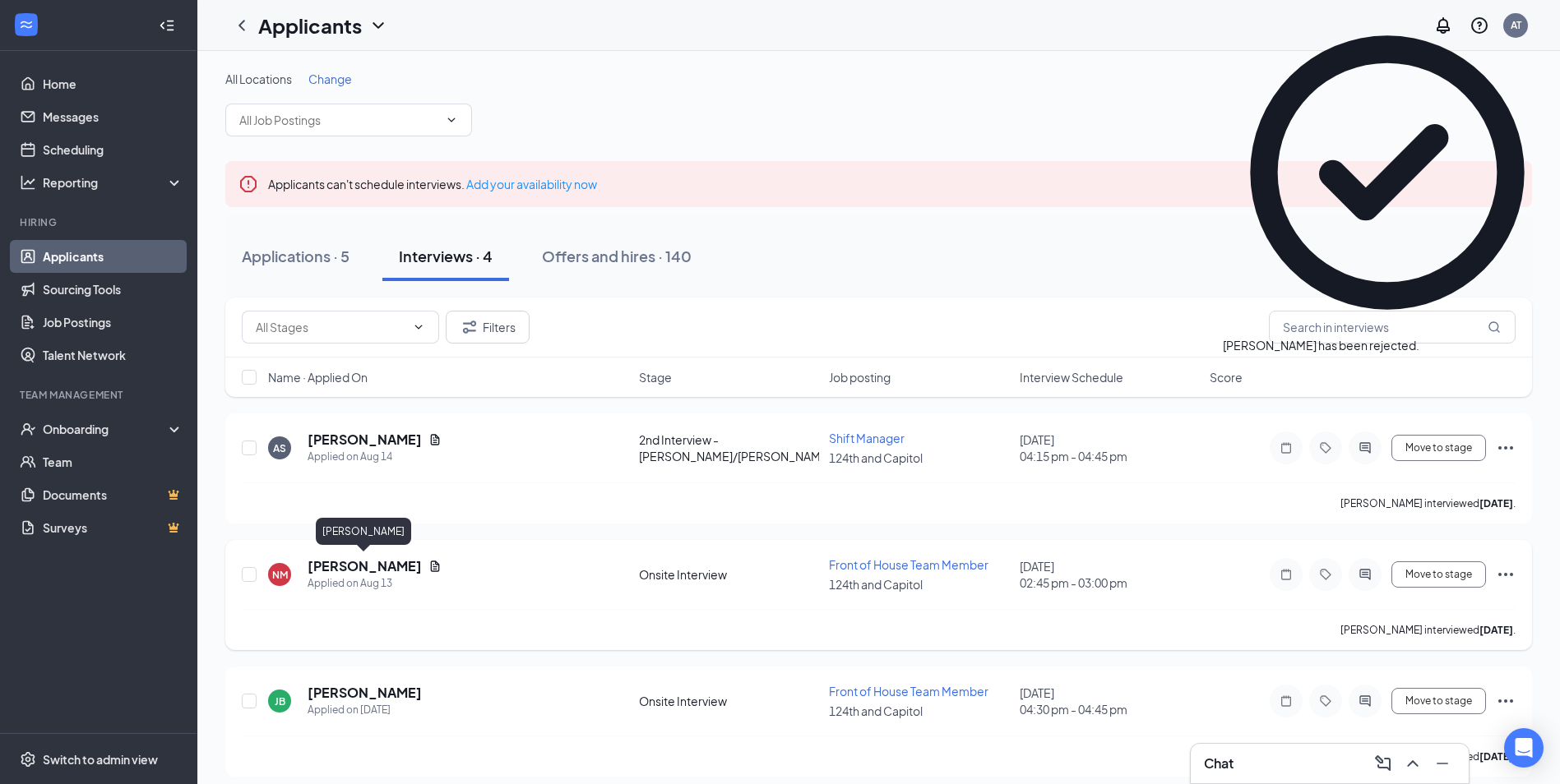
click at [340, 559] on h5 "[PERSON_NAME]" at bounding box center [364, 566] width 115 height 18
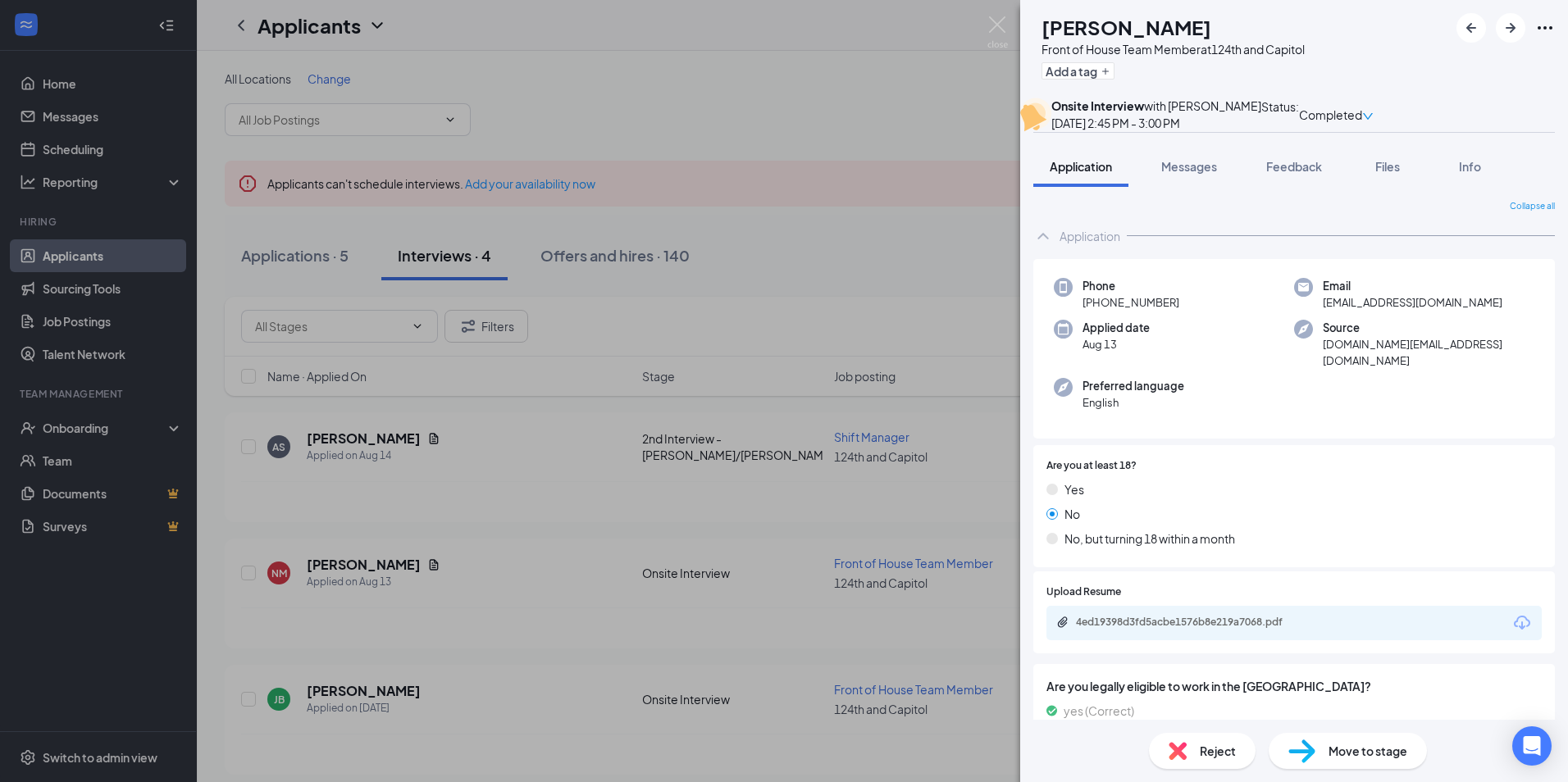
click at [1335, 749] on span "Move to stage" at bounding box center [1368, 751] width 79 height 18
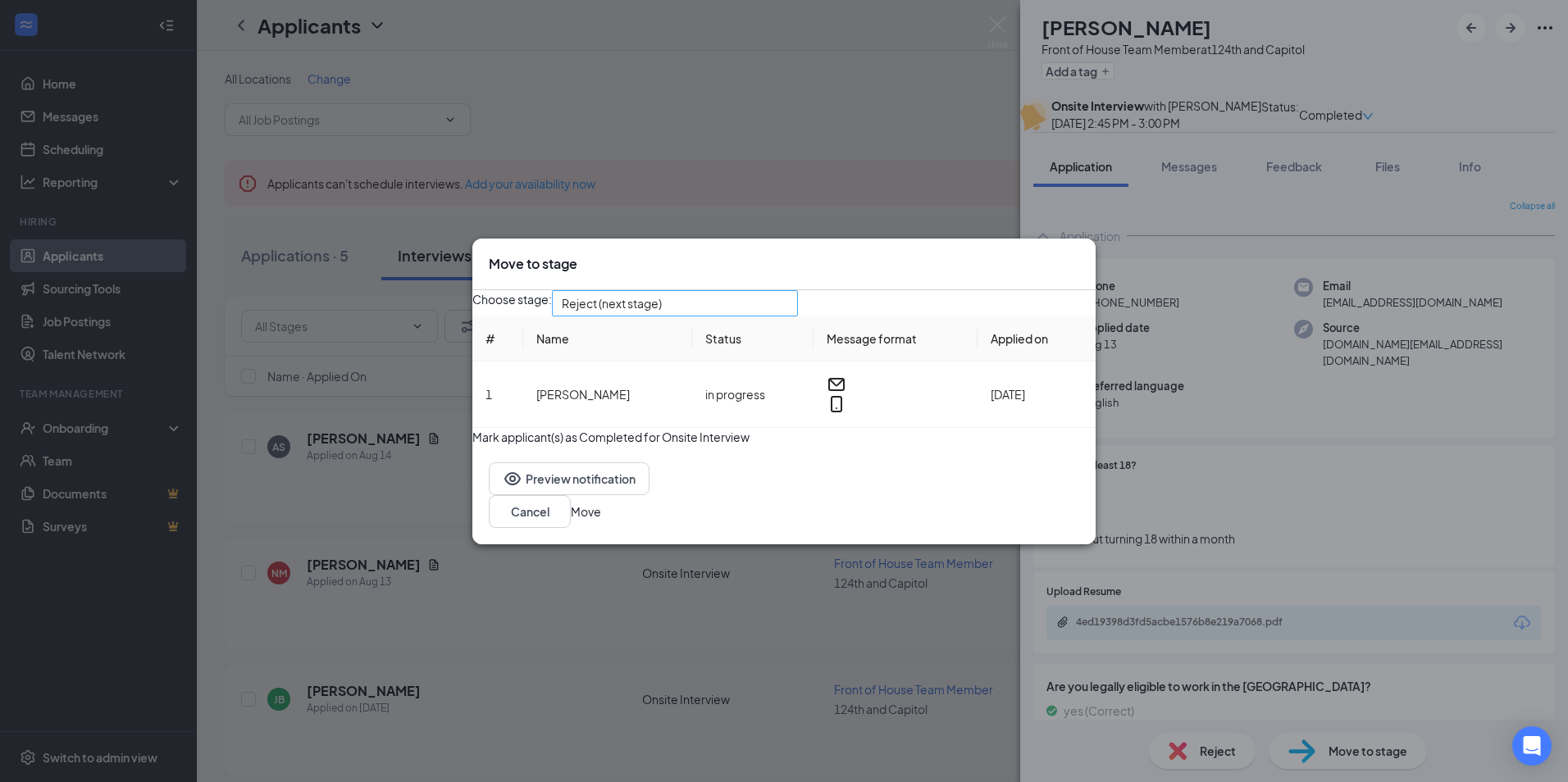
click at [610, 304] on span "Reject (next stage)" at bounding box center [611, 304] width 100 height 25
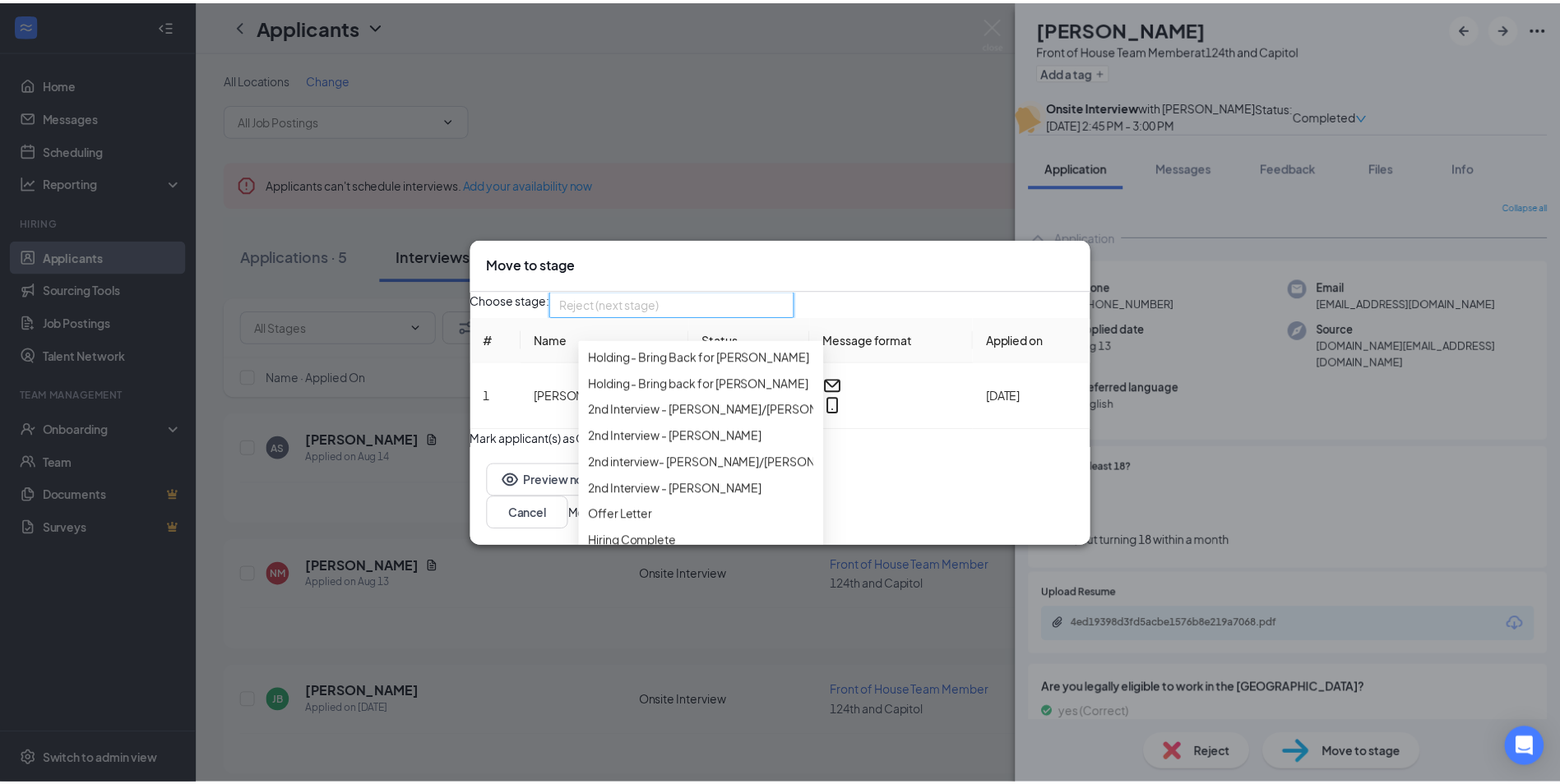
scroll to position [247, 0]
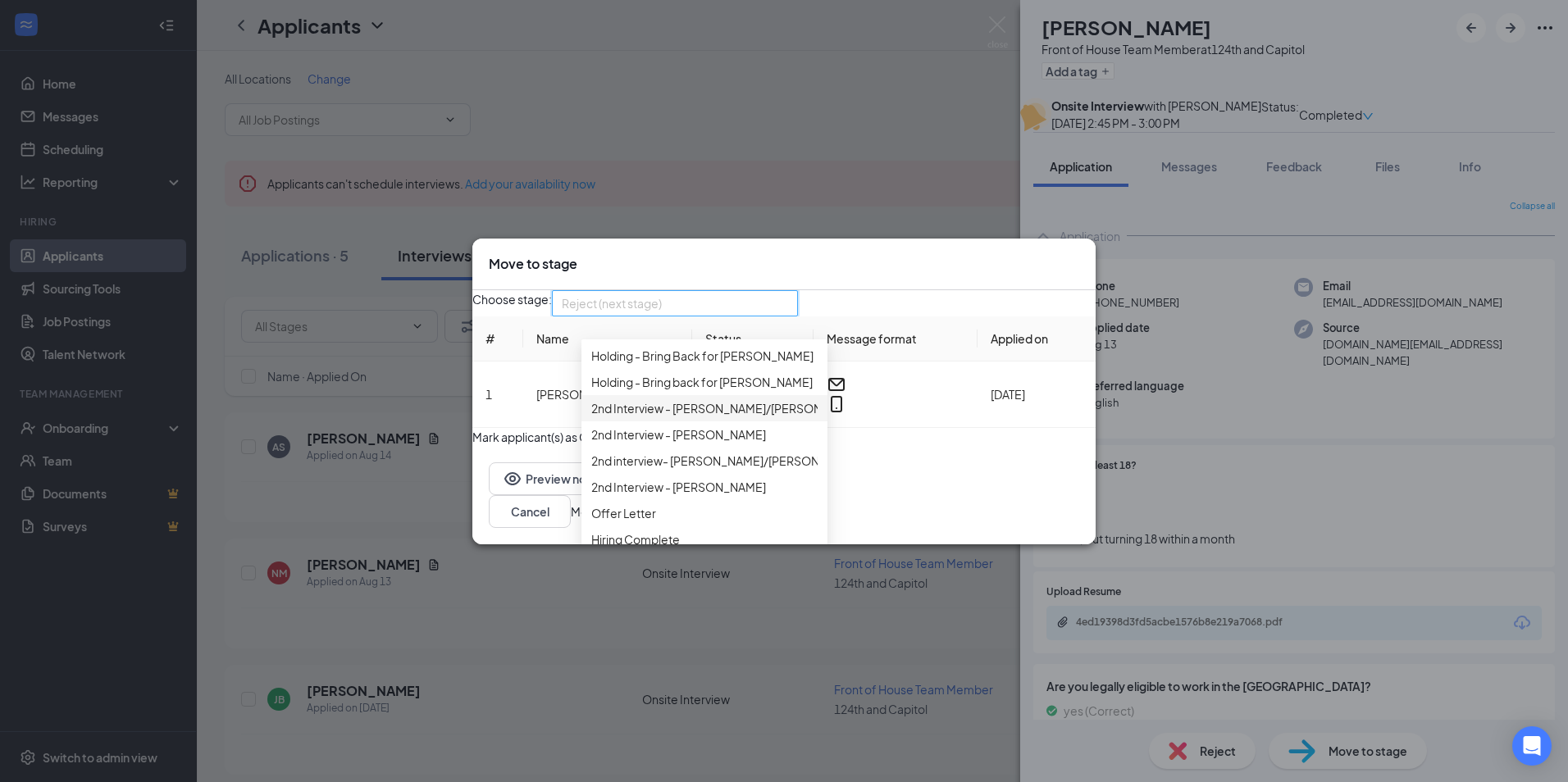
click at [706, 407] on span "2nd Interview - [PERSON_NAME]/[PERSON_NAME]" at bounding box center [727, 408] width 273 height 18
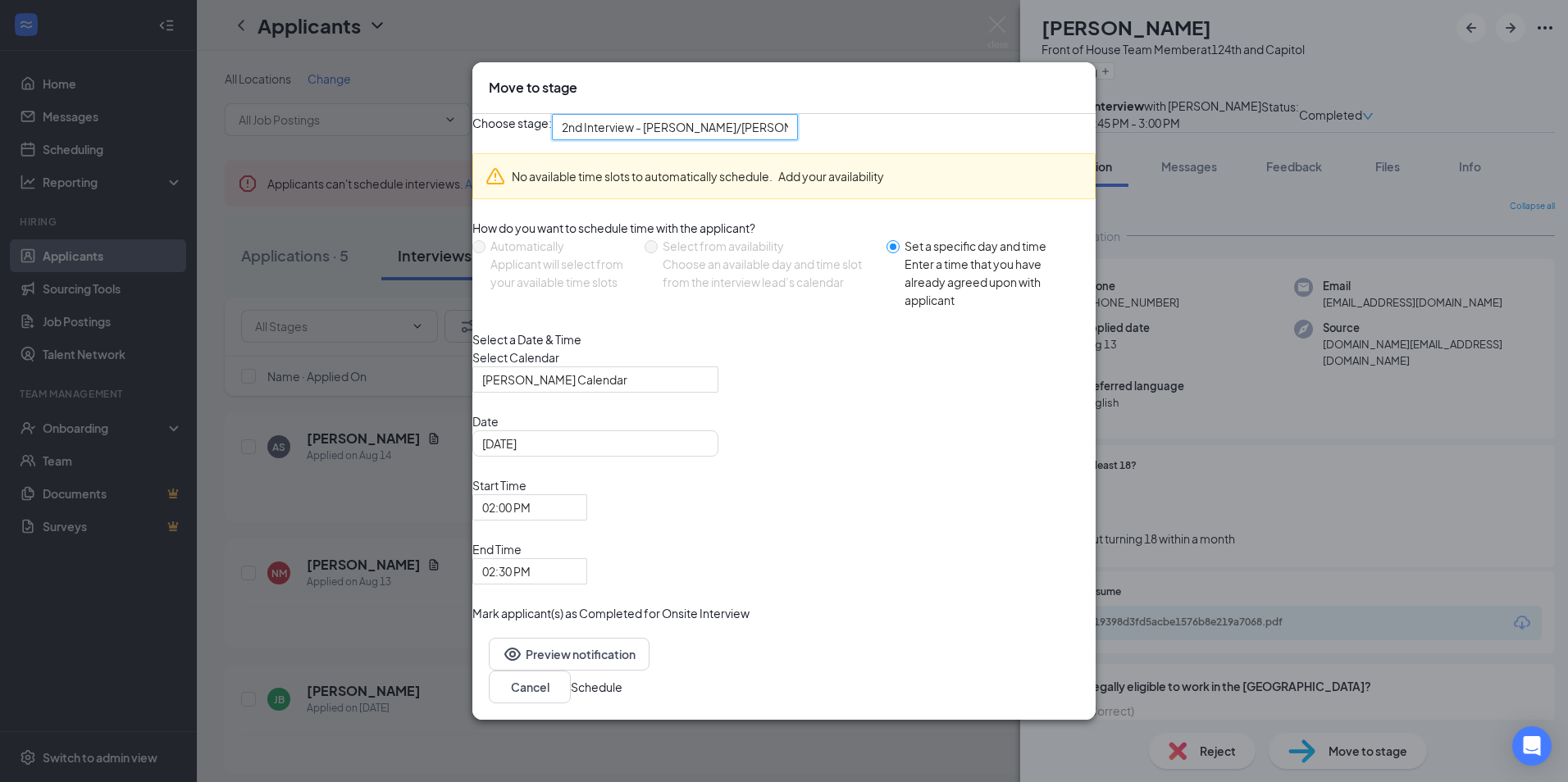
click at [1079, 79] on icon "Cross" at bounding box center [1079, 79] width 0 height 0
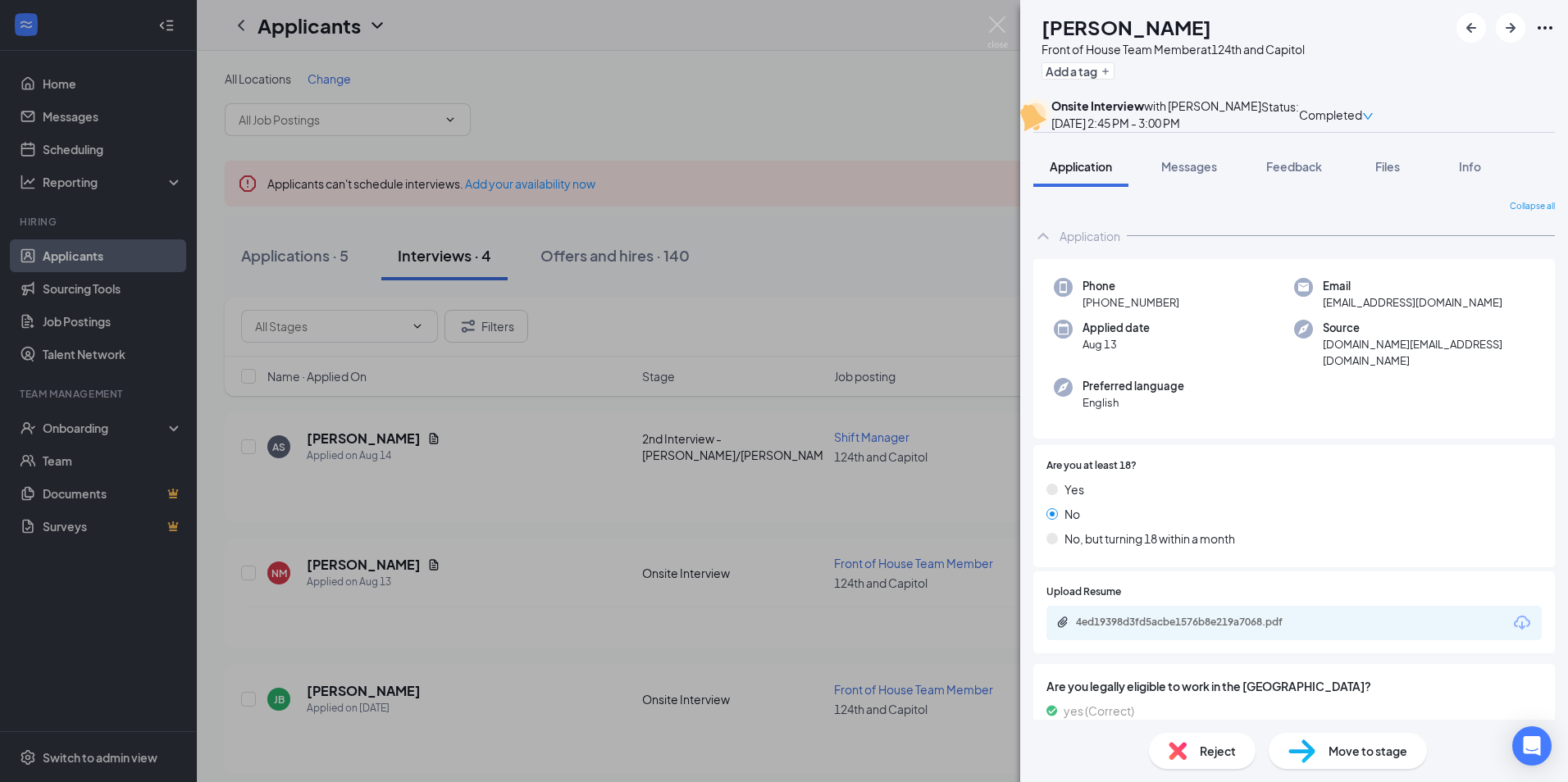
click at [495, 529] on div "NM [PERSON_NAME] Front of House Team Member at 124th and Capitol Add a tag Onsi…" at bounding box center [784, 391] width 1568 height 782
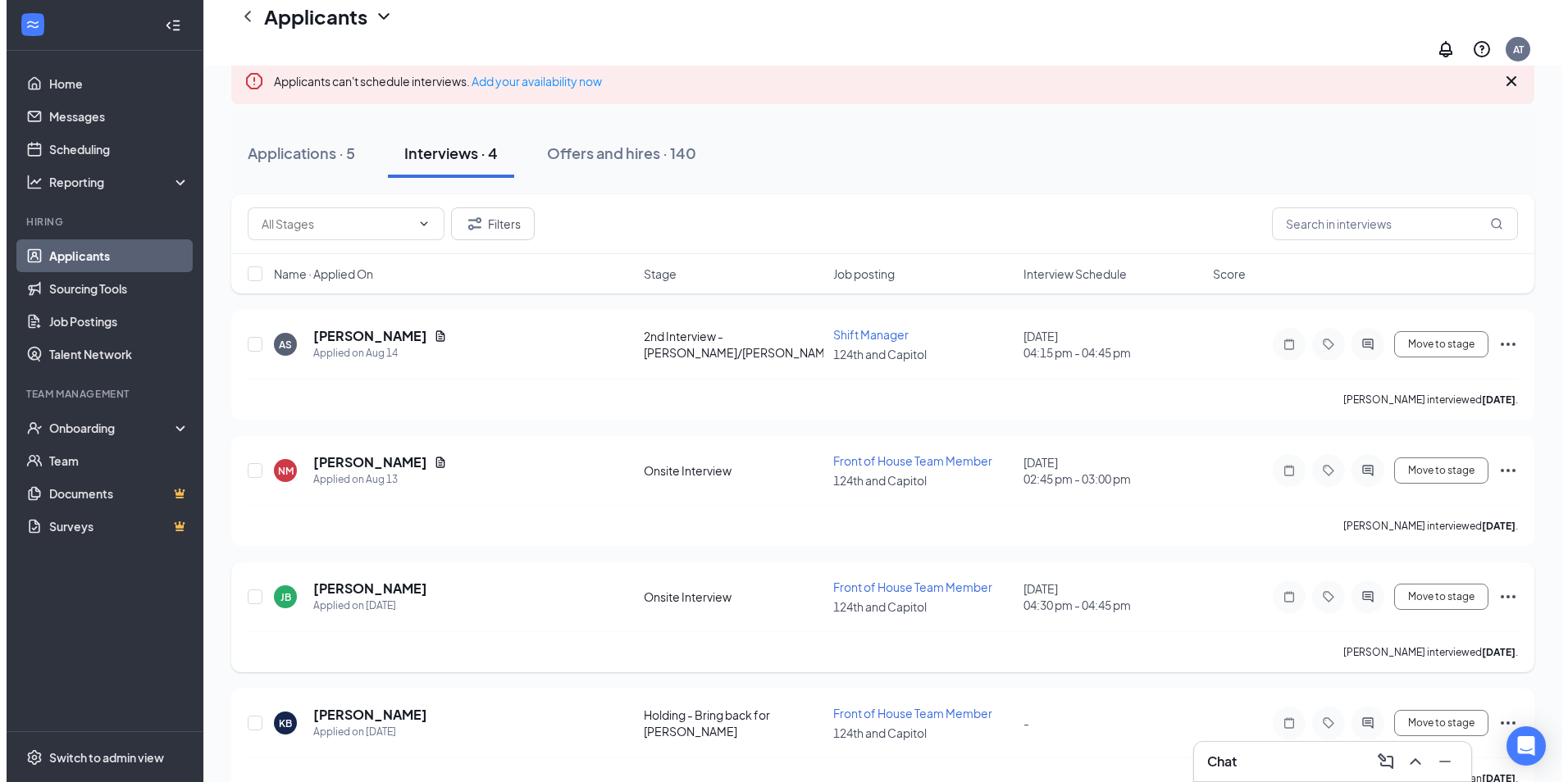
scroll to position [132, 0]
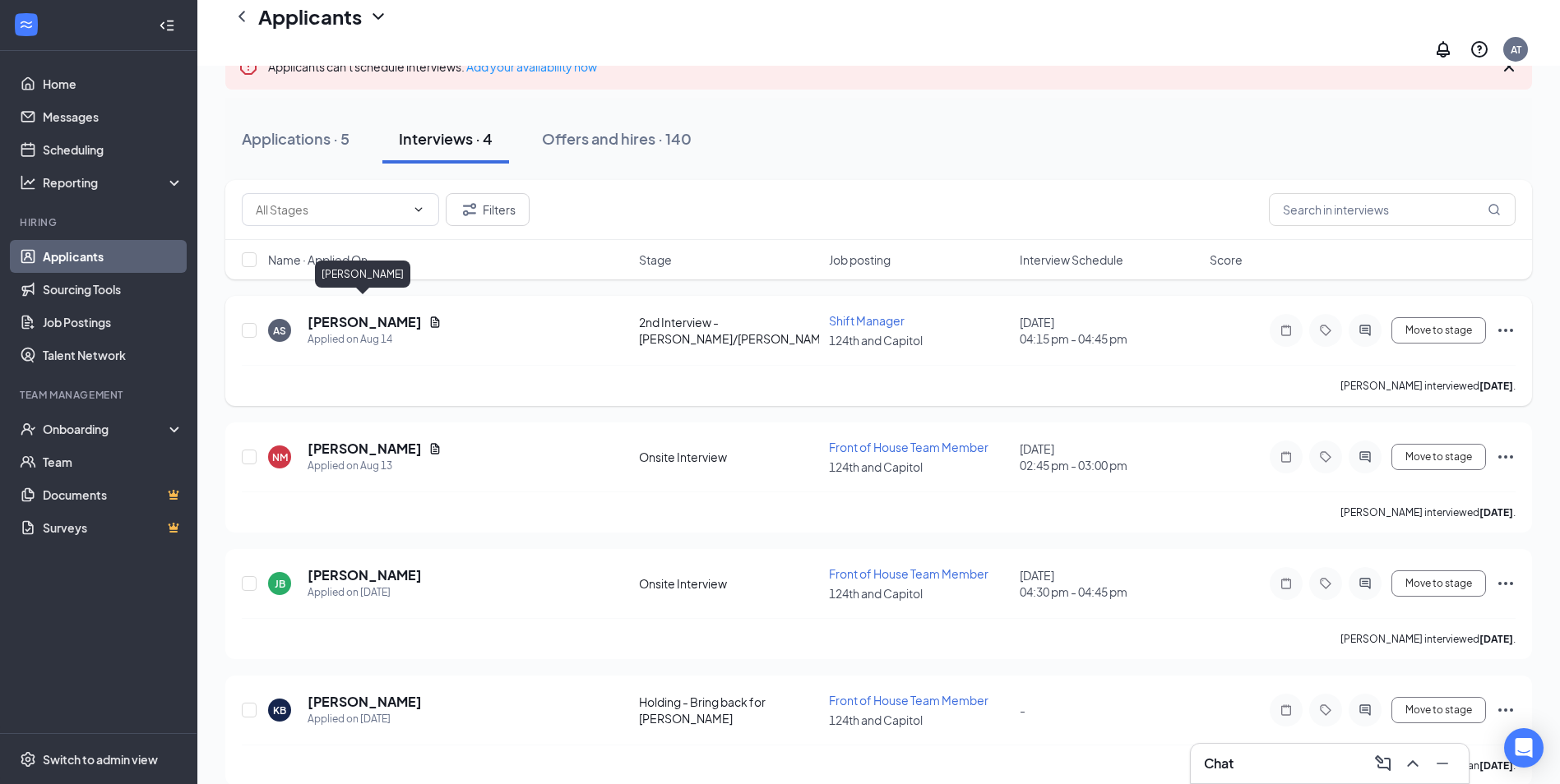
click at [349, 313] on h5 "[PERSON_NAME]" at bounding box center [364, 322] width 115 height 18
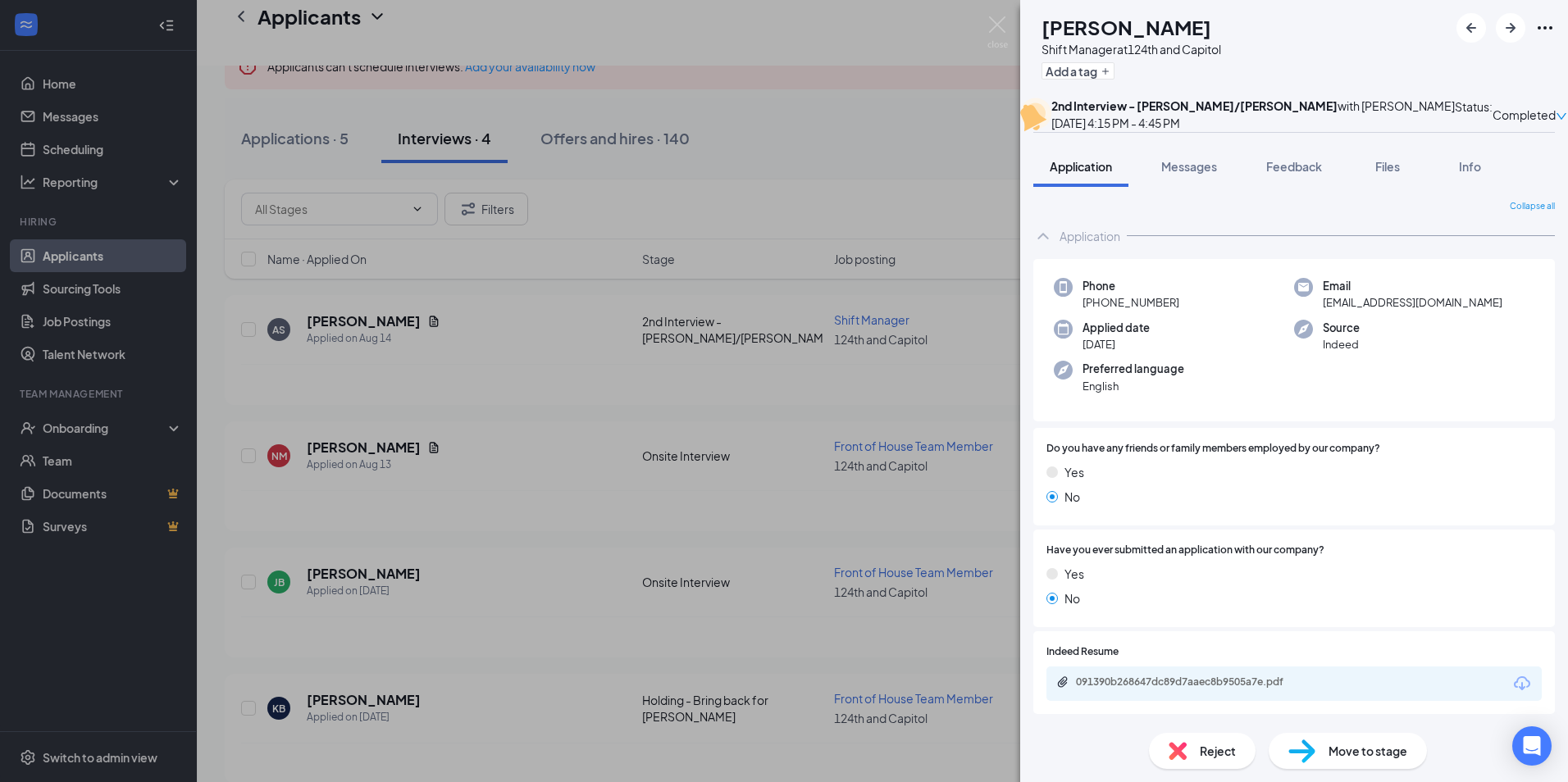
click at [1356, 748] on span "Move to stage" at bounding box center [1368, 751] width 79 height 18
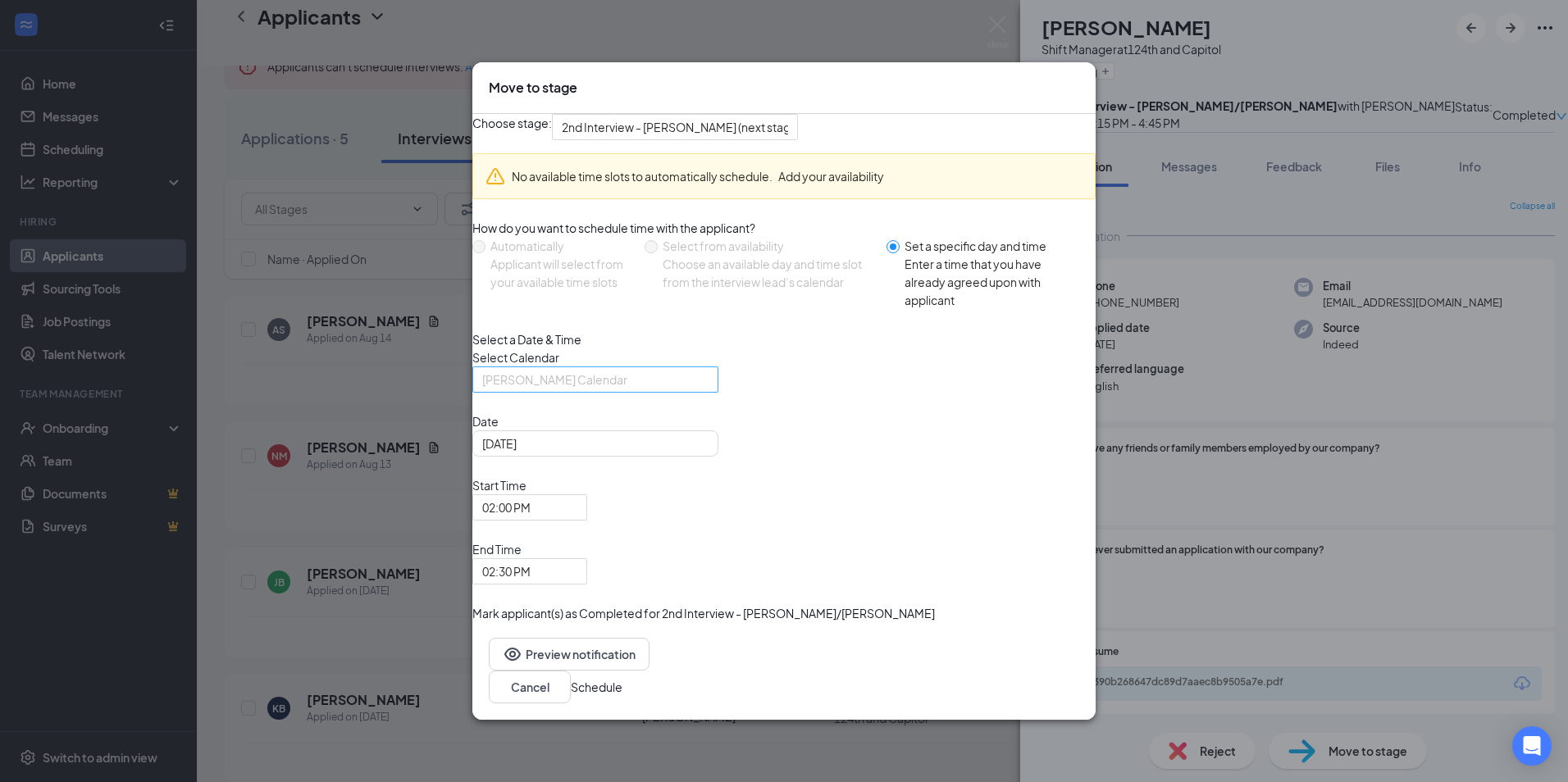
click at [604, 391] on span "[PERSON_NAME] Calendar" at bounding box center [555, 380] width 145 height 25
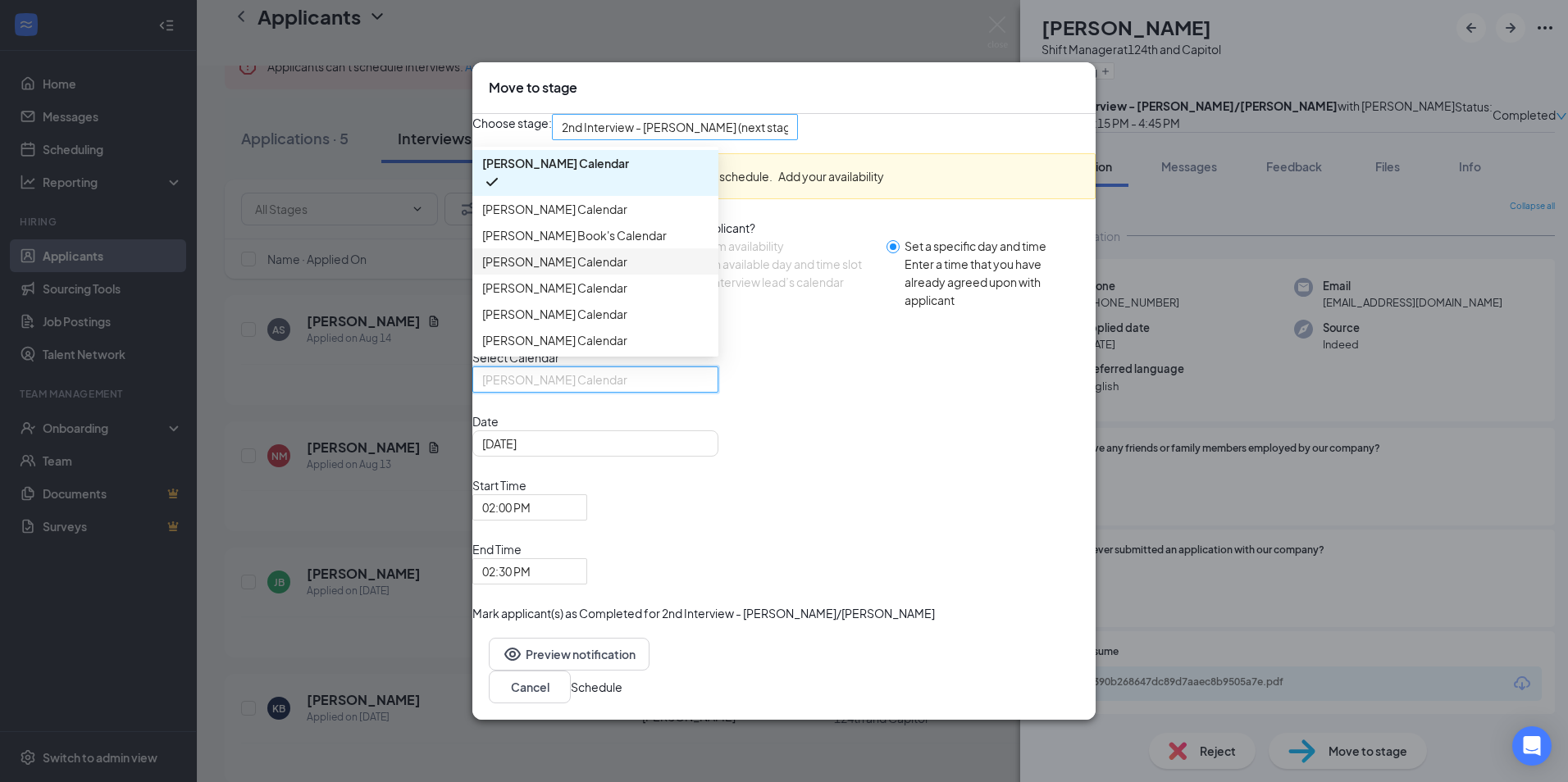
click at [752, 139] on span "2nd Interview - [PERSON_NAME] (next stage)" at bounding box center [681, 128] width 239 height 25
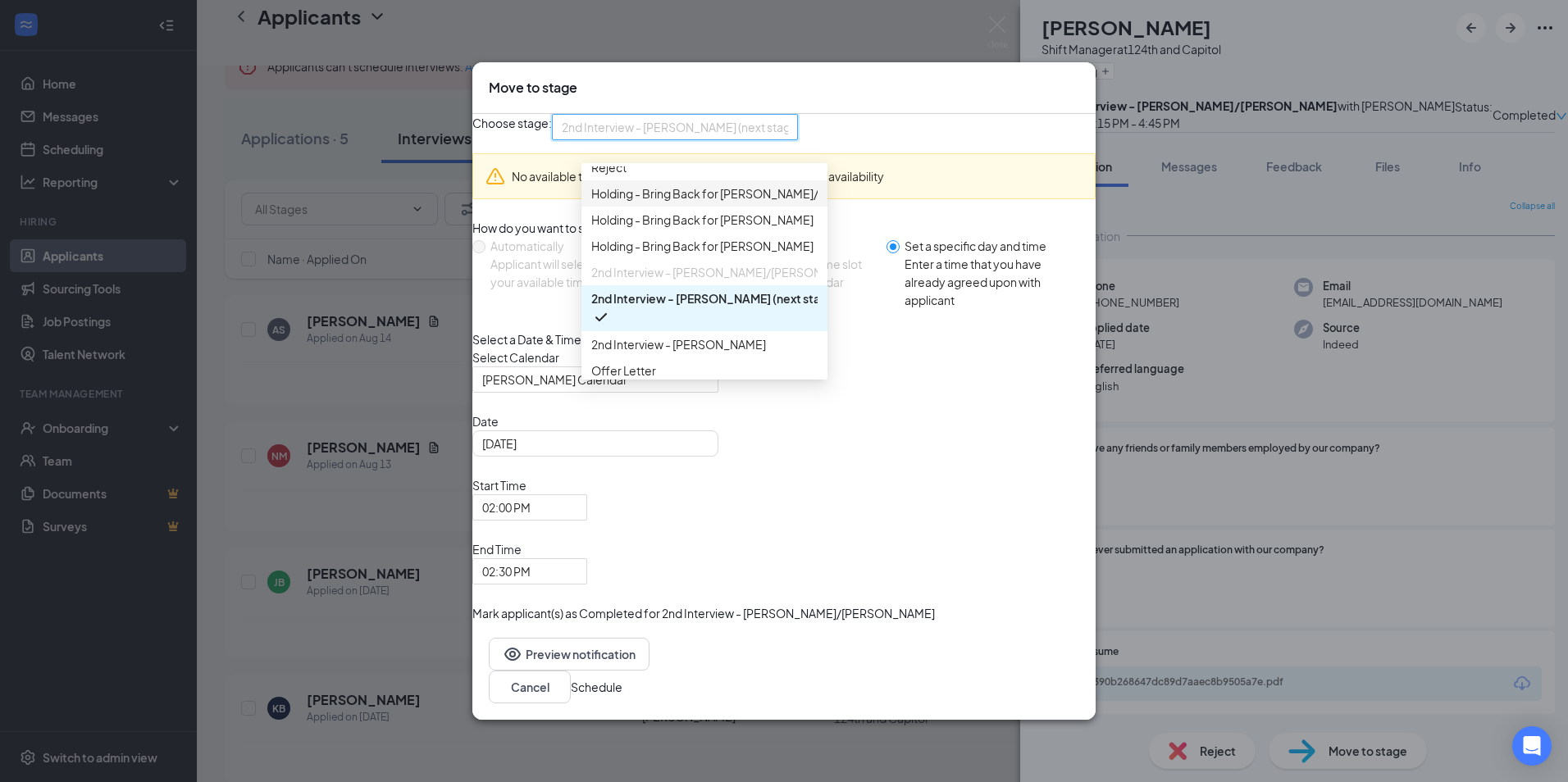
scroll to position [127, 0]
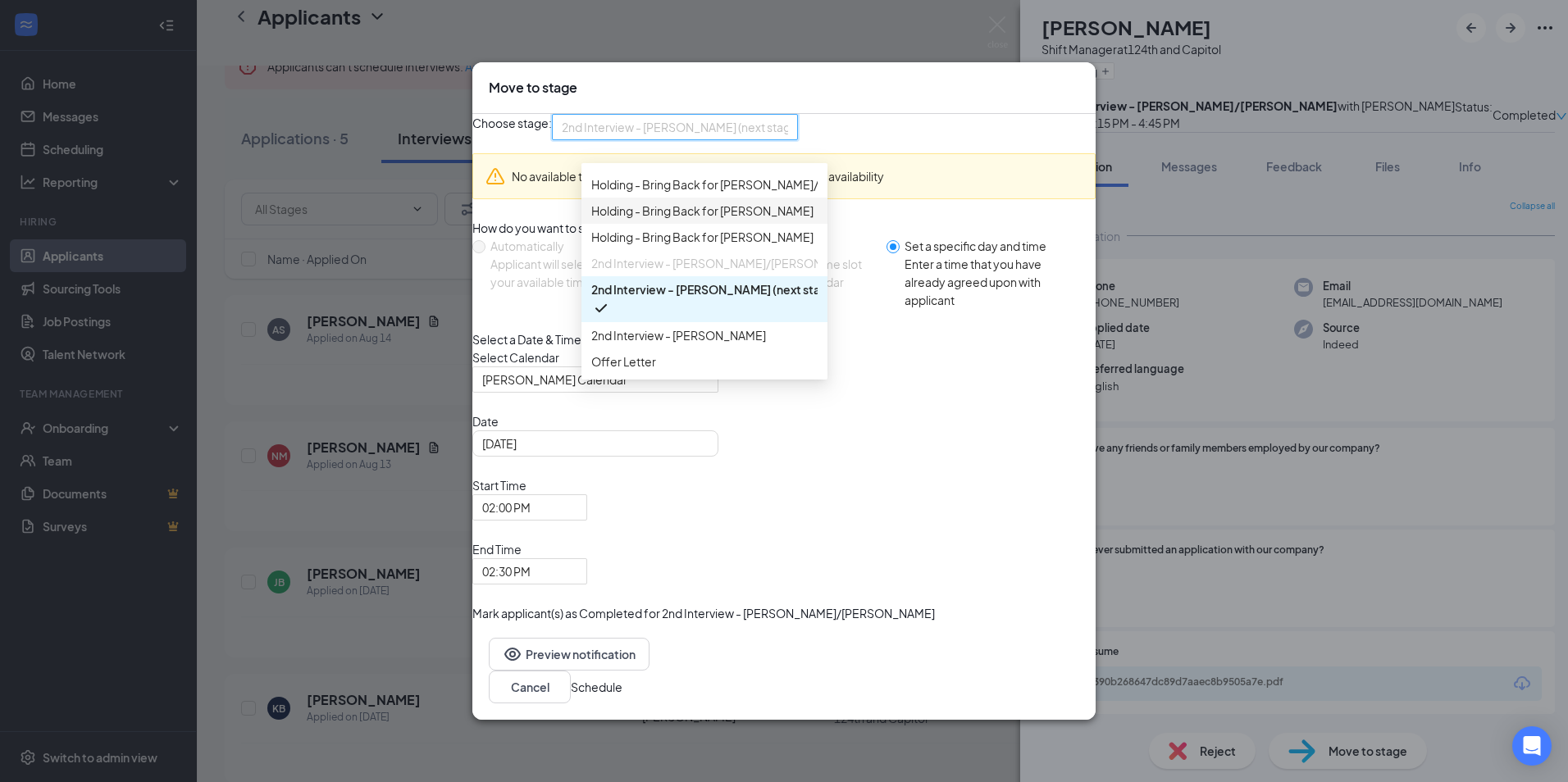
click at [763, 220] on span "Holding - Bring Back for [PERSON_NAME]" at bounding box center [703, 211] width 226 height 18
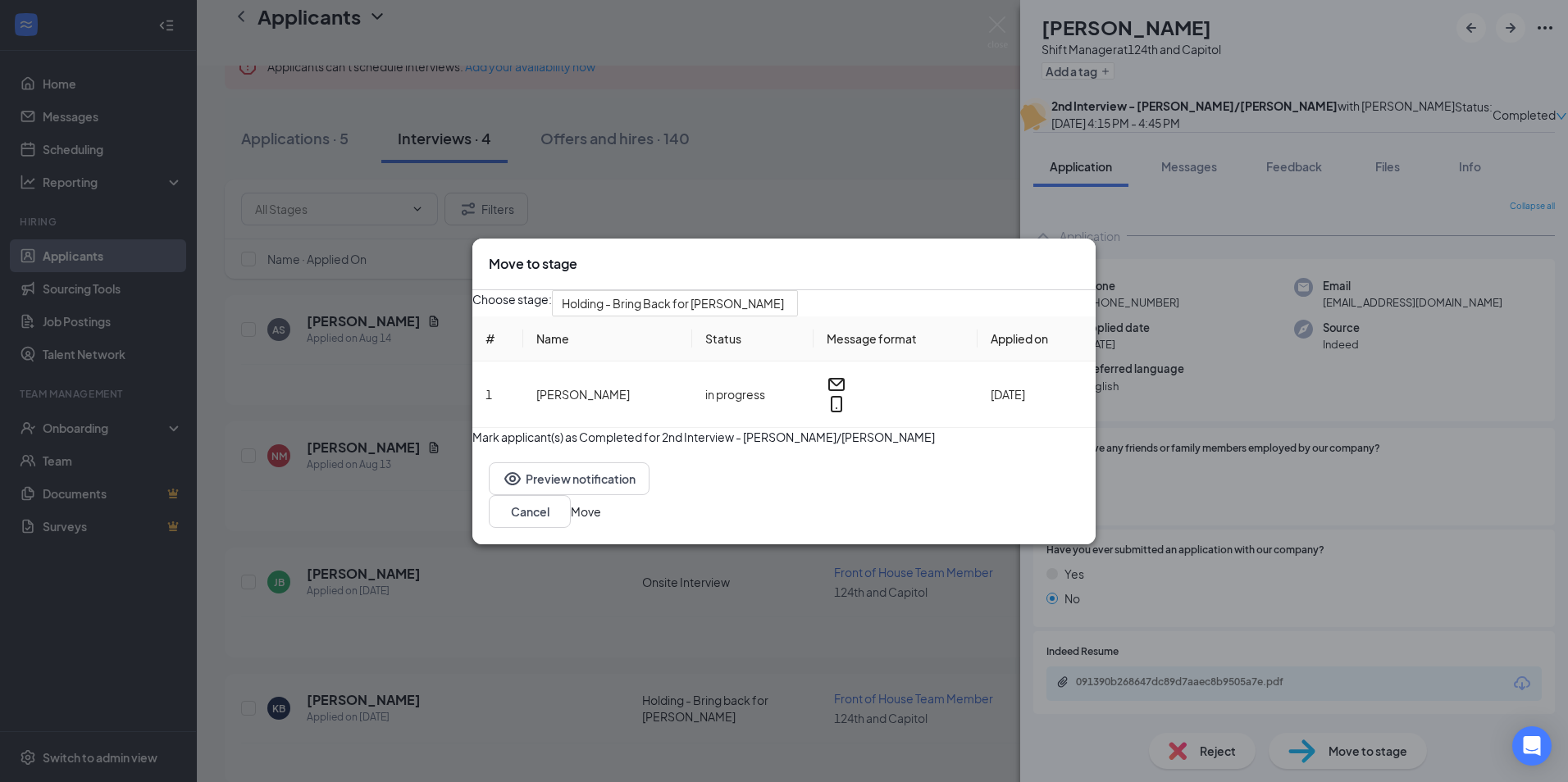
click at [602, 521] on button "Move" at bounding box center [586, 511] width 30 height 18
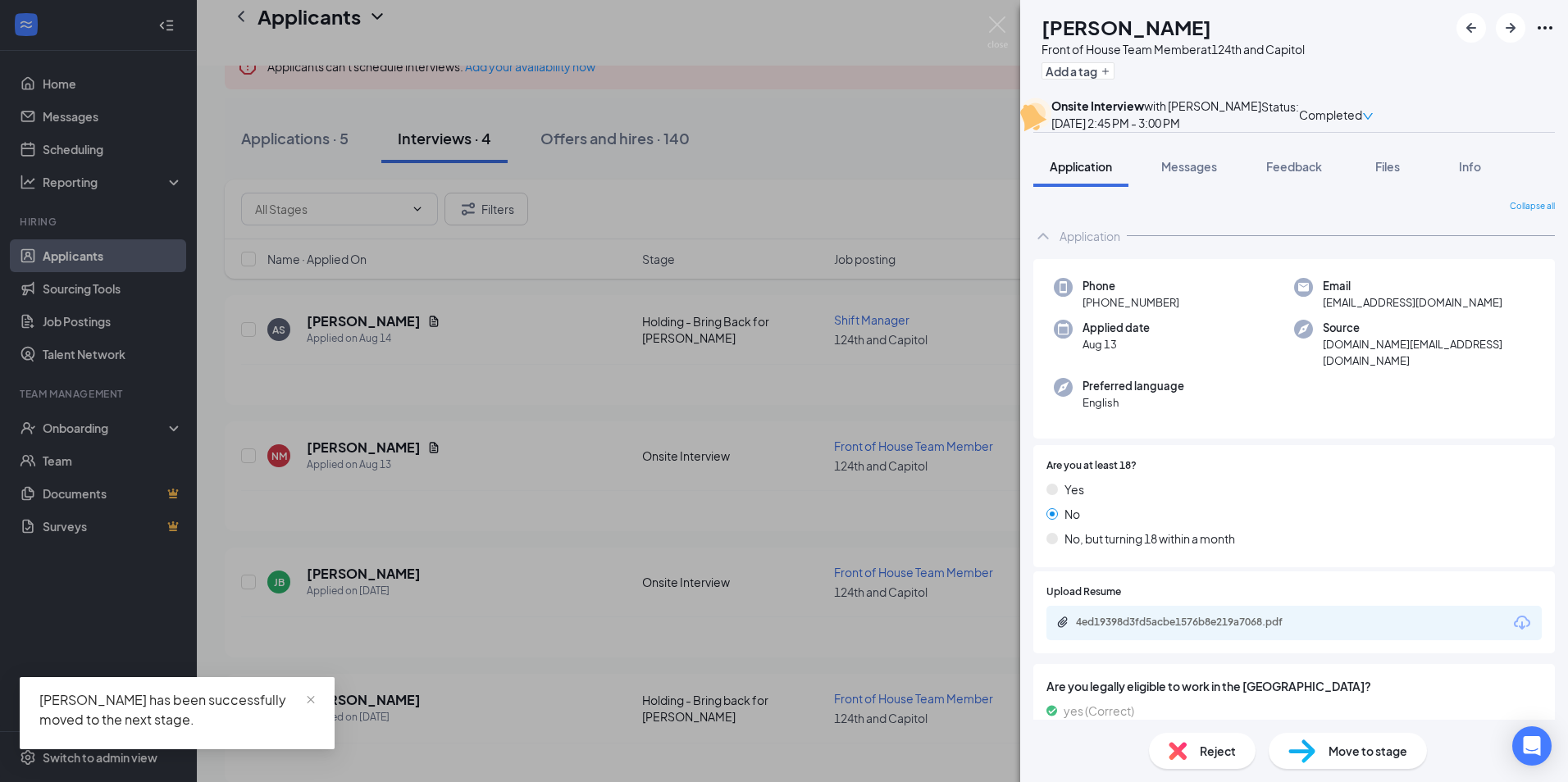
click at [324, 298] on div "NM [PERSON_NAME] Front of House Team Member at 124th and Capitol Add a tag Onsi…" at bounding box center [784, 391] width 1568 height 782
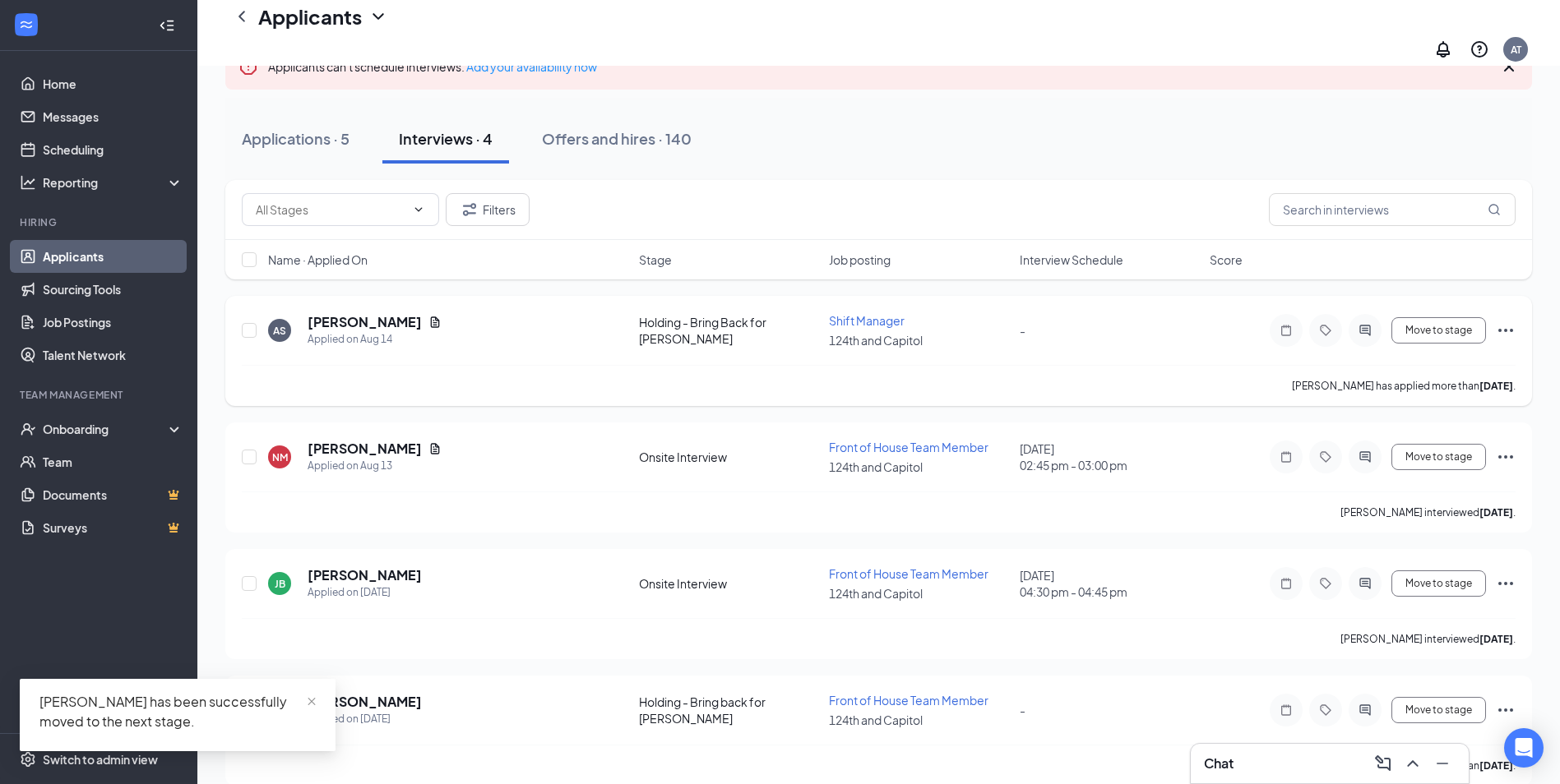
click at [347, 313] on h5 "[PERSON_NAME]" at bounding box center [364, 322] width 115 height 18
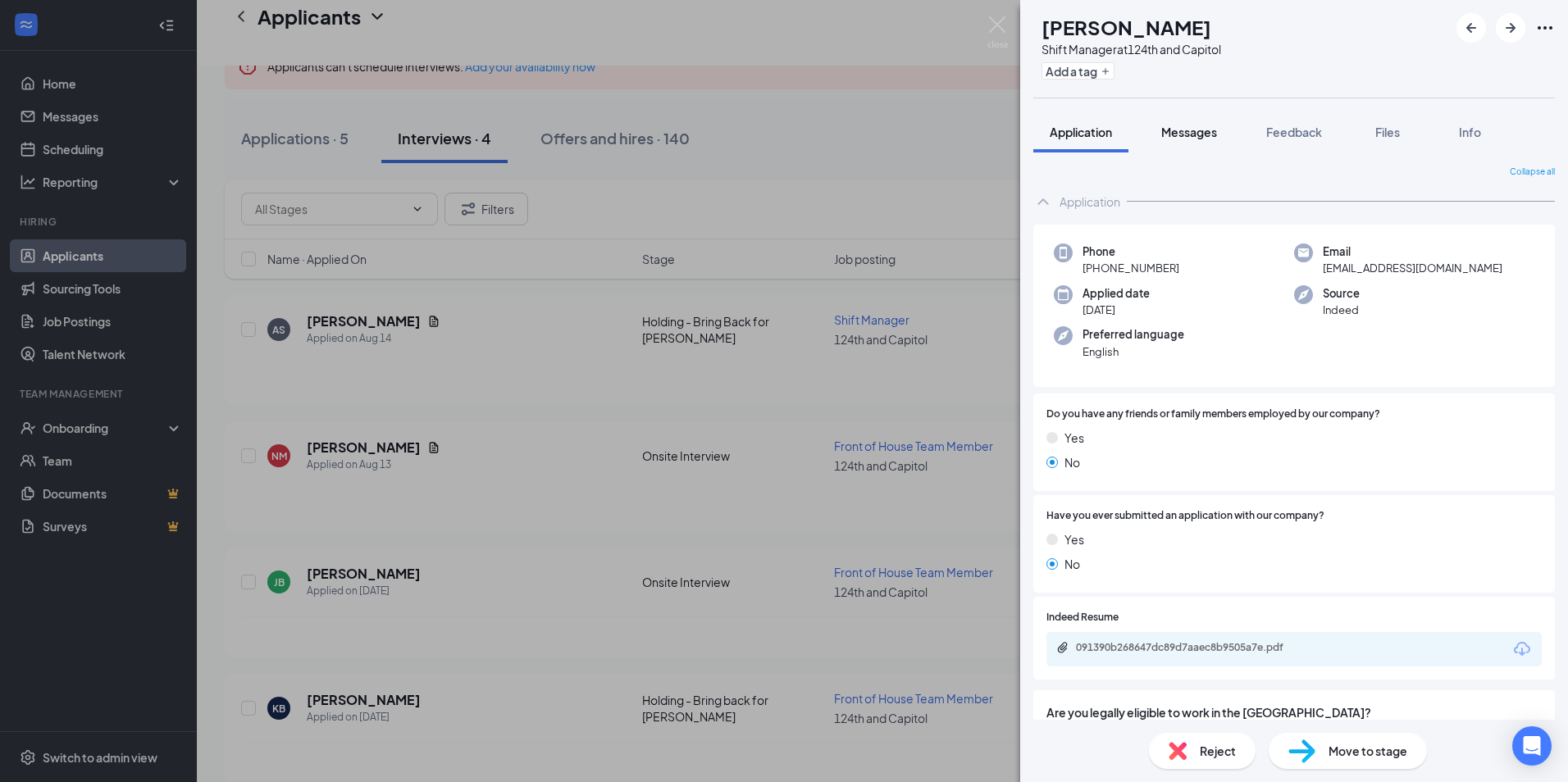
click at [1189, 121] on button "Messages" at bounding box center [1189, 132] width 89 height 41
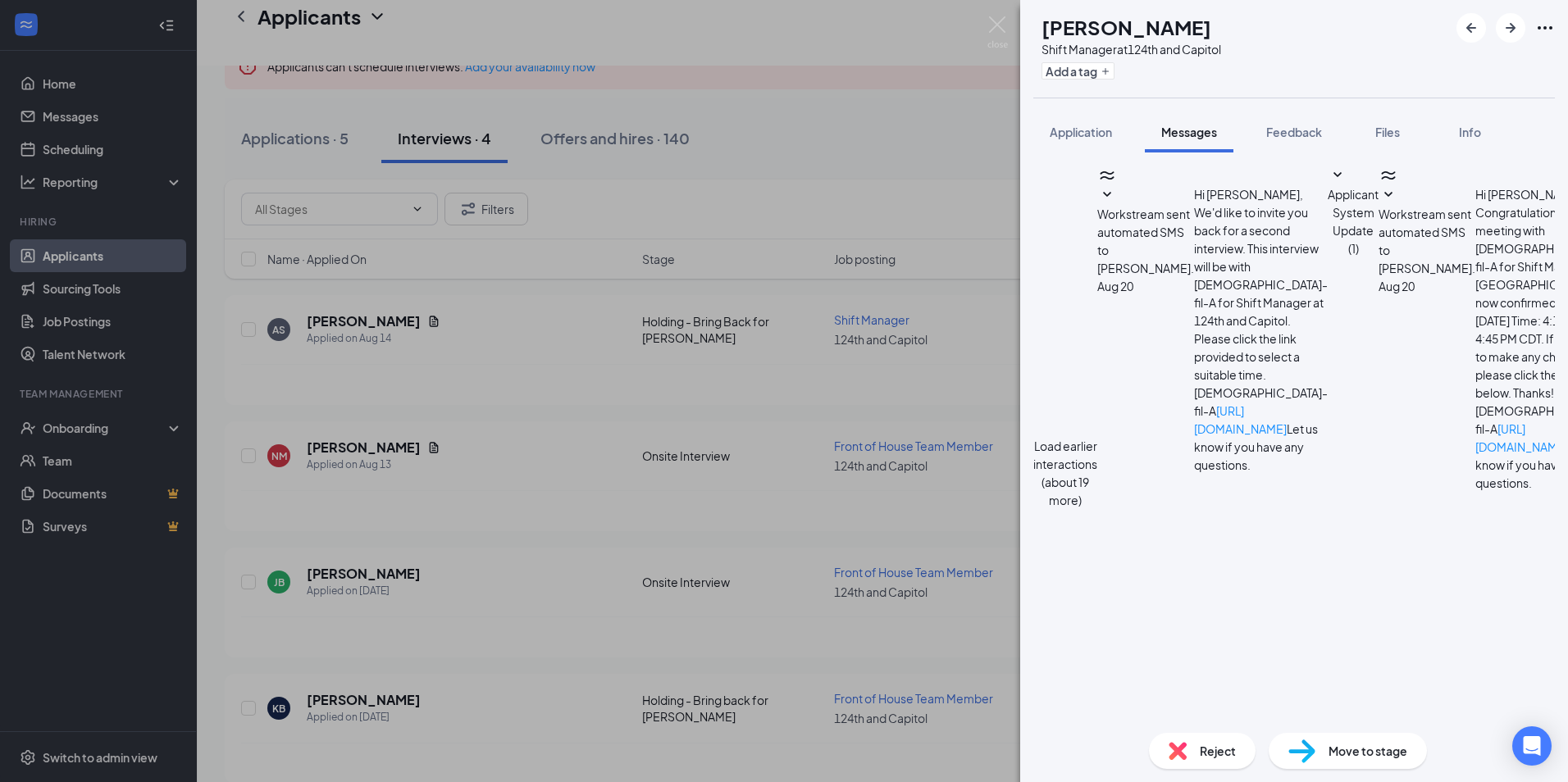
scroll to position [301, 0]
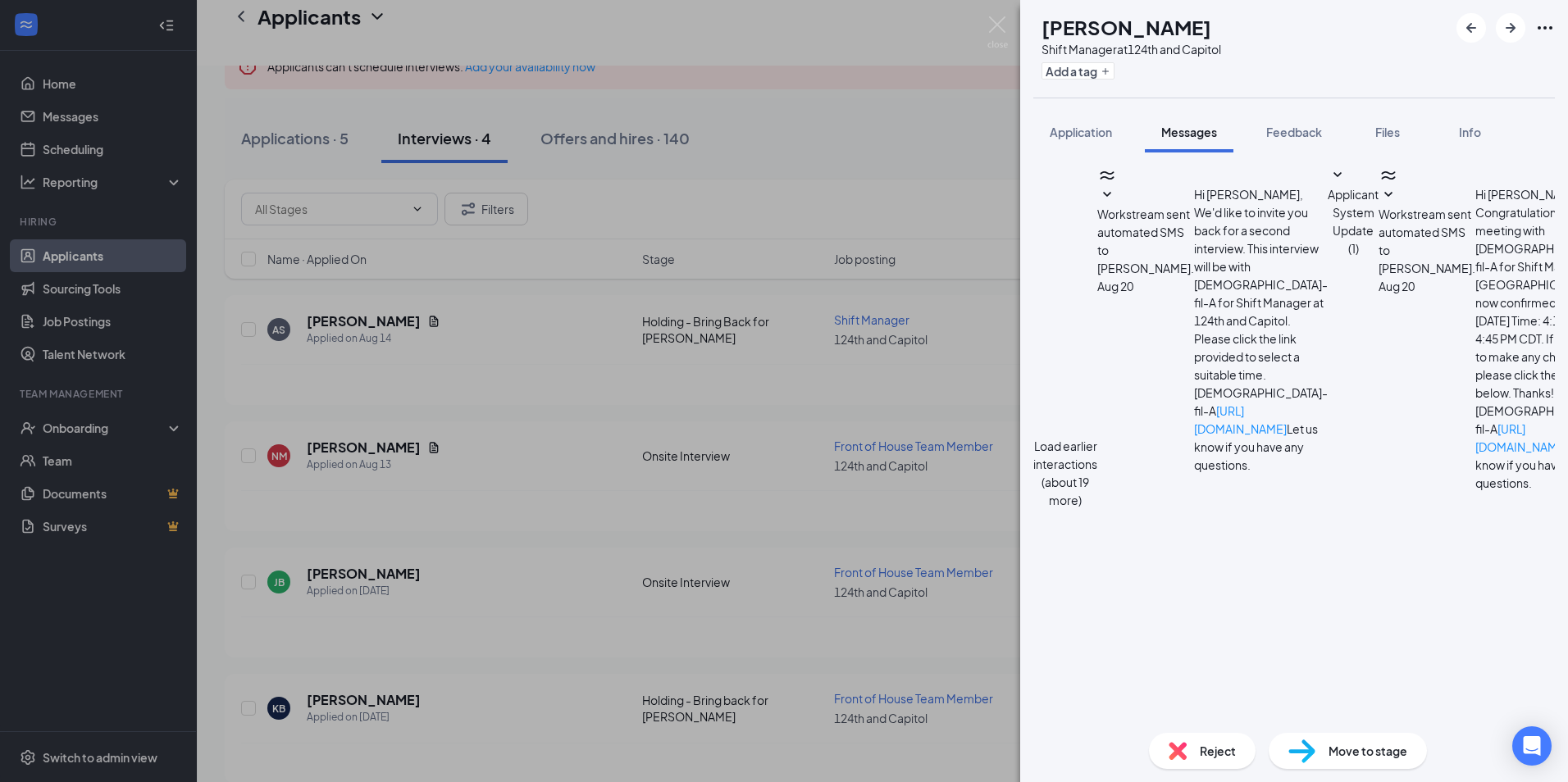
drag, startPoint x: 1291, startPoint y: 658, endPoint x: 1487, endPoint y: 639, distance: 196.9
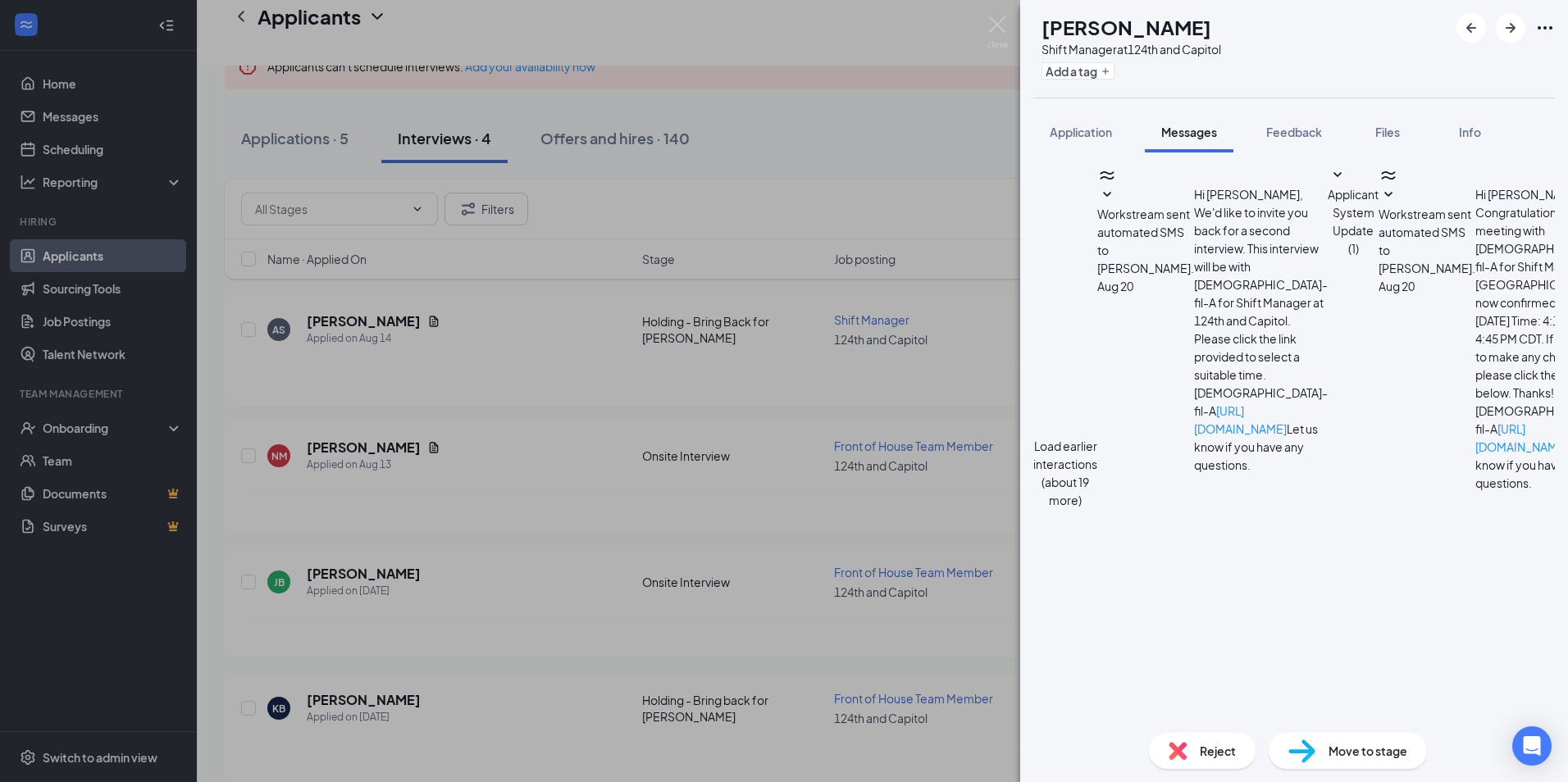
paste textarea "Thanks for you interest in working with us!"
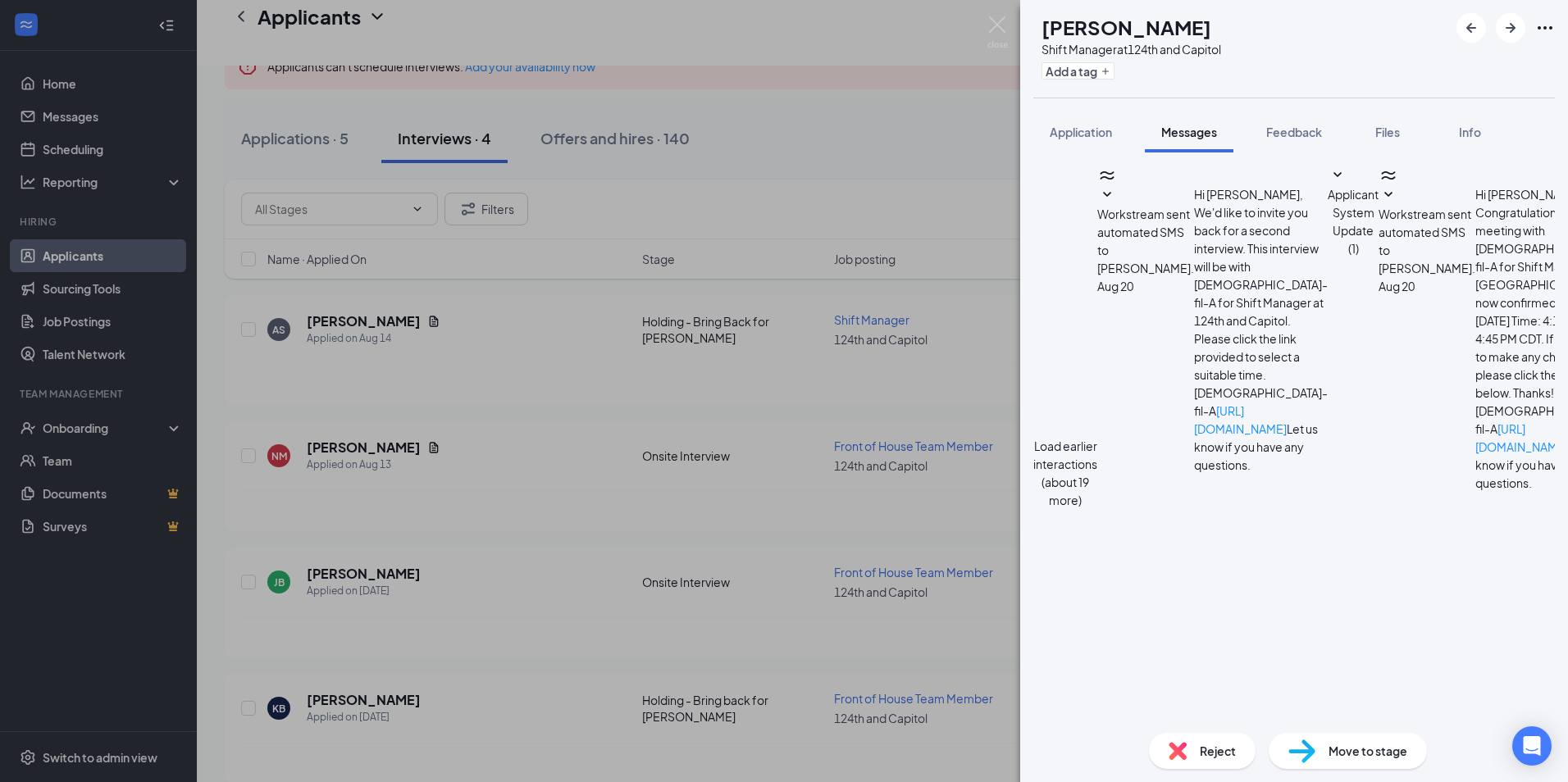
type textarea "Hi [PERSON_NAME]! Thanks for you interest in working with us! Unfortunately, at…"
checkbox input "true"
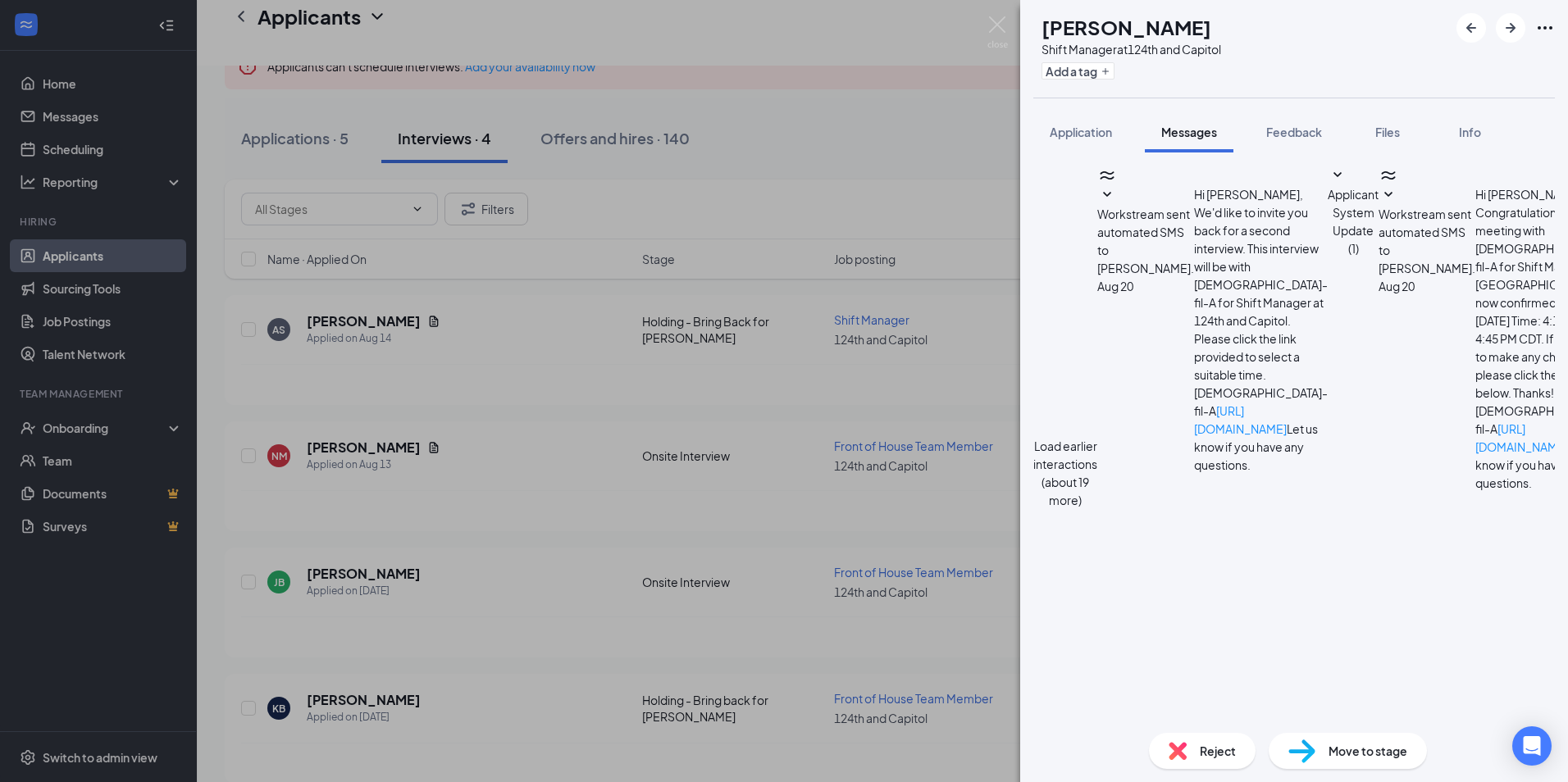
type textarea "Hi [PERSON_NAME]! Thanks for you interest in working with us! Unfortunately, at…"
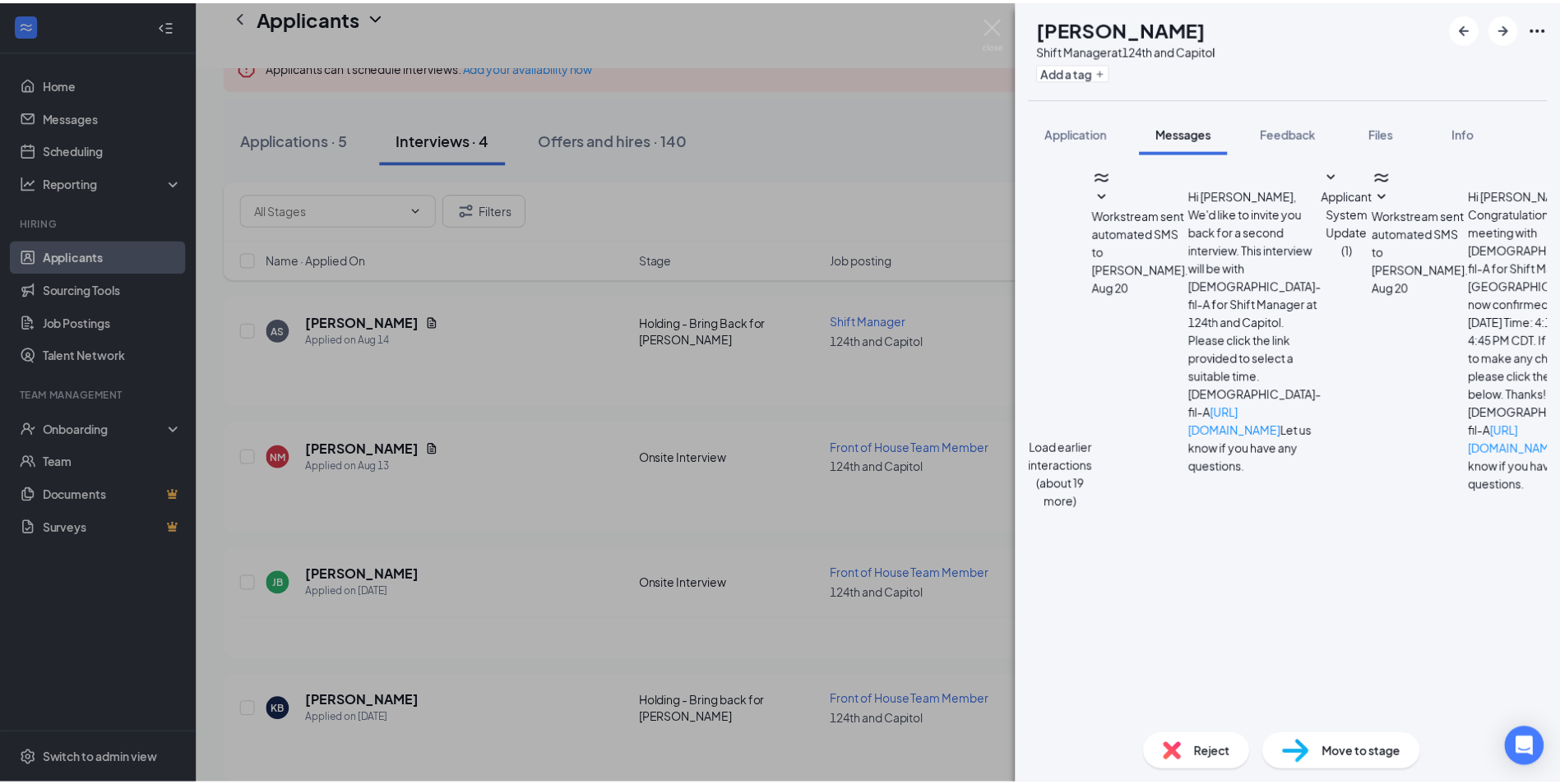
scroll to position [802, 0]
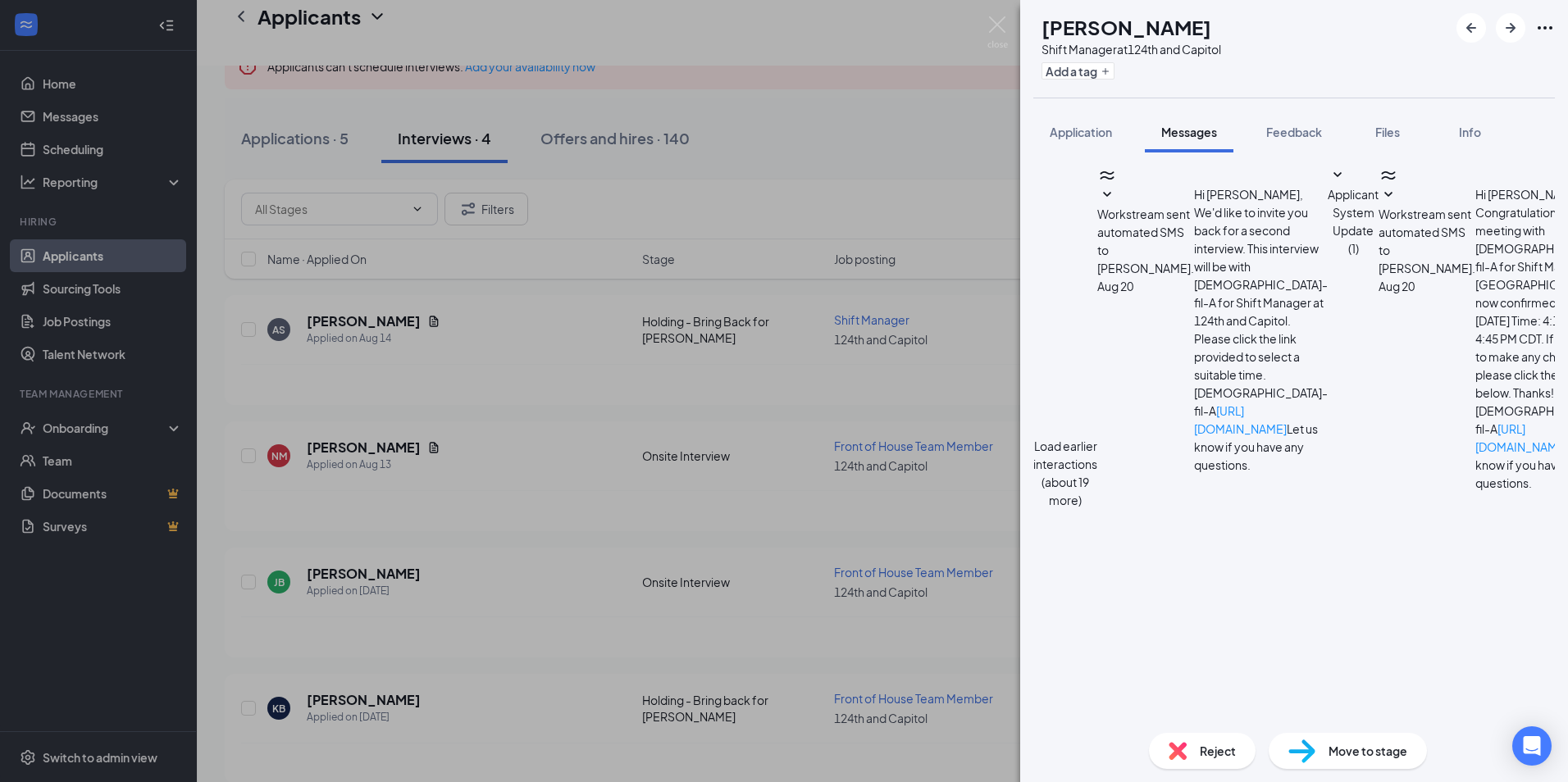
click at [727, 516] on div "AS [PERSON_NAME] Manager at 124th and Capitol Add a tag Application Messages Fe…" at bounding box center [784, 391] width 1568 height 782
